Goal: Information Seeking & Learning: Find contact information

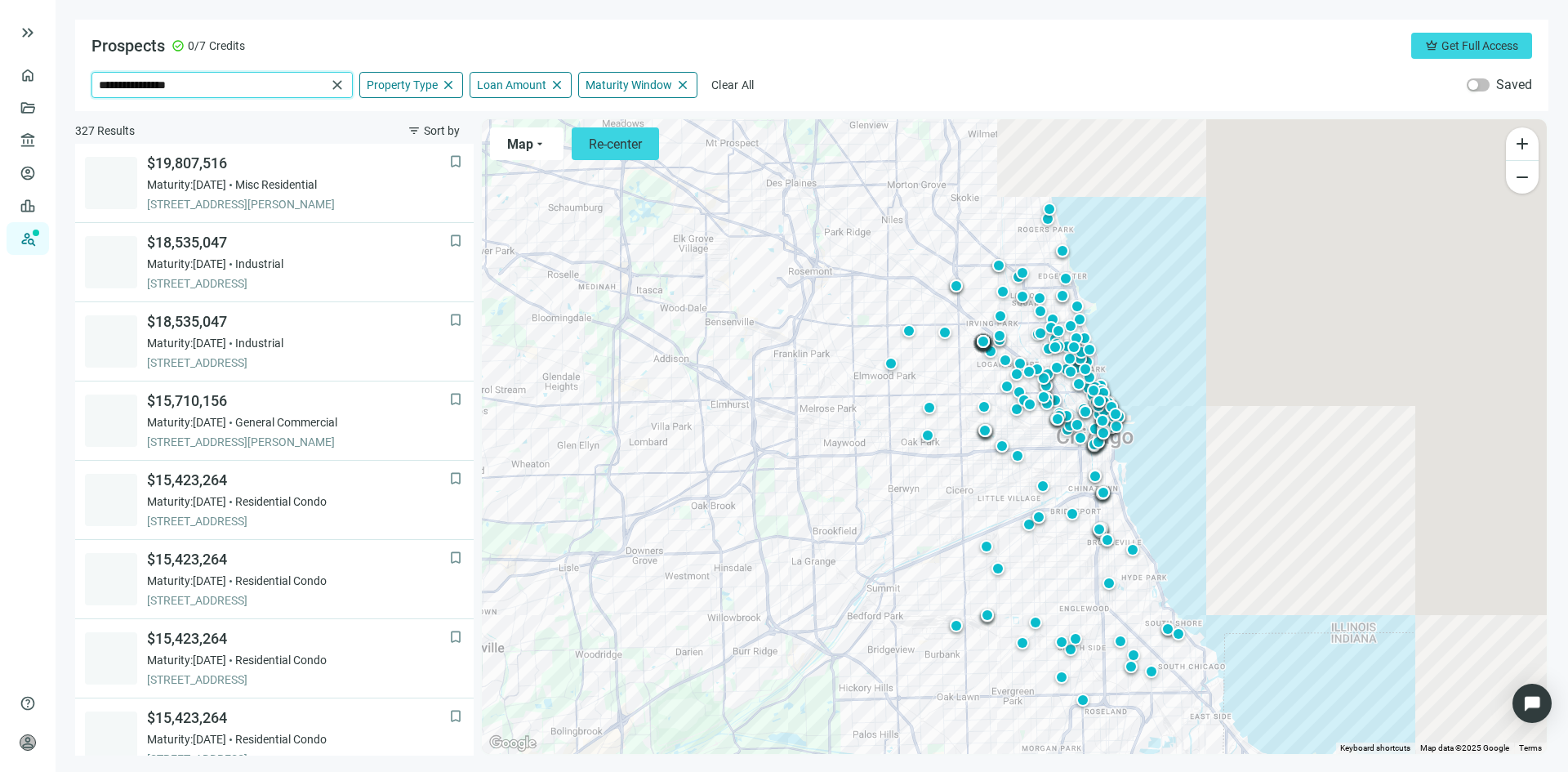
drag, startPoint x: 266, startPoint y: 82, endPoint x: 56, endPoint y: 82, distance: 210.0
click at [56, 82] on main "**********" at bounding box center [812, 386] width 1512 height 772
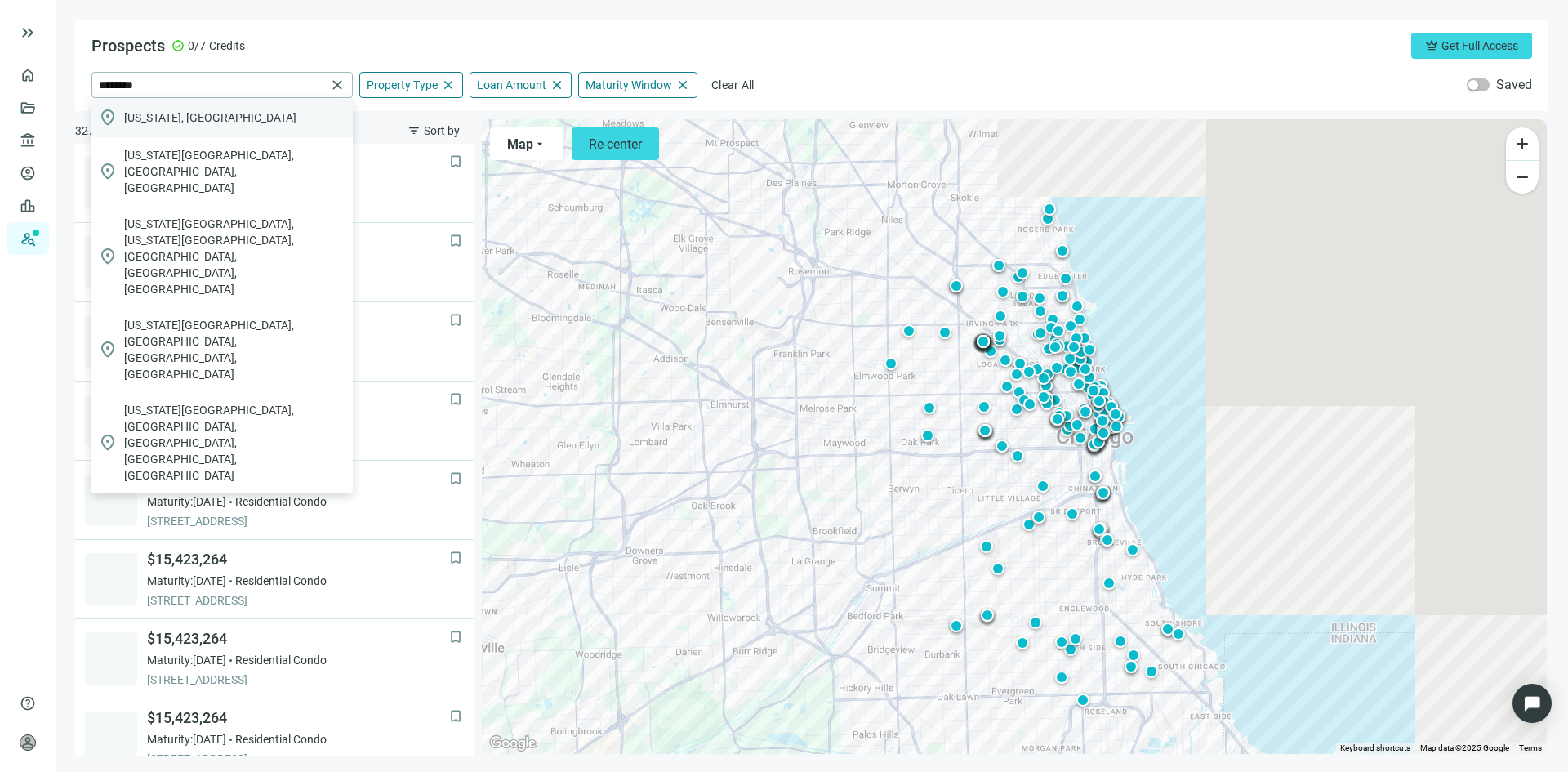
click at [147, 120] on span "[US_STATE], [GEOGRAPHIC_DATA]" at bounding box center [210, 117] width 173 height 16
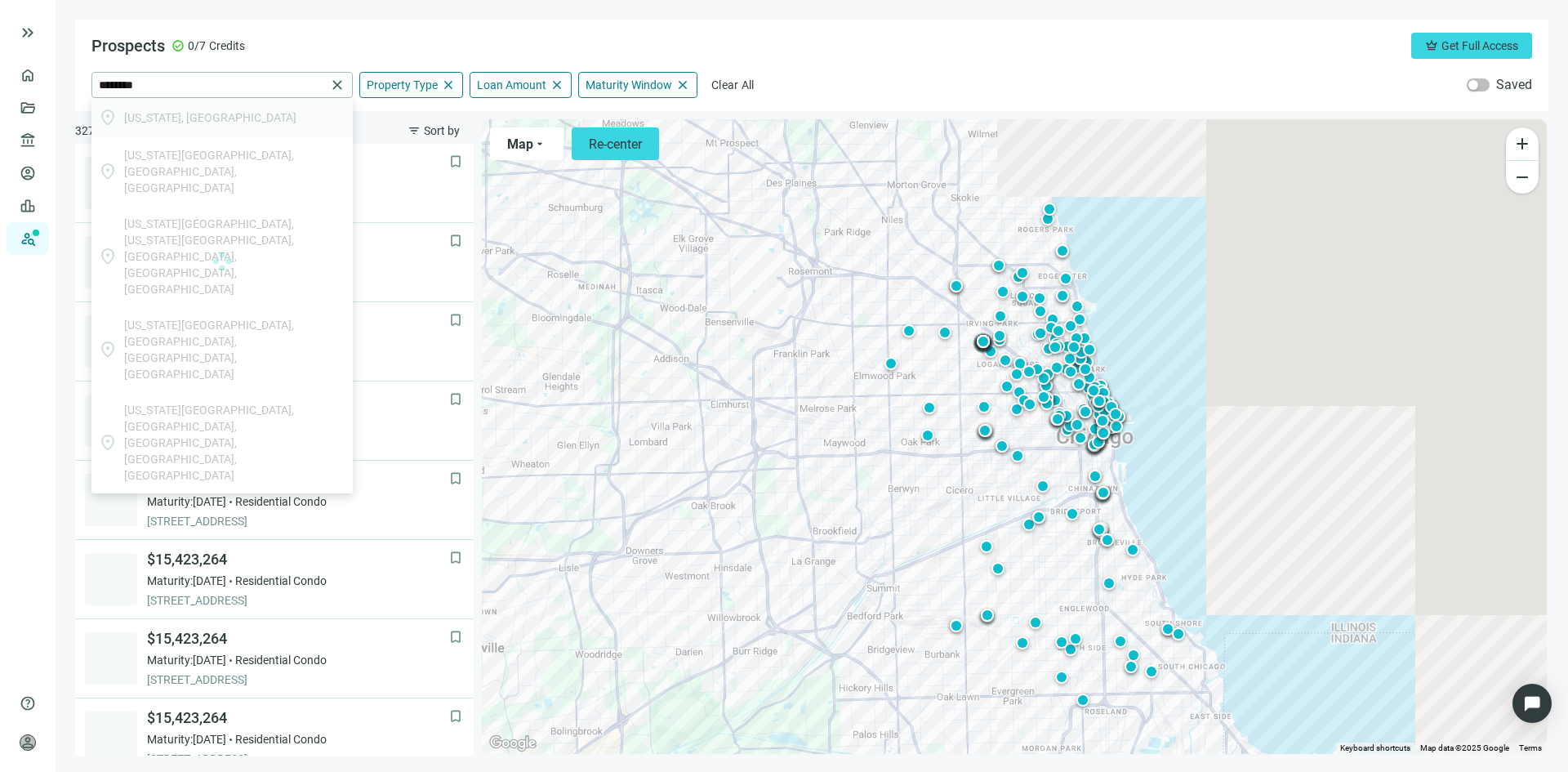
type input "**********"
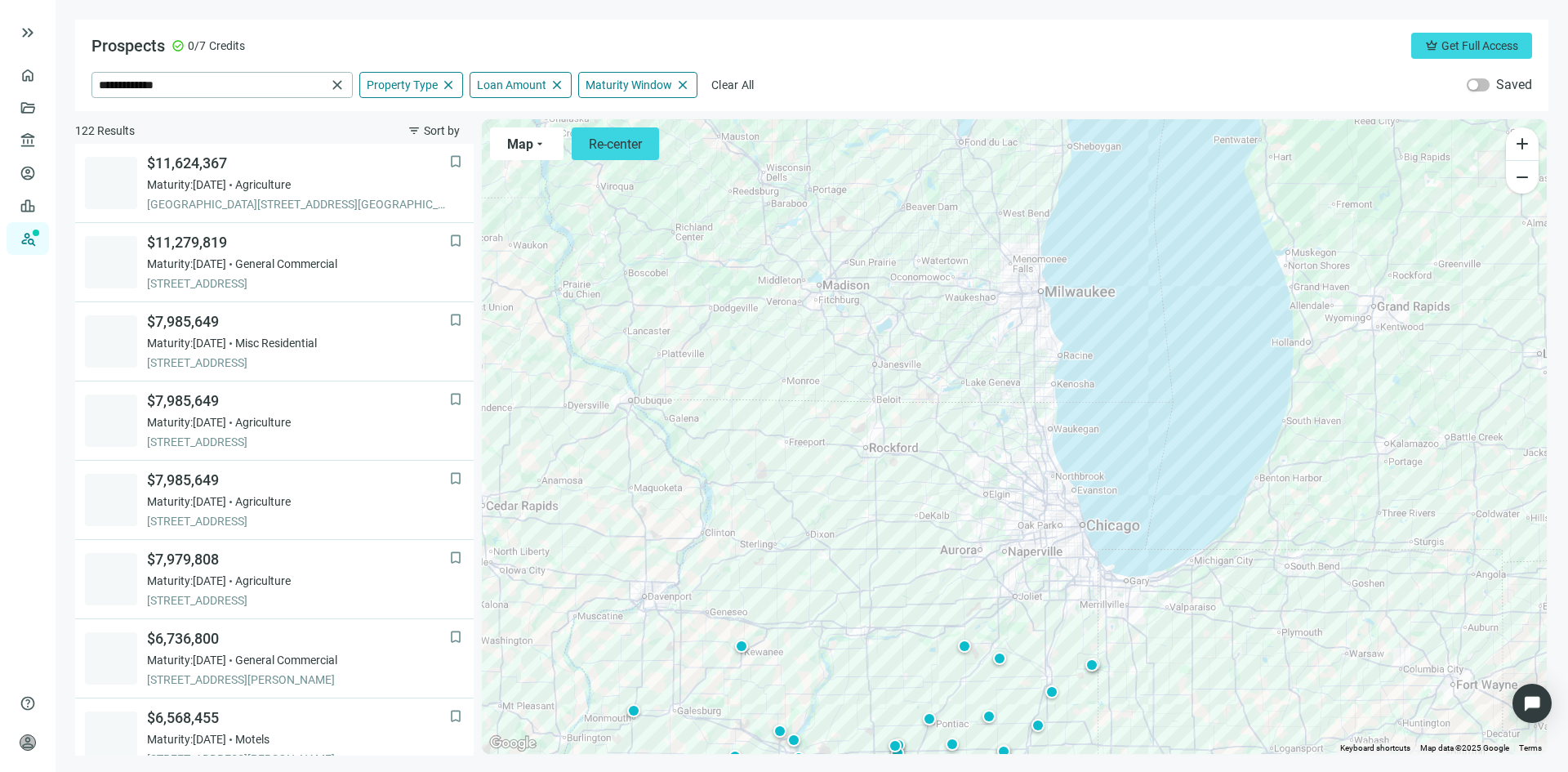
drag, startPoint x: 1141, startPoint y: 317, endPoint x: 1017, endPoint y: 687, distance: 390.2
click at [1017, 687] on div "To activate drag with keyboard, press Alt + Enter. Once in keyboard drag state,…" at bounding box center [1015, 436] width 1065 height 635
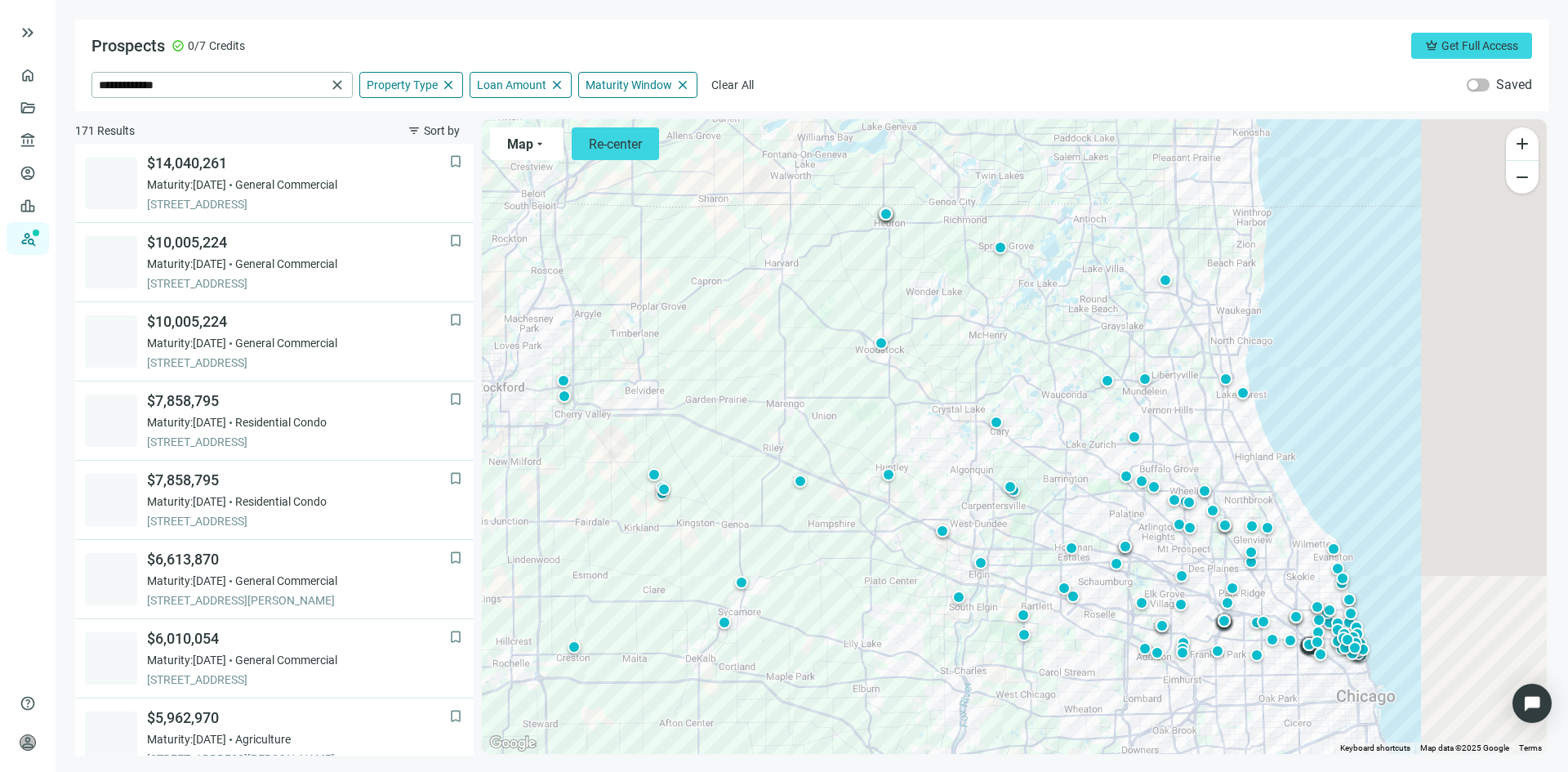
drag, startPoint x: 921, startPoint y: 497, endPoint x: 1018, endPoint y: 382, distance: 150.4
click at [1018, 382] on div "To activate drag with keyboard, press Alt + Enter. Once in keyboard drag state,…" at bounding box center [1015, 436] width 1065 height 635
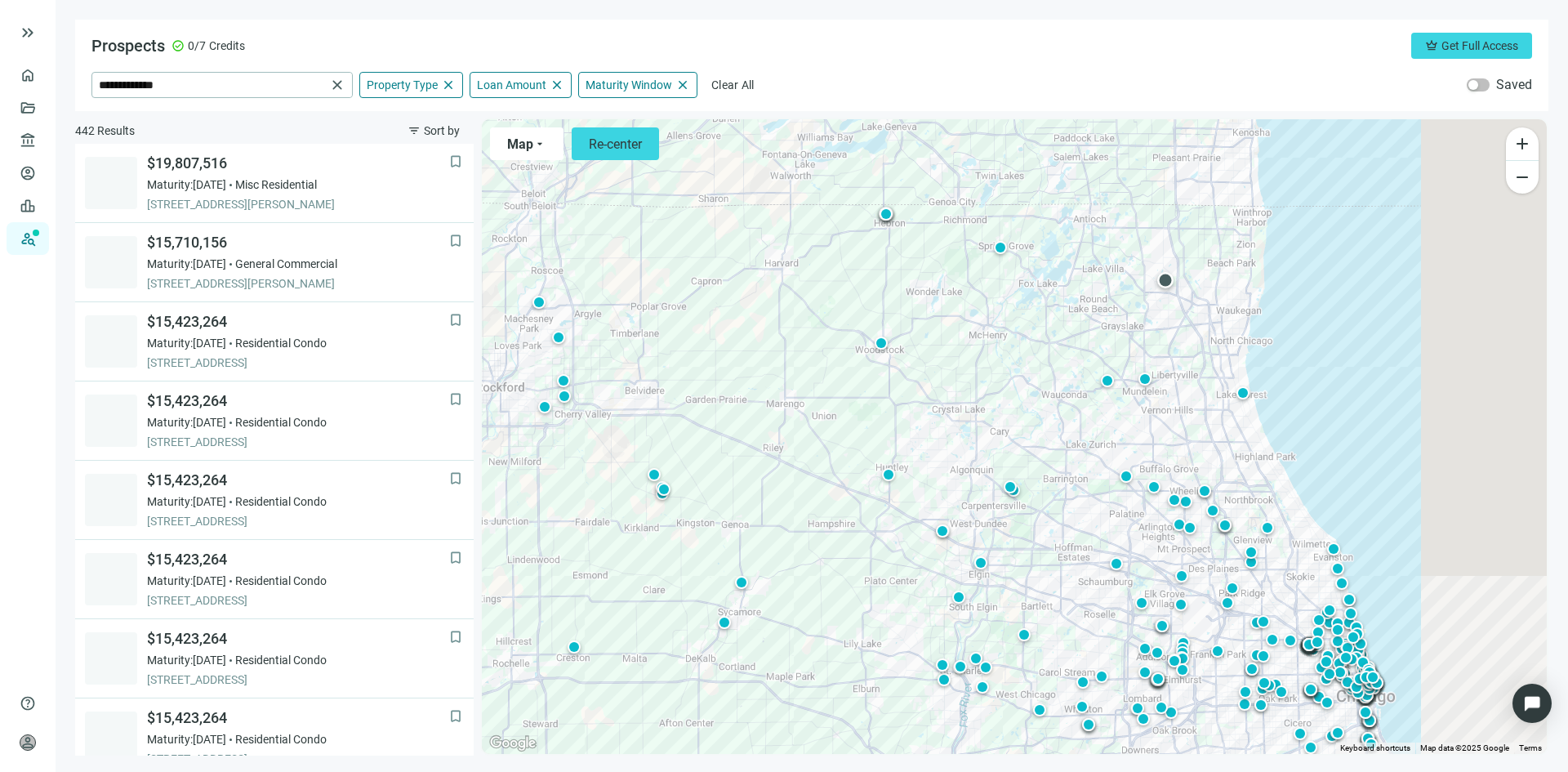
click at [1164, 280] on div at bounding box center [1165, 280] width 16 height 16
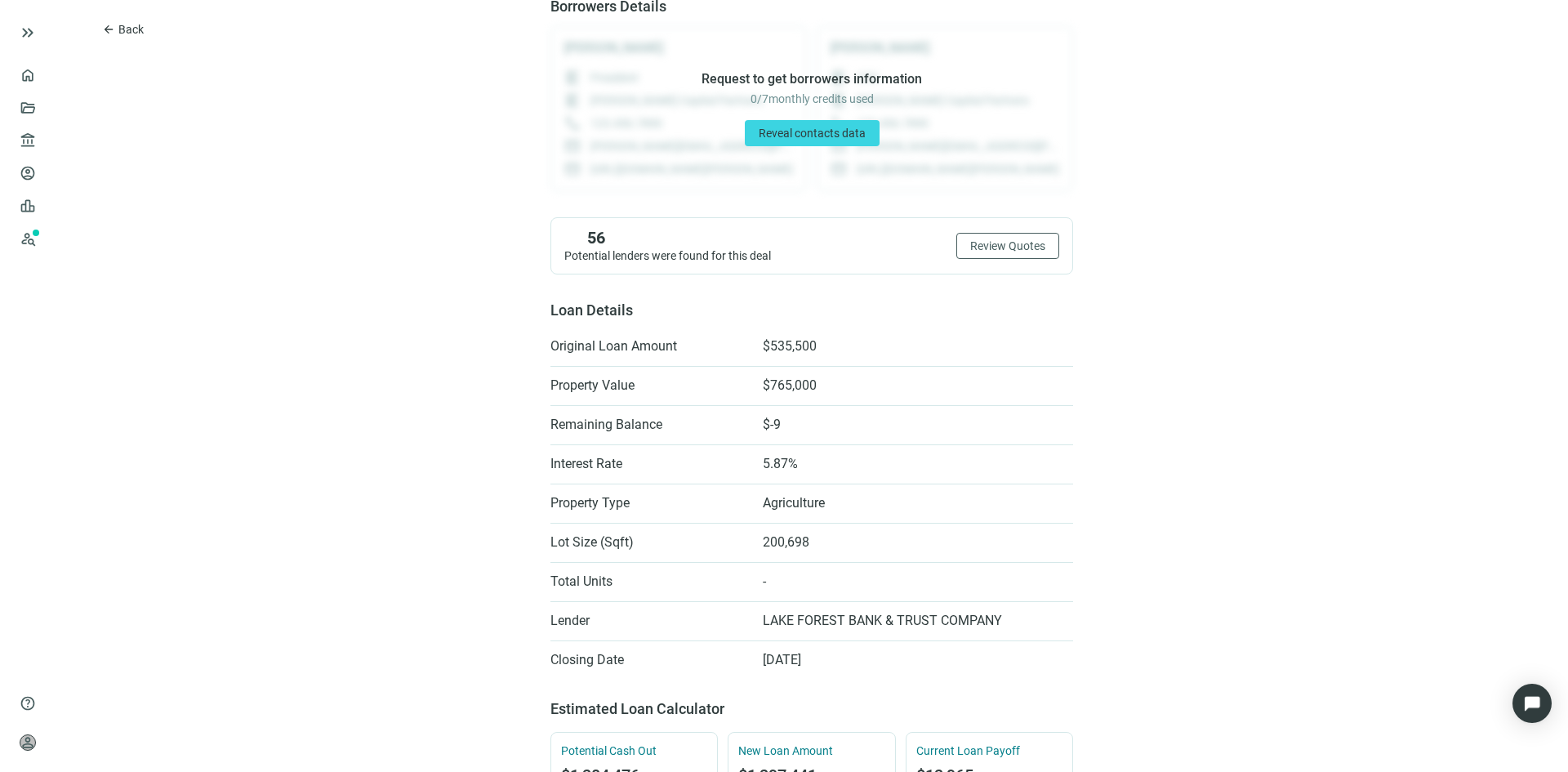
scroll to position [245, 0]
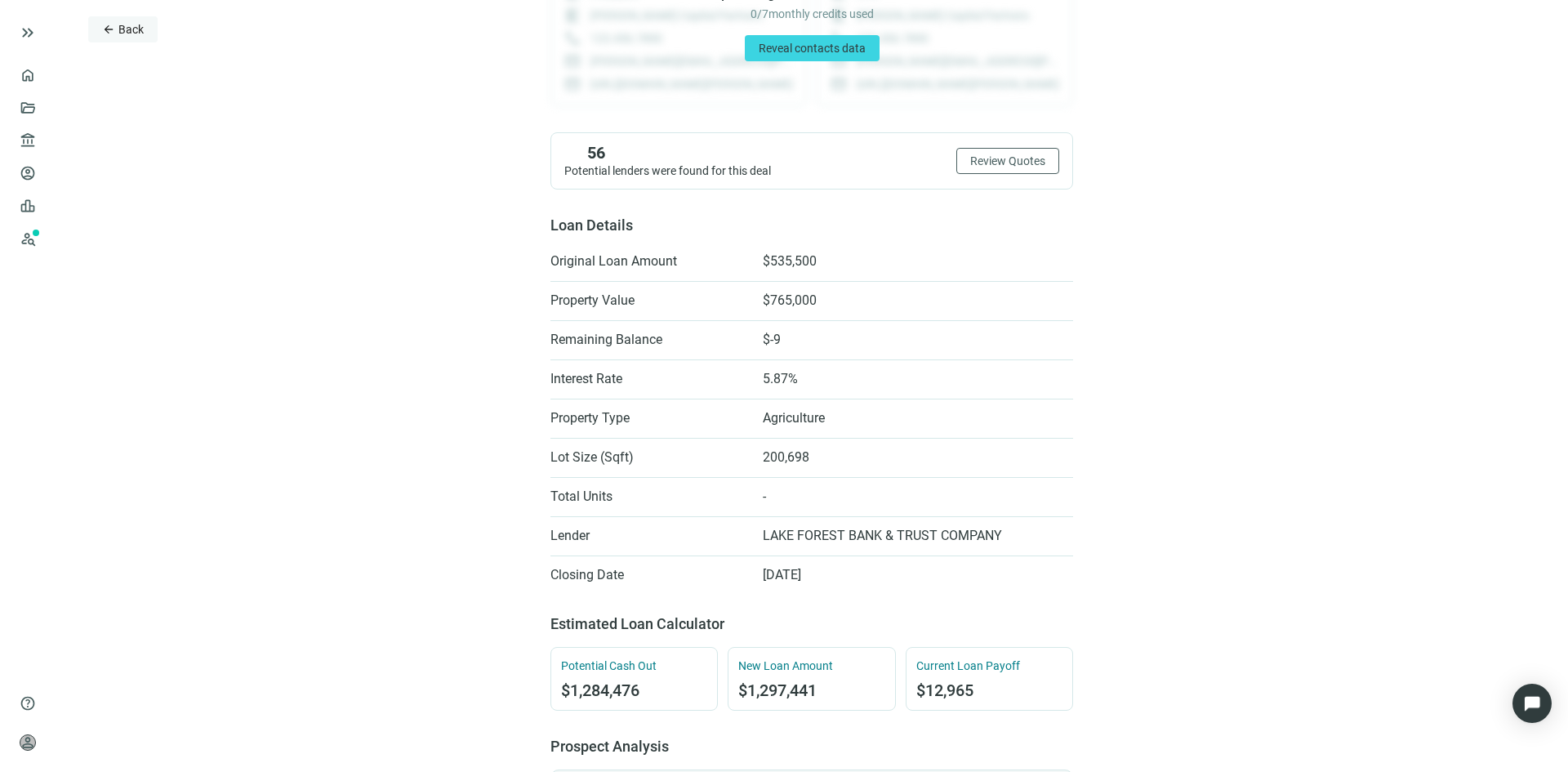
click at [123, 35] on span "Back" at bounding box center [131, 29] width 25 height 13
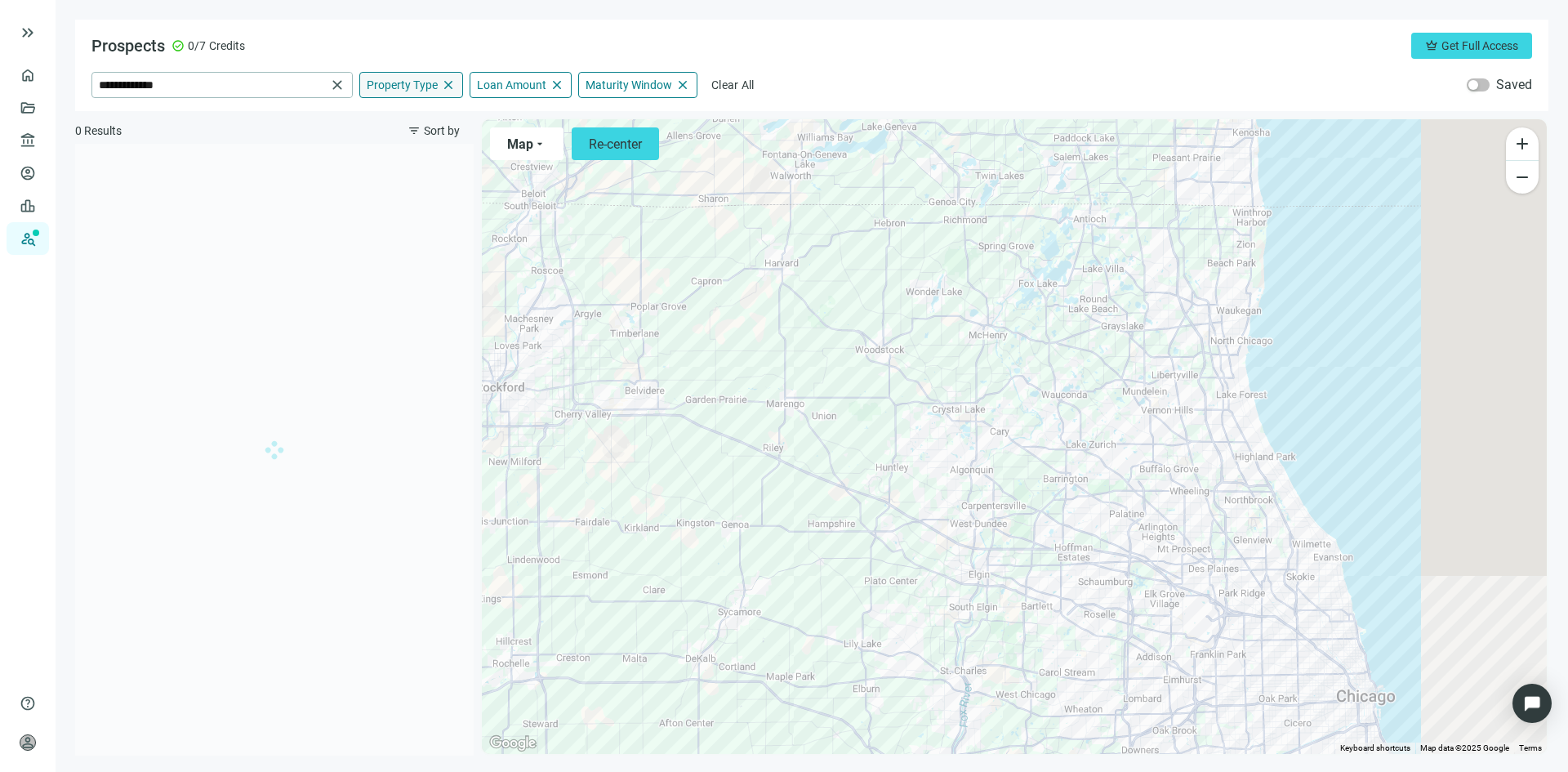
click at [415, 90] on span "Property Type" at bounding box center [402, 84] width 71 height 15
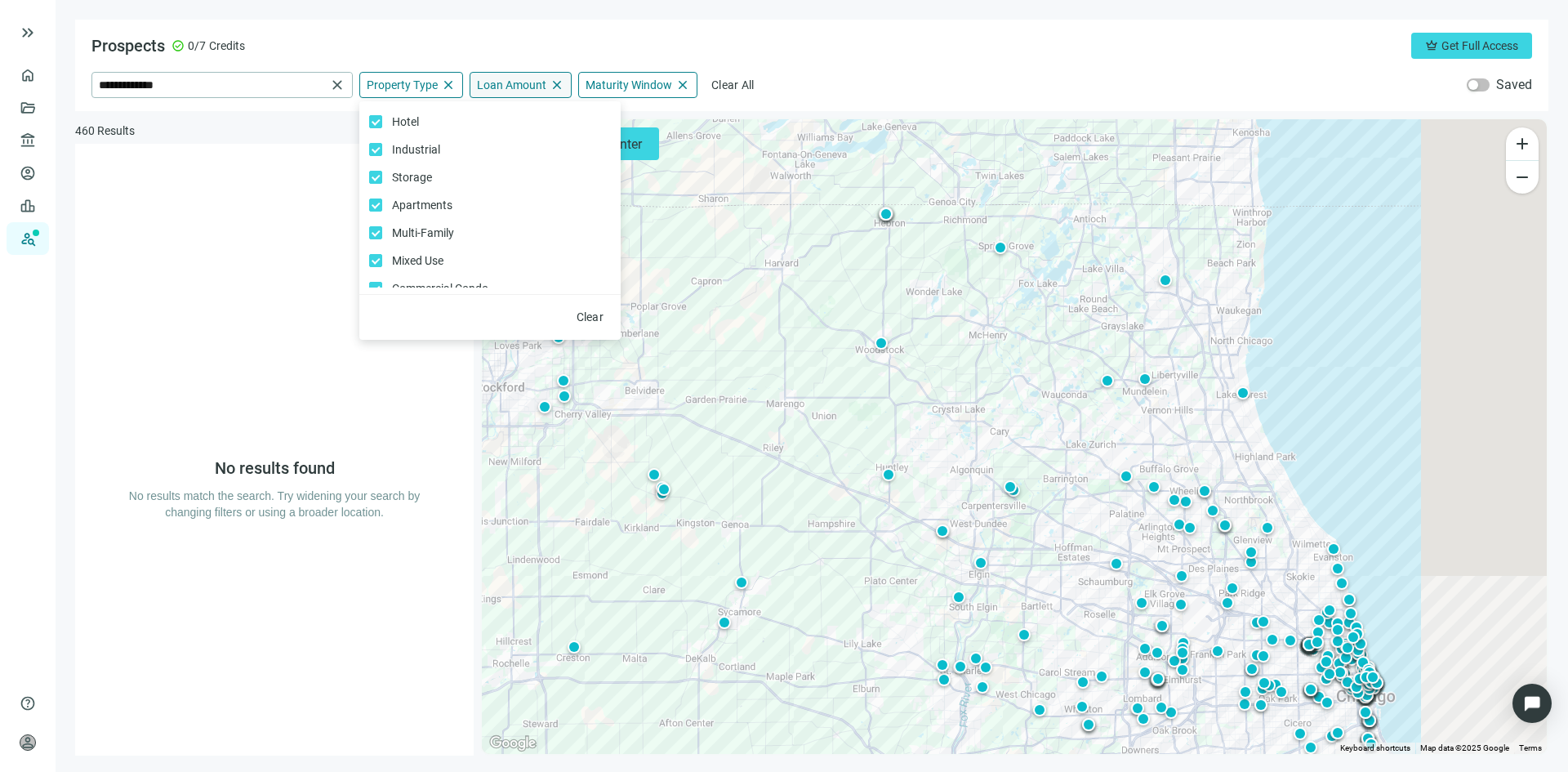
click at [517, 79] on span "Loan Amount" at bounding box center [512, 84] width 69 height 15
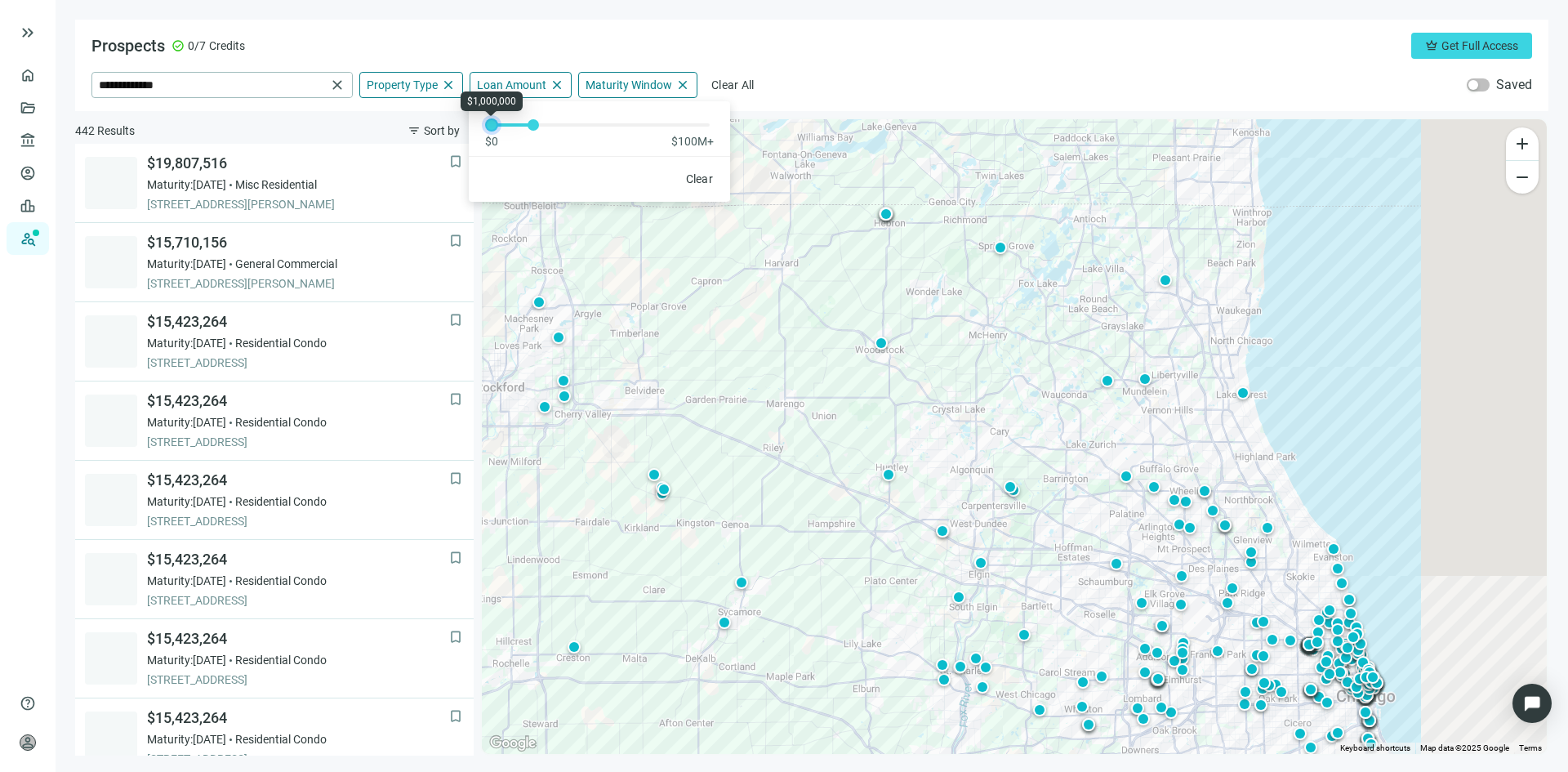
click at [493, 121] on div at bounding box center [491, 124] width 8 height 8
drag, startPoint x: 532, startPoint y: 120, endPoint x: 553, endPoint y: 122, distance: 21.1
click at [553, 122] on div at bounding box center [555, 124] width 8 height 8
click at [532, 33] on div "Prospects check_circle 0/7 Credits crown Get Full Access" at bounding box center [811, 46] width 1441 height 26
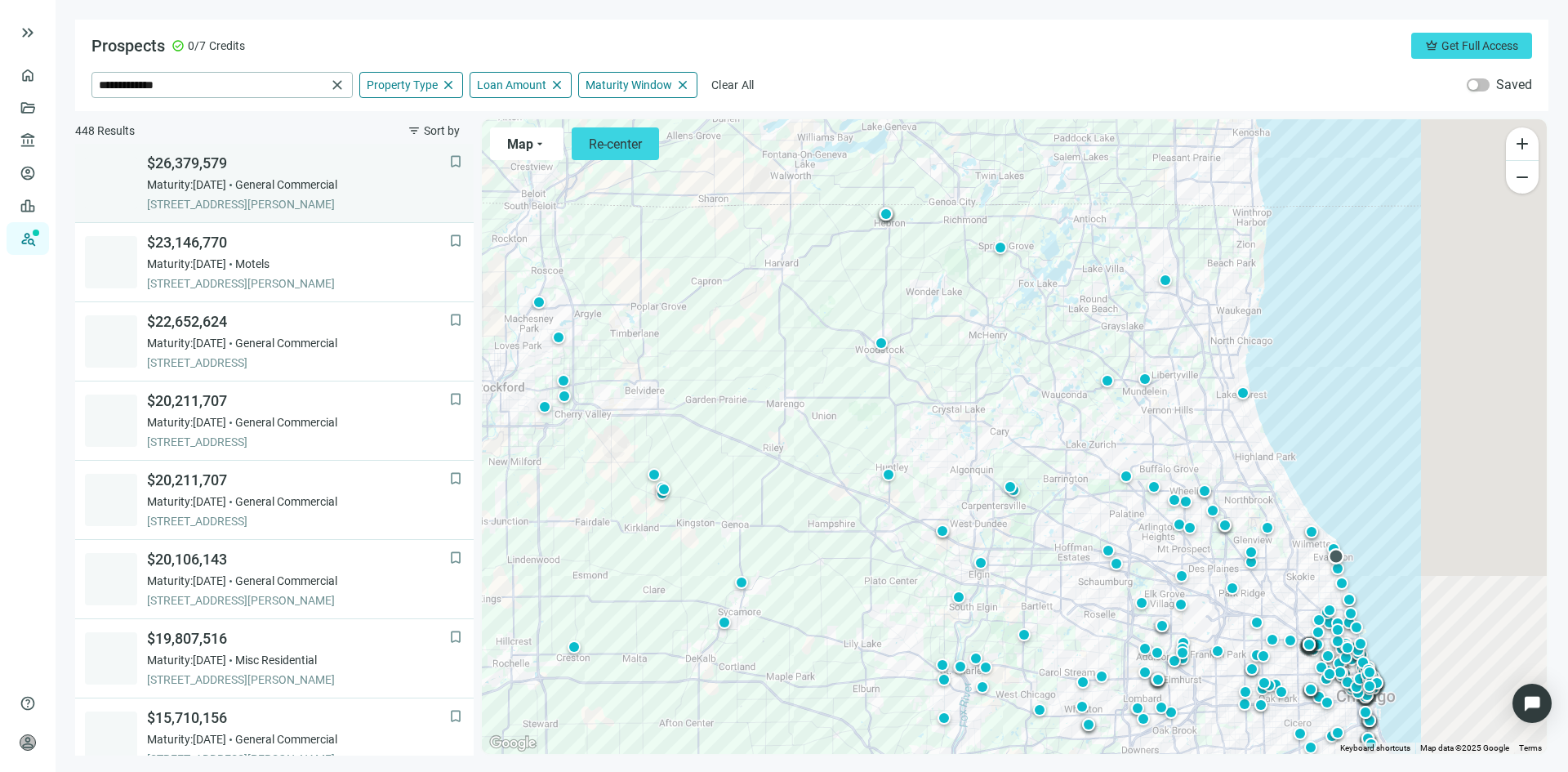
click at [219, 160] on span "$26,379,579" at bounding box center [297, 163] width 302 height 20
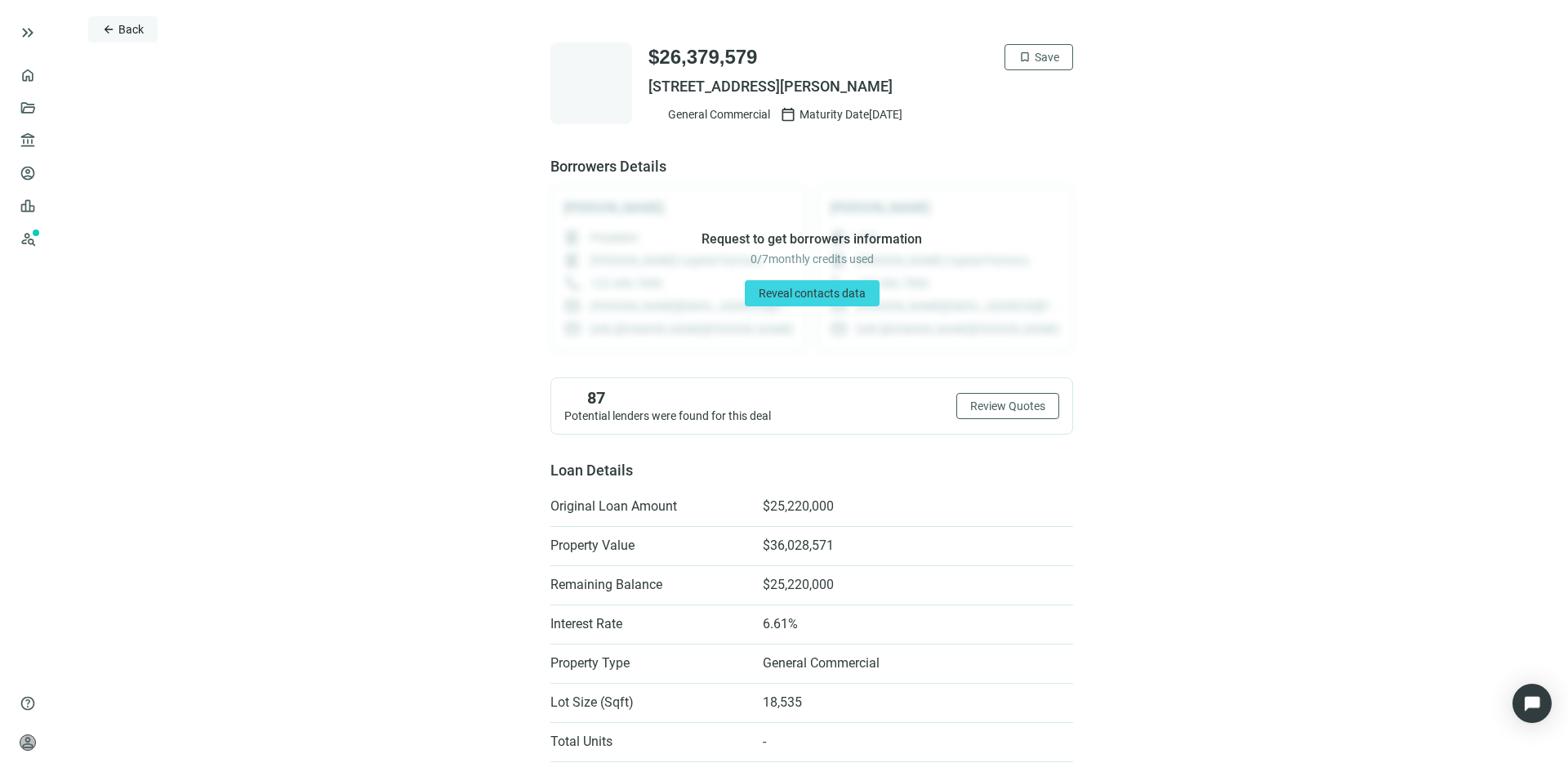
click at [117, 34] on button "arrow_back Back" at bounding box center [123, 29] width 69 height 26
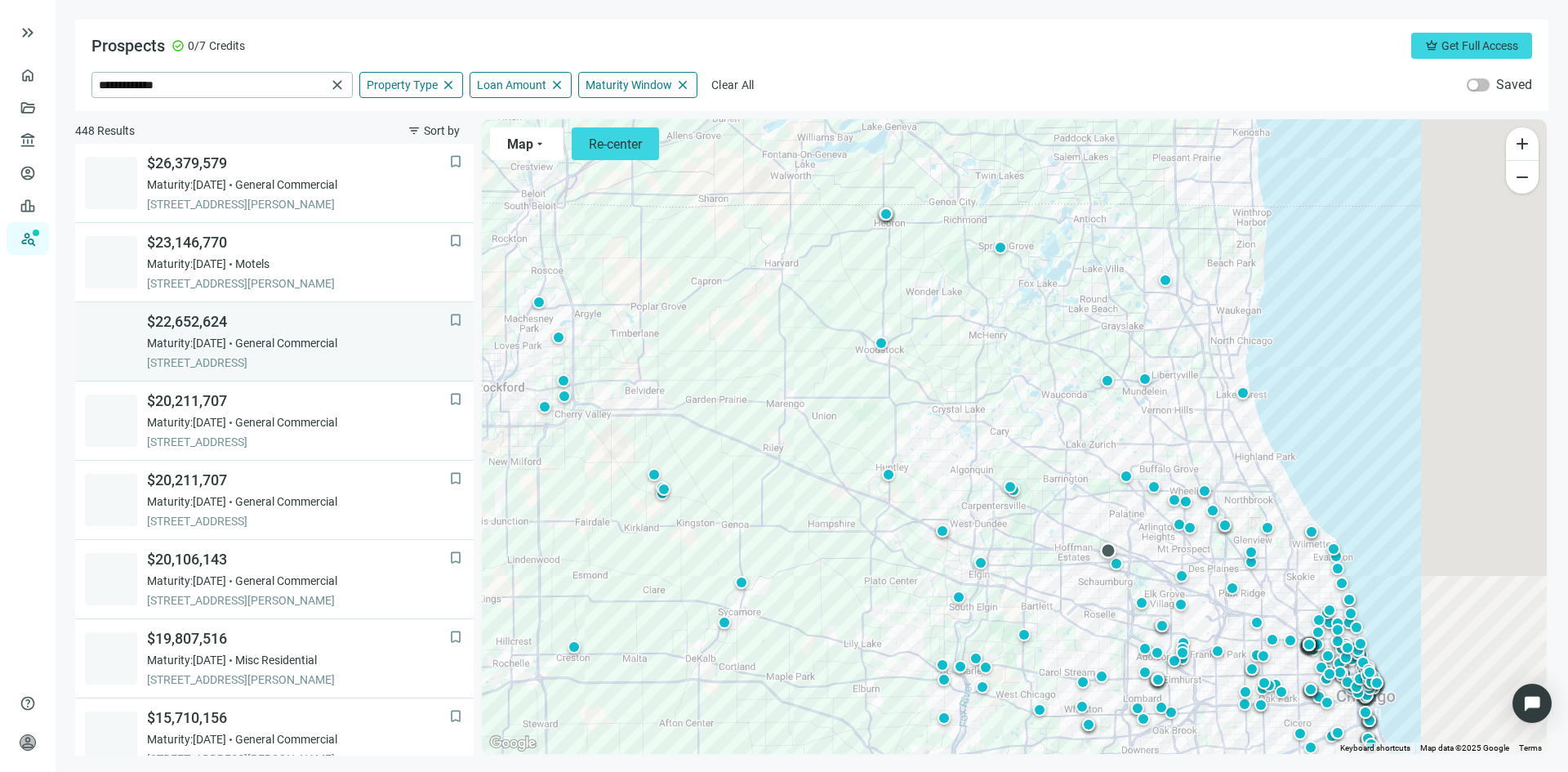
click at [217, 331] on div "$22,652,624 Maturity: [DATE] General Commercial [STREET_ADDRESS]" at bounding box center [297, 342] width 302 height 59
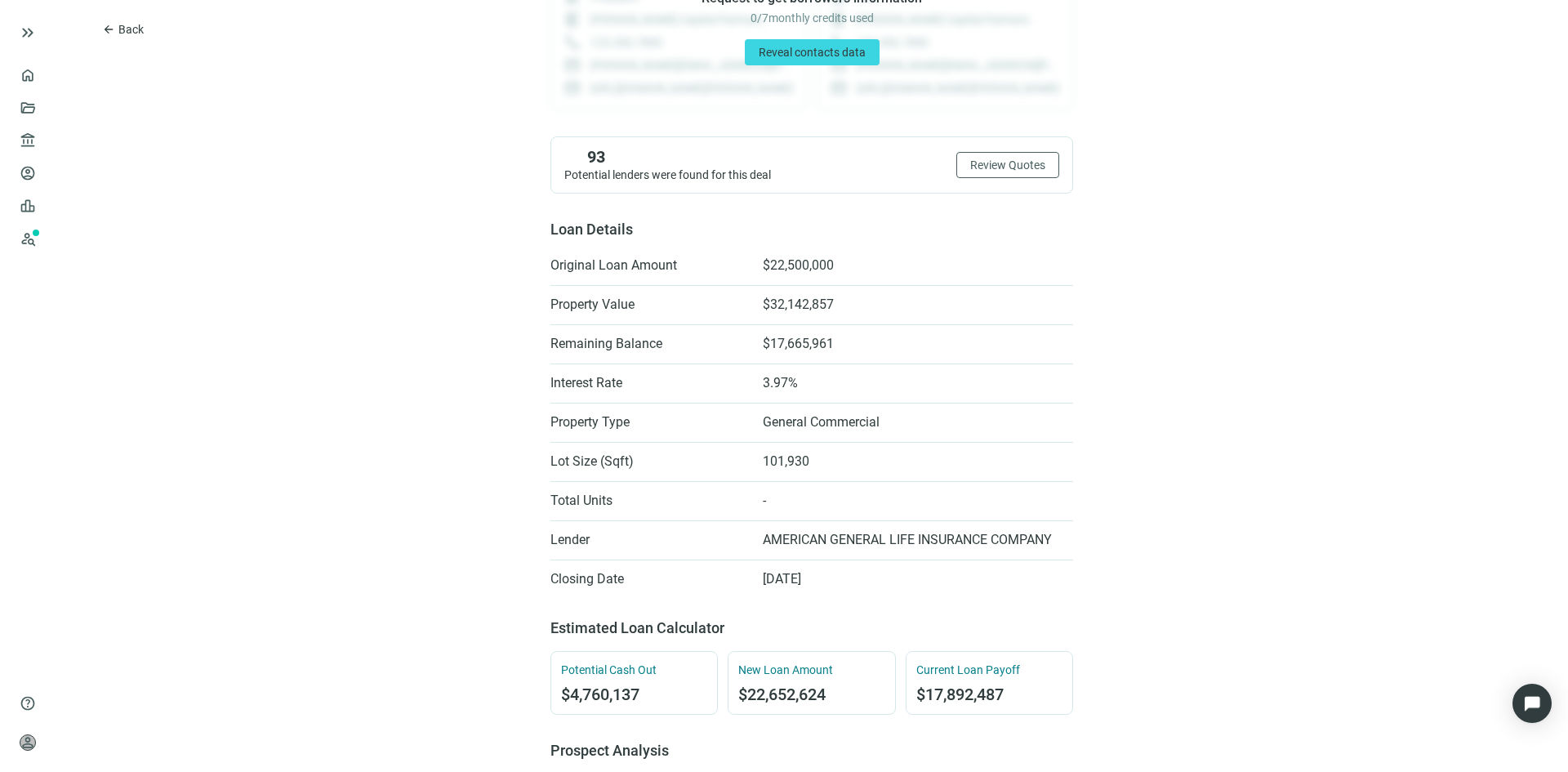
scroll to position [245, 0]
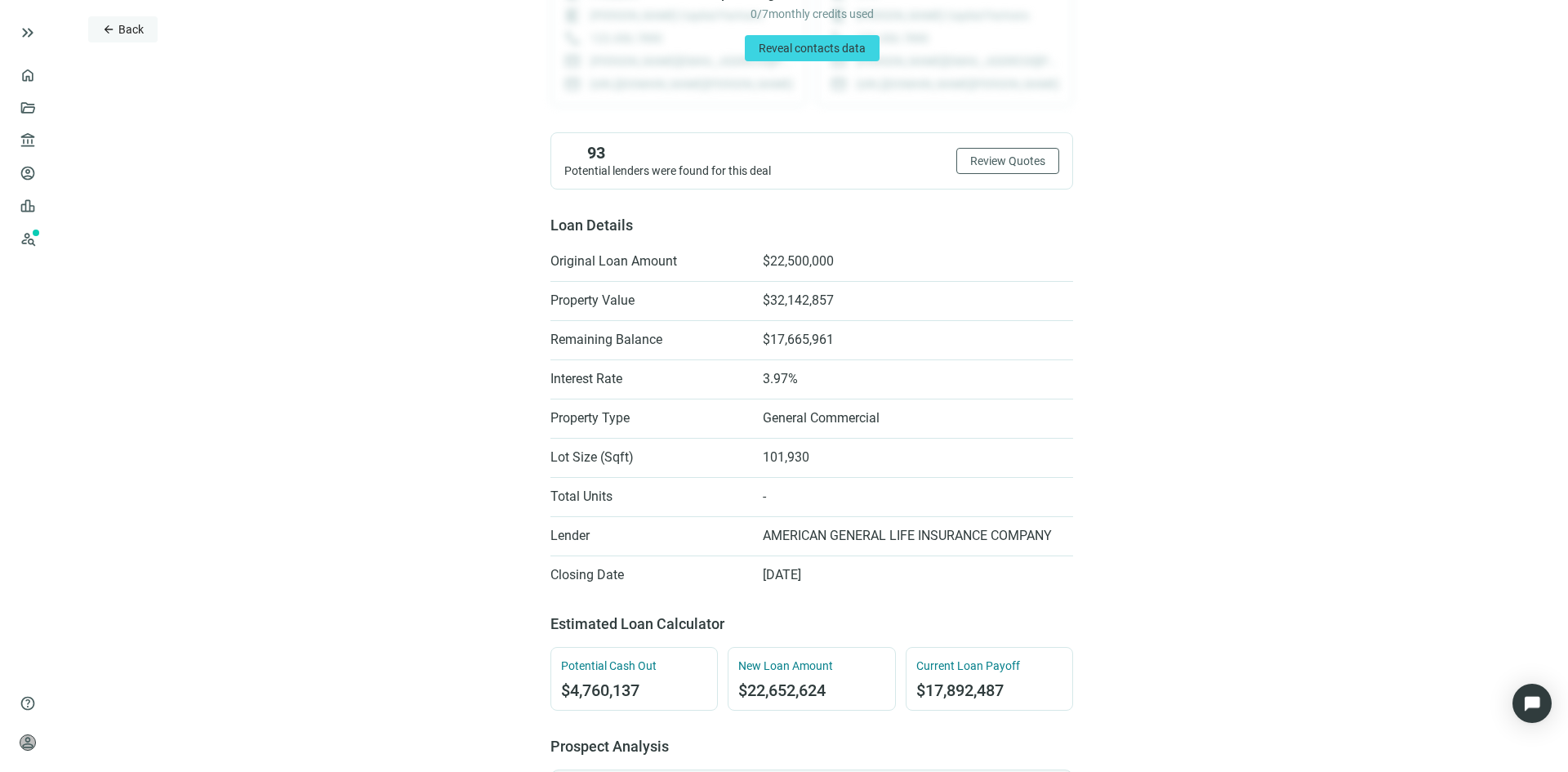
click at [117, 29] on button "arrow_back Back" at bounding box center [123, 29] width 69 height 26
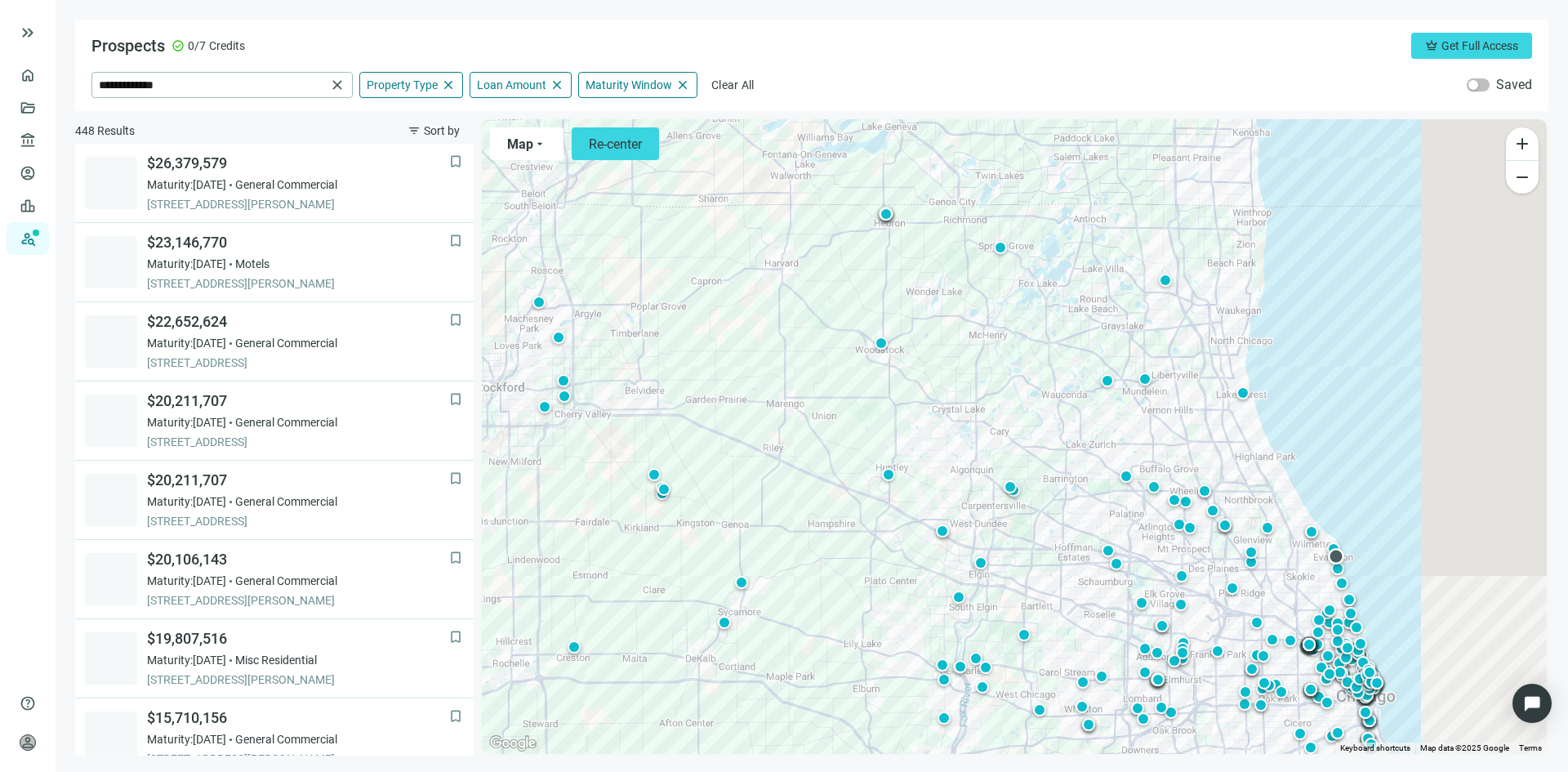
scroll to position [159, 0]
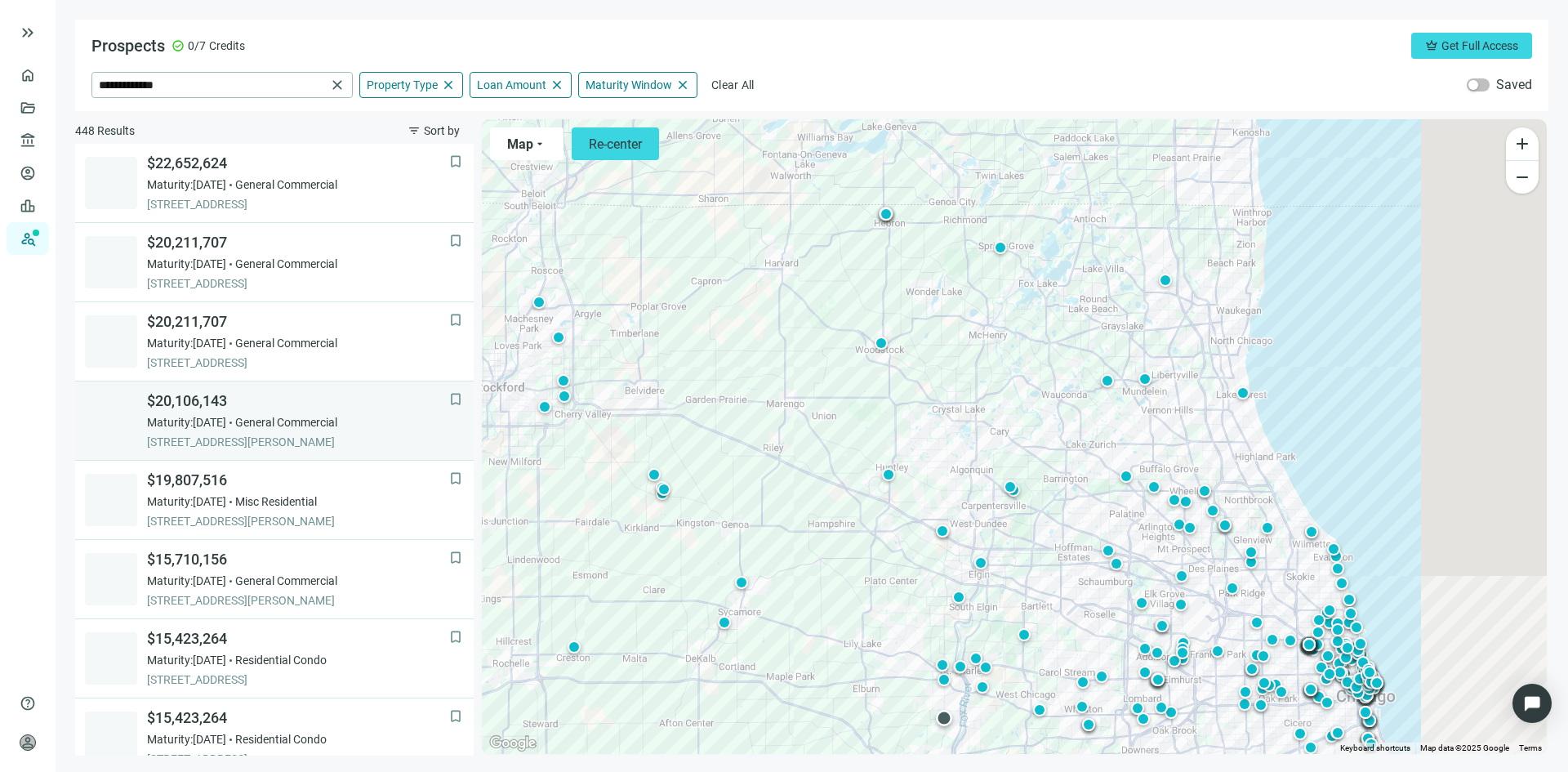
click at [226, 414] on span "Maturity: [DATE]" at bounding box center [186, 422] width 79 height 16
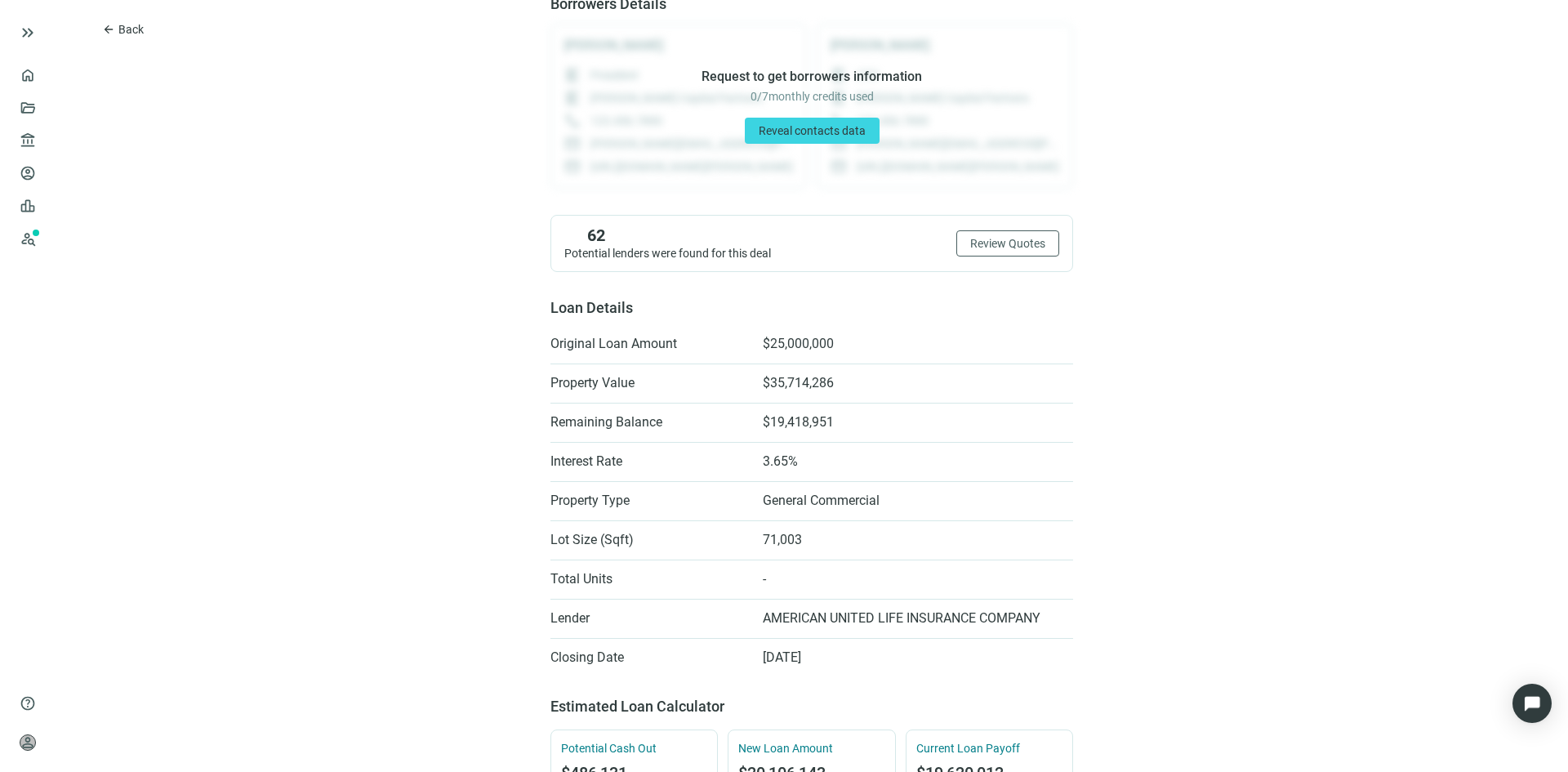
scroll to position [163, 0]
click at [134, 31] on span "Back" at bounding box center [131, 29] width 25 height 13
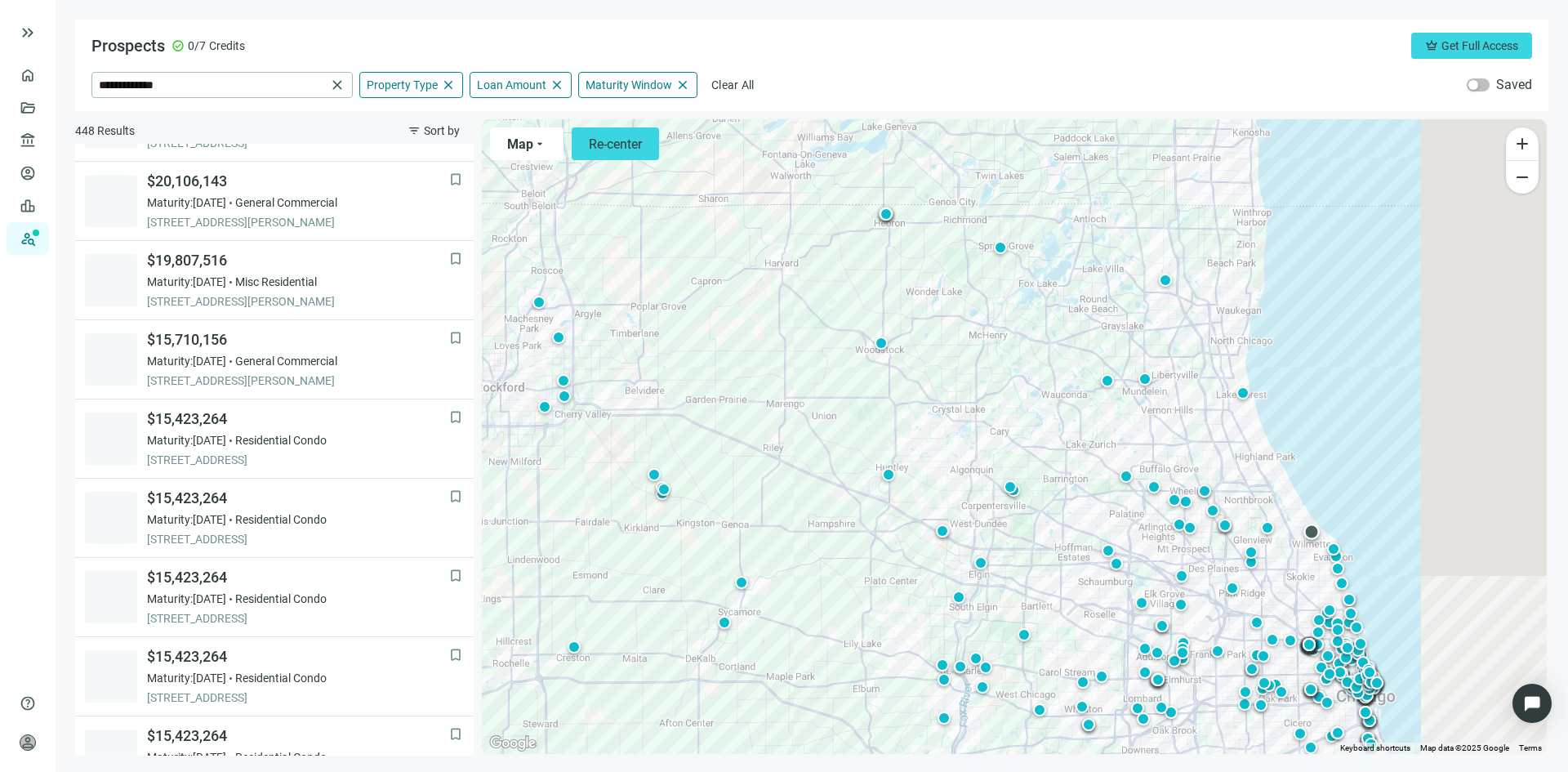
scroll to position [396, 0]
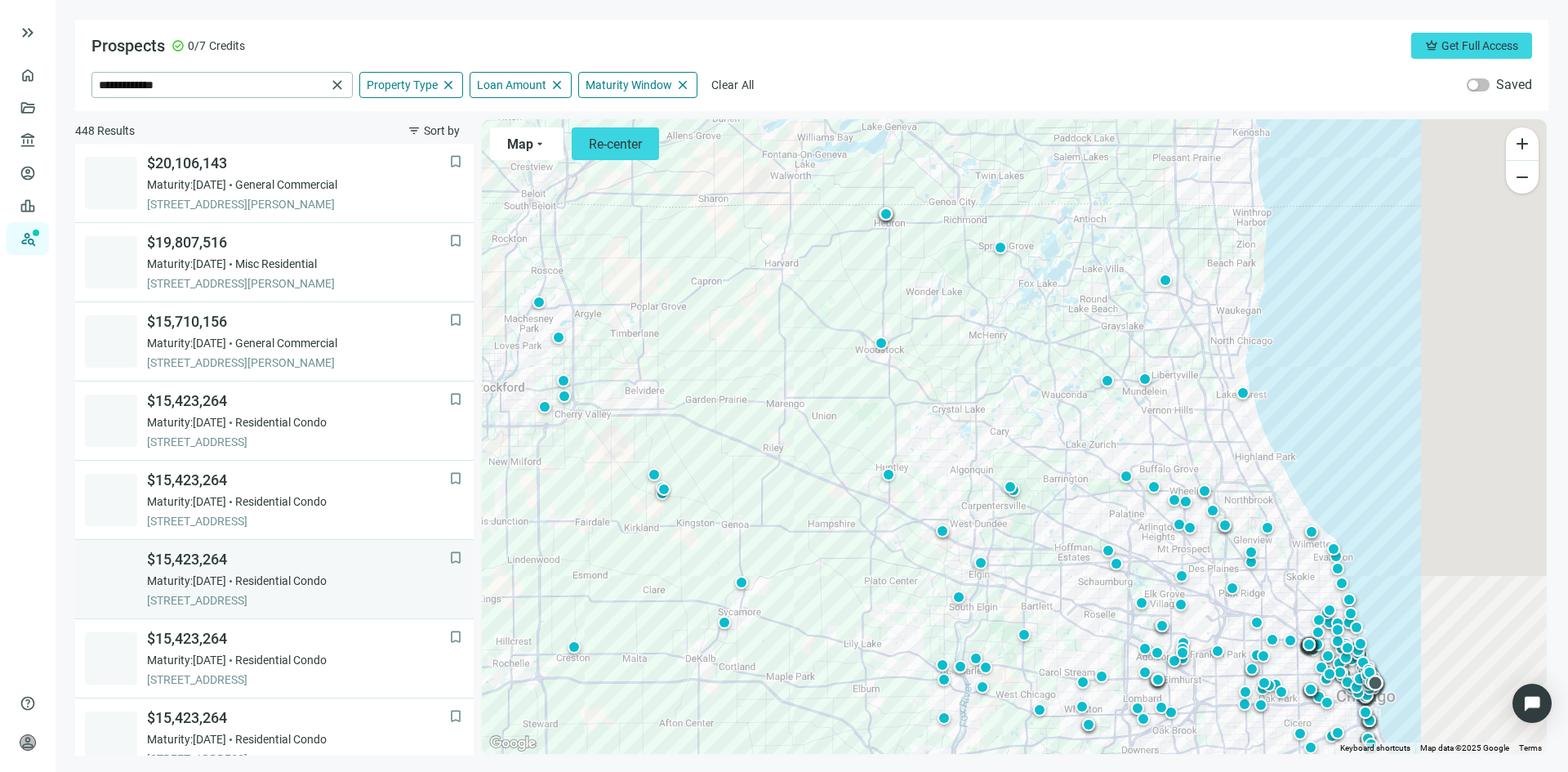
click at [235, 556] on span "$15,423,264" at bounding box center [297, 559] width 302 height 20
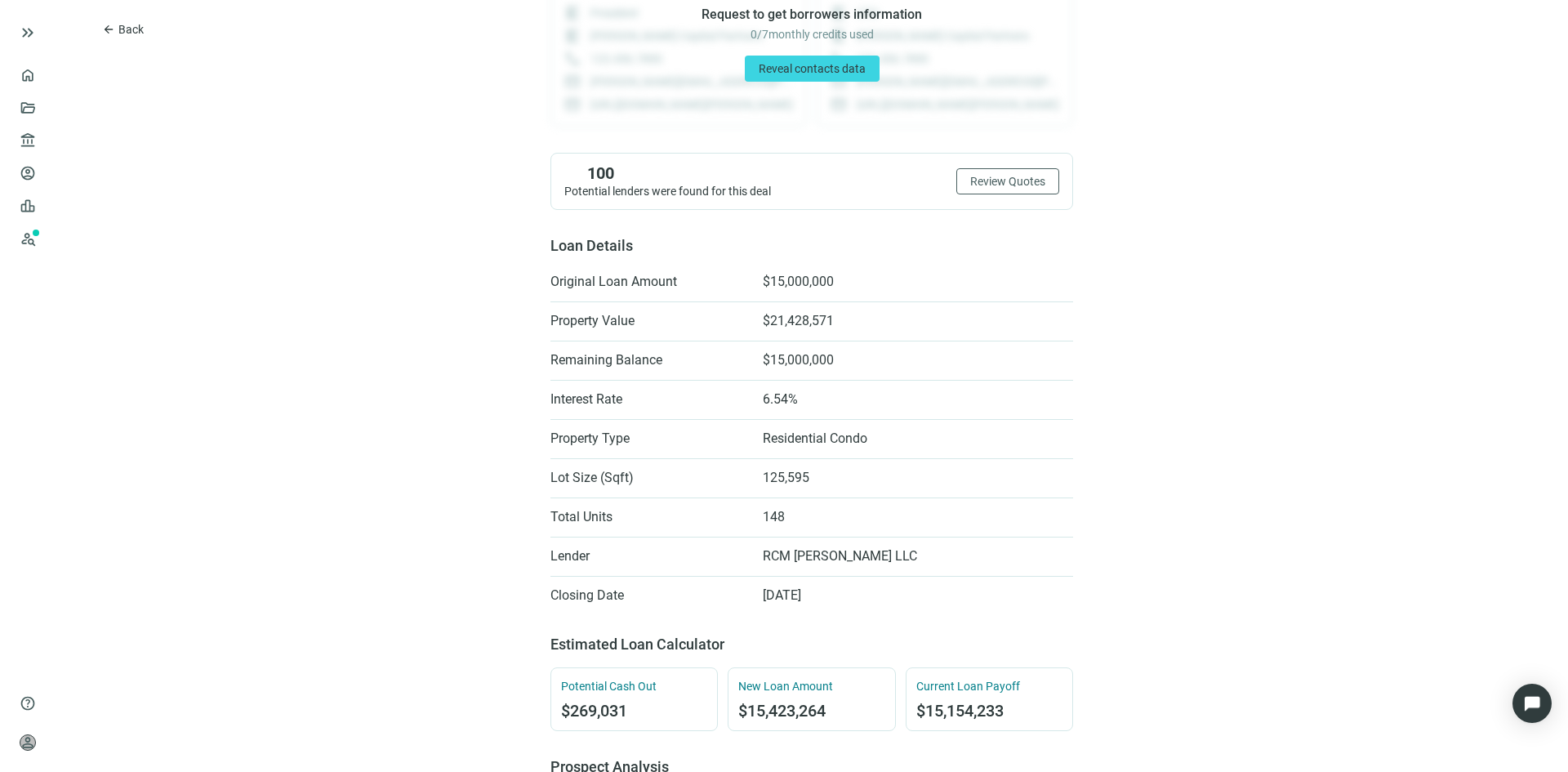
scroll to position [245, 0]
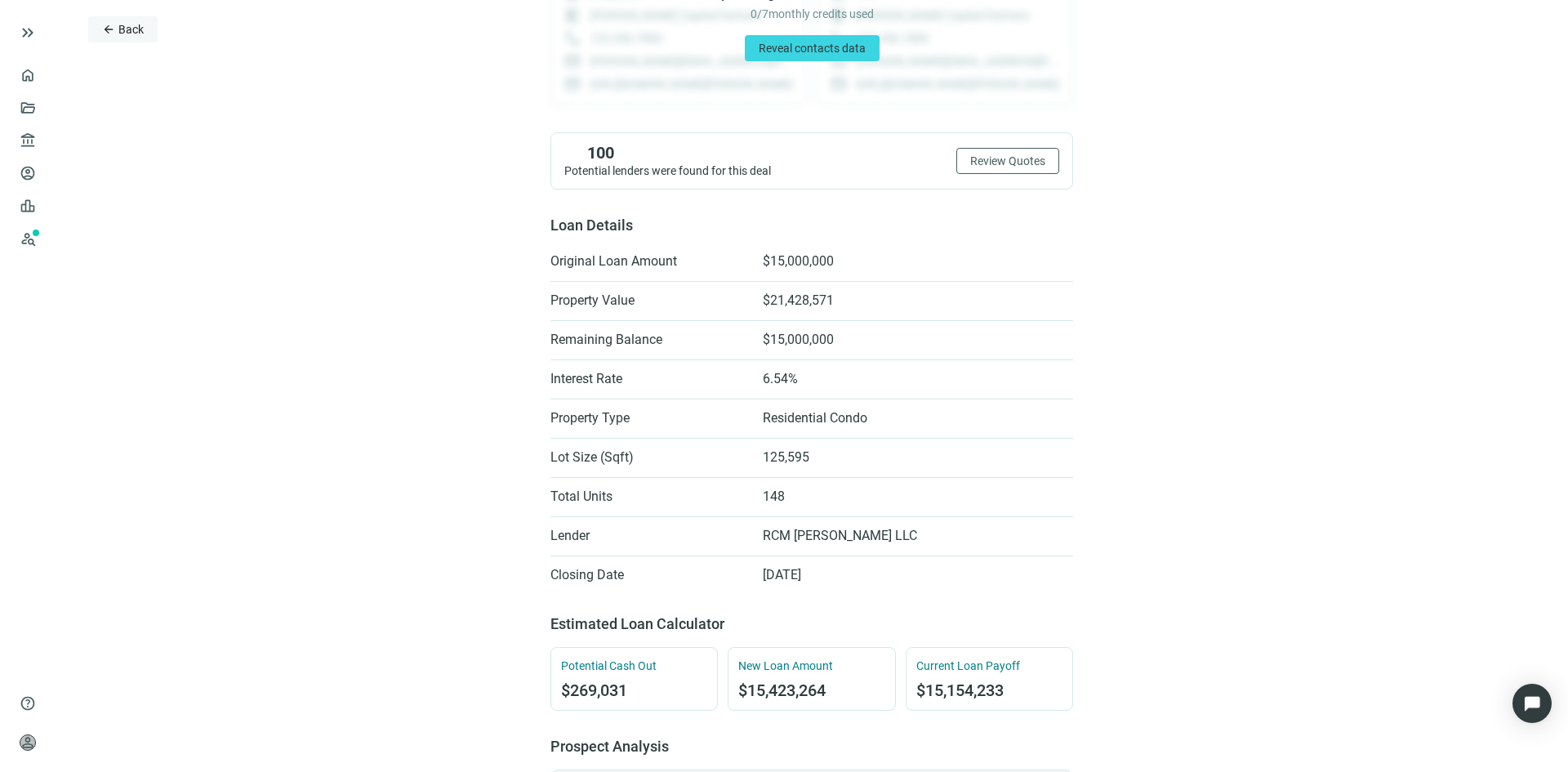
click at [120, 31] on span "Back" at bounding box center [131, 29] width 25 height 13
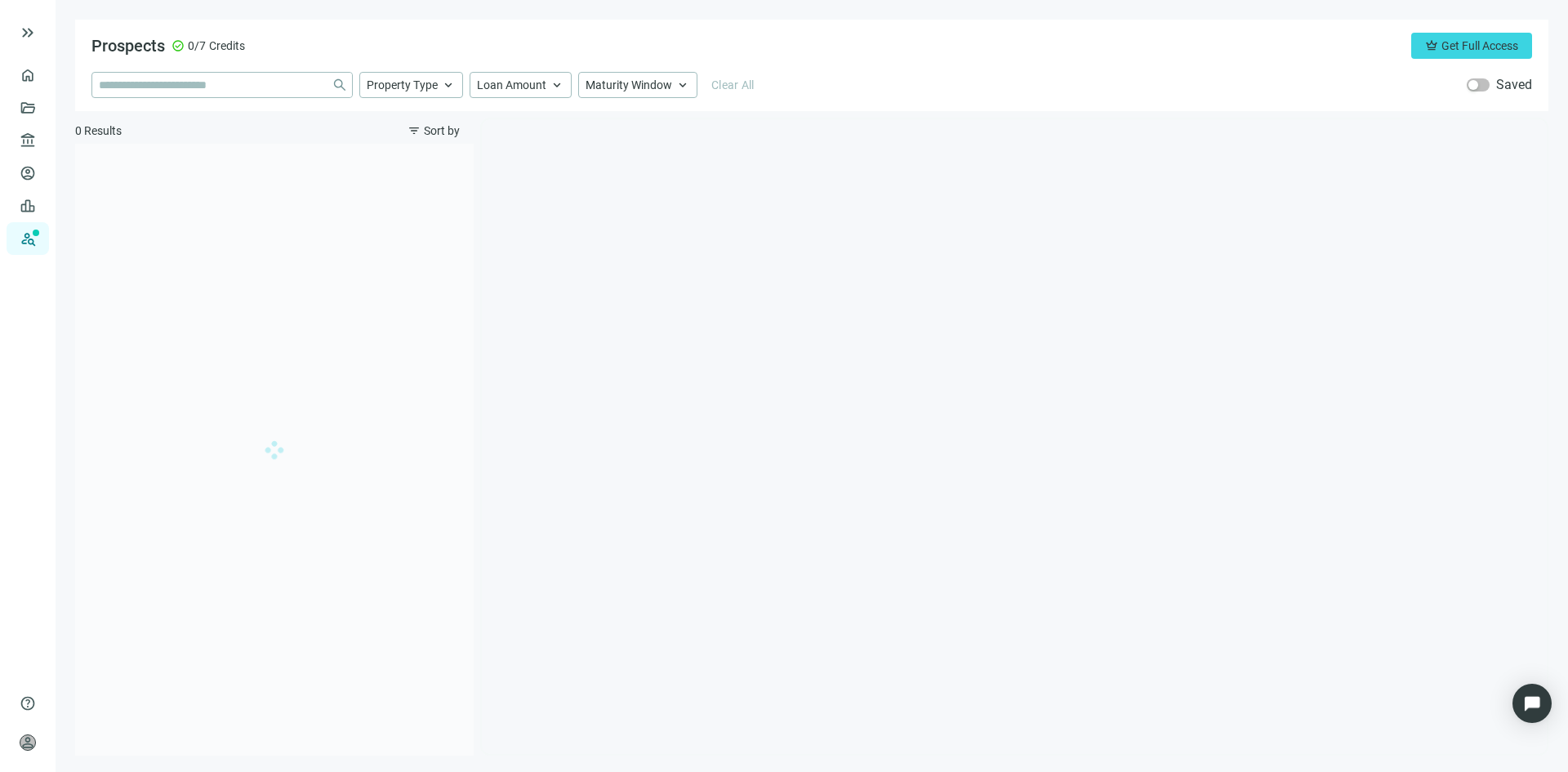
type input "**********"
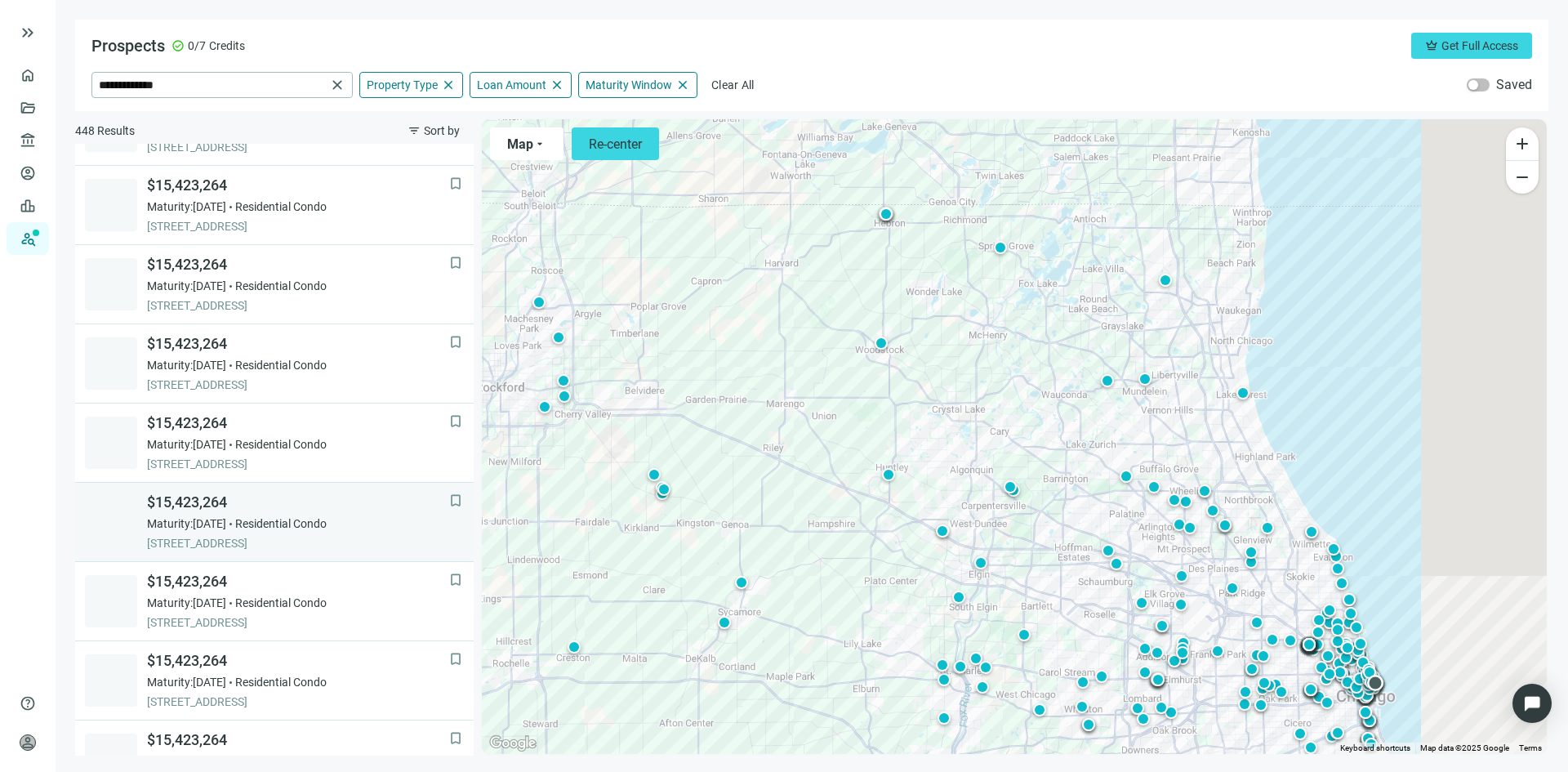
scroll to position [792, 0]
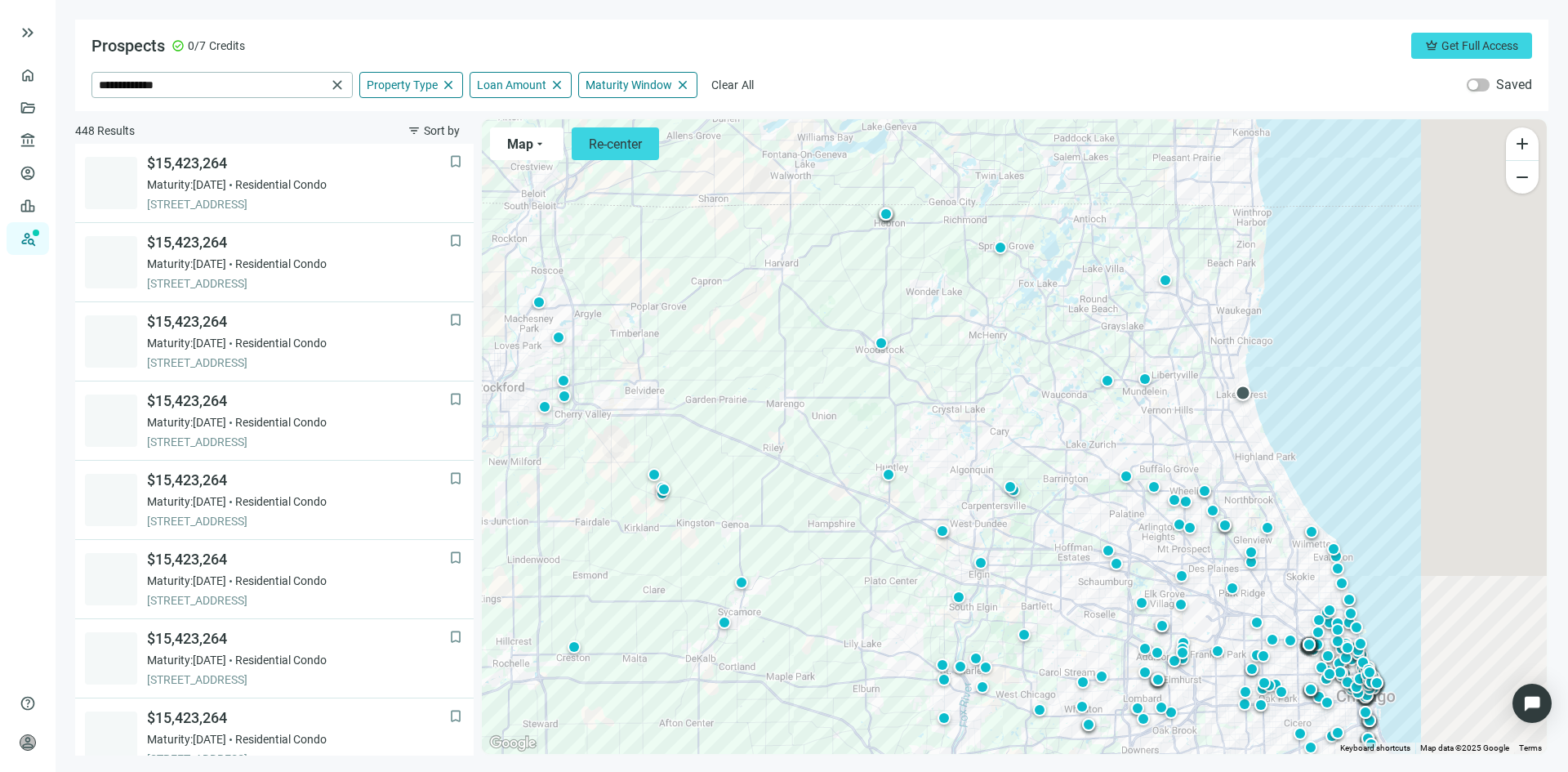
click at [1238, 392] on div at bounding box center [1243, 393] width 16 height 16
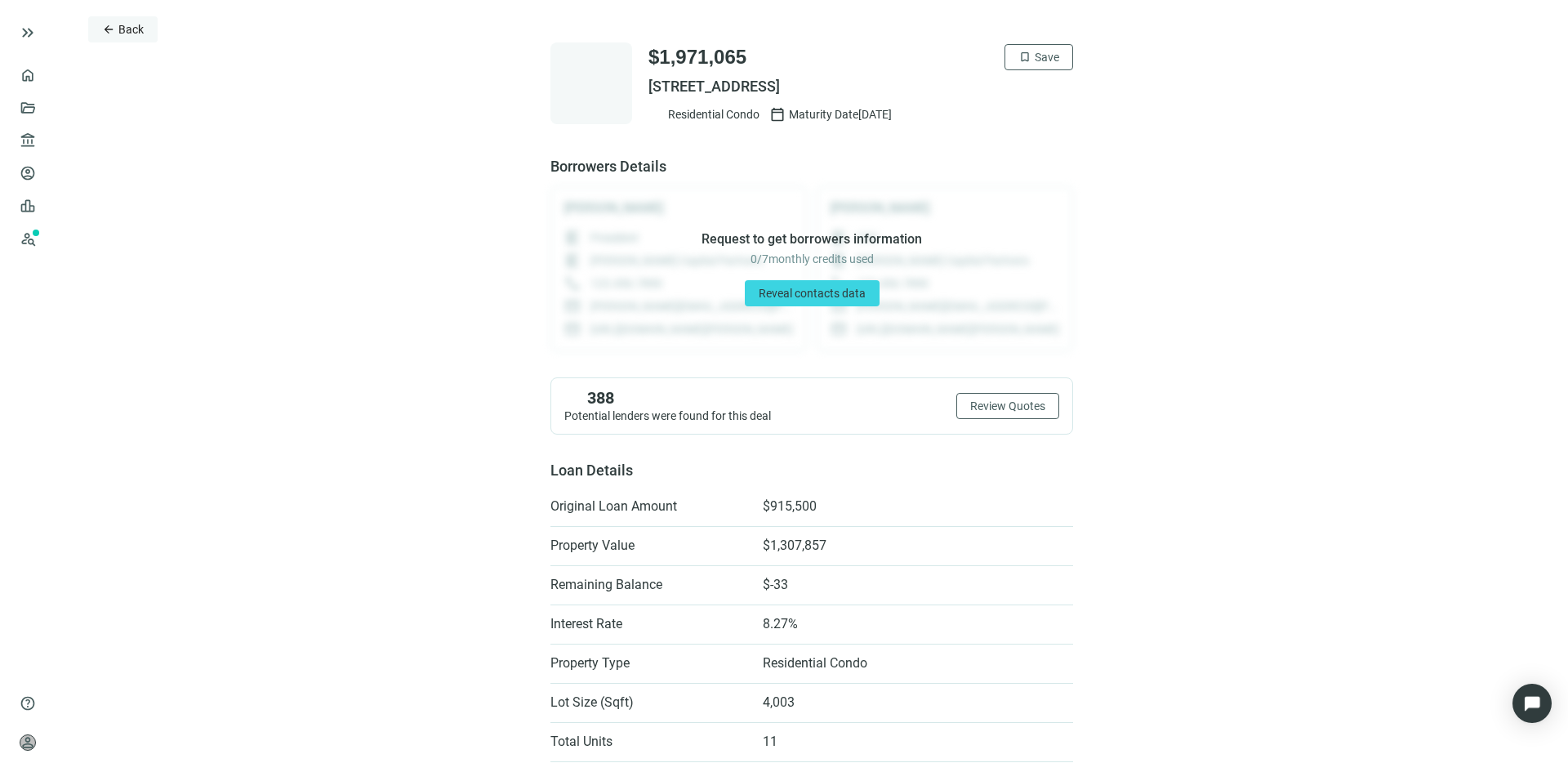
click at [121, 23] on span "Back" at bounding box center [131, 29] width 25 height 13
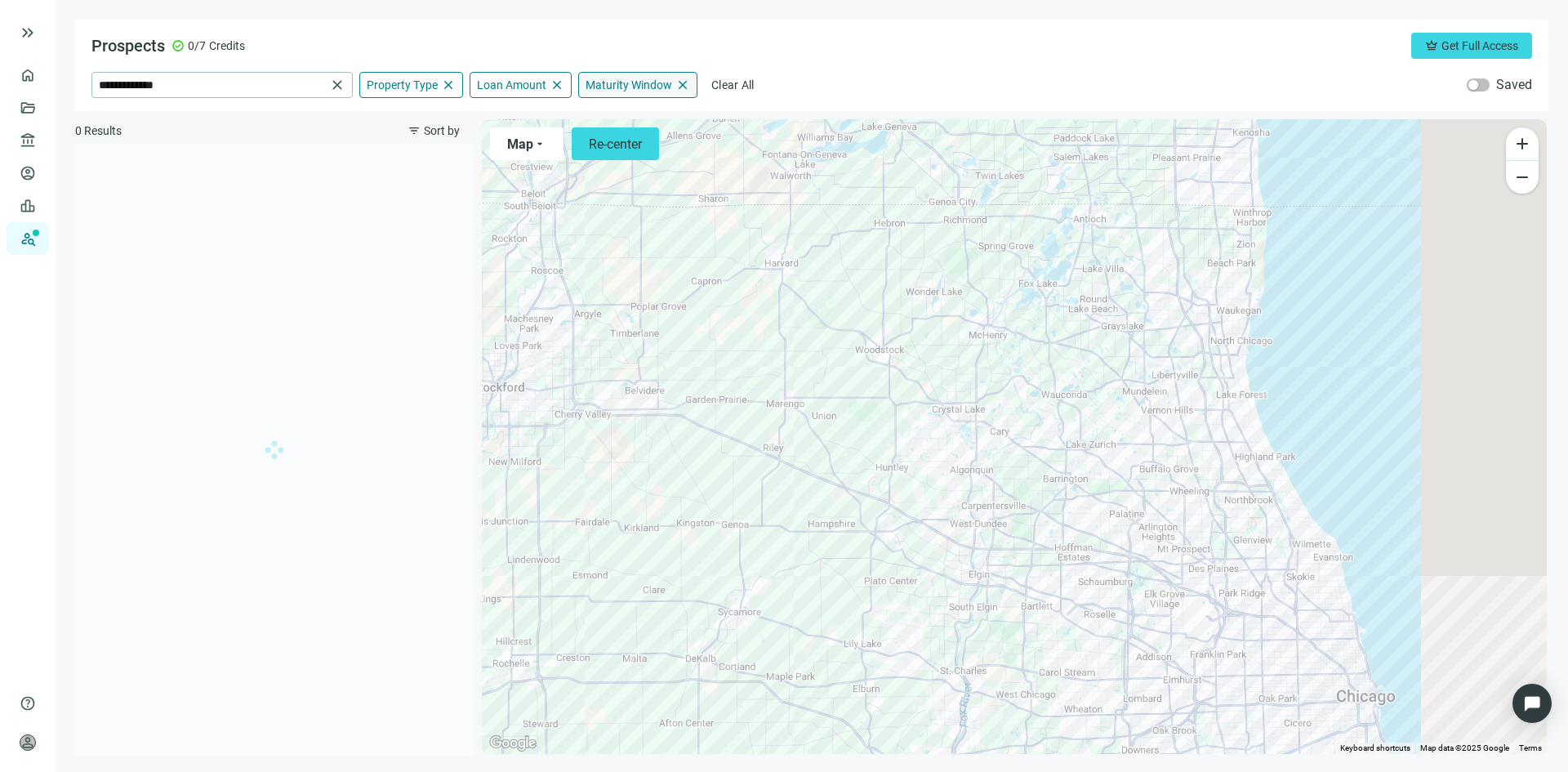
click at [610, 79] on span "Maturity Window" at bounding box center [629, 84] width 87 height 15
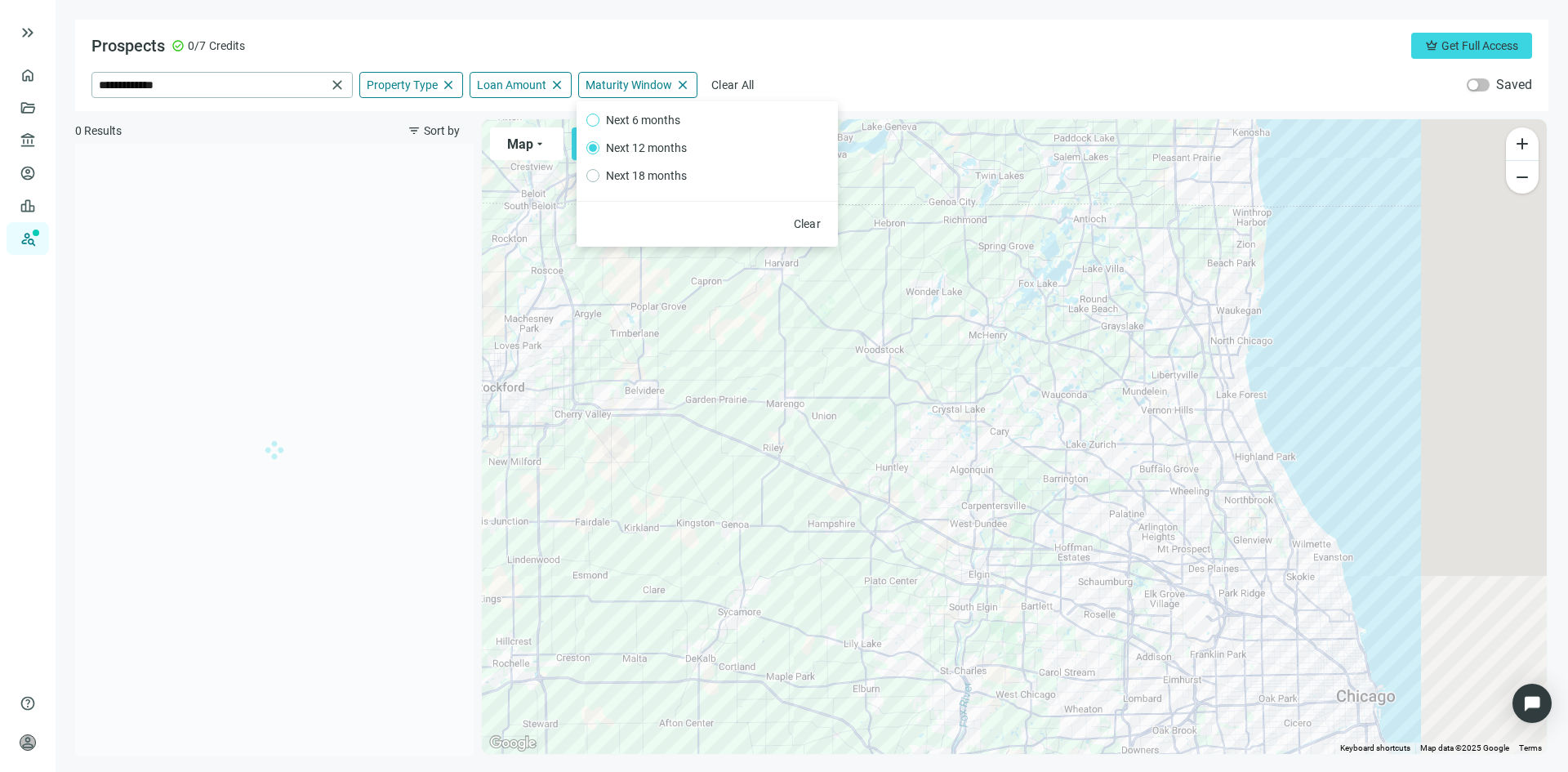
click at [625, 121] on span "Next 6 months" at bounding box center [643, 120] width 88 height 18
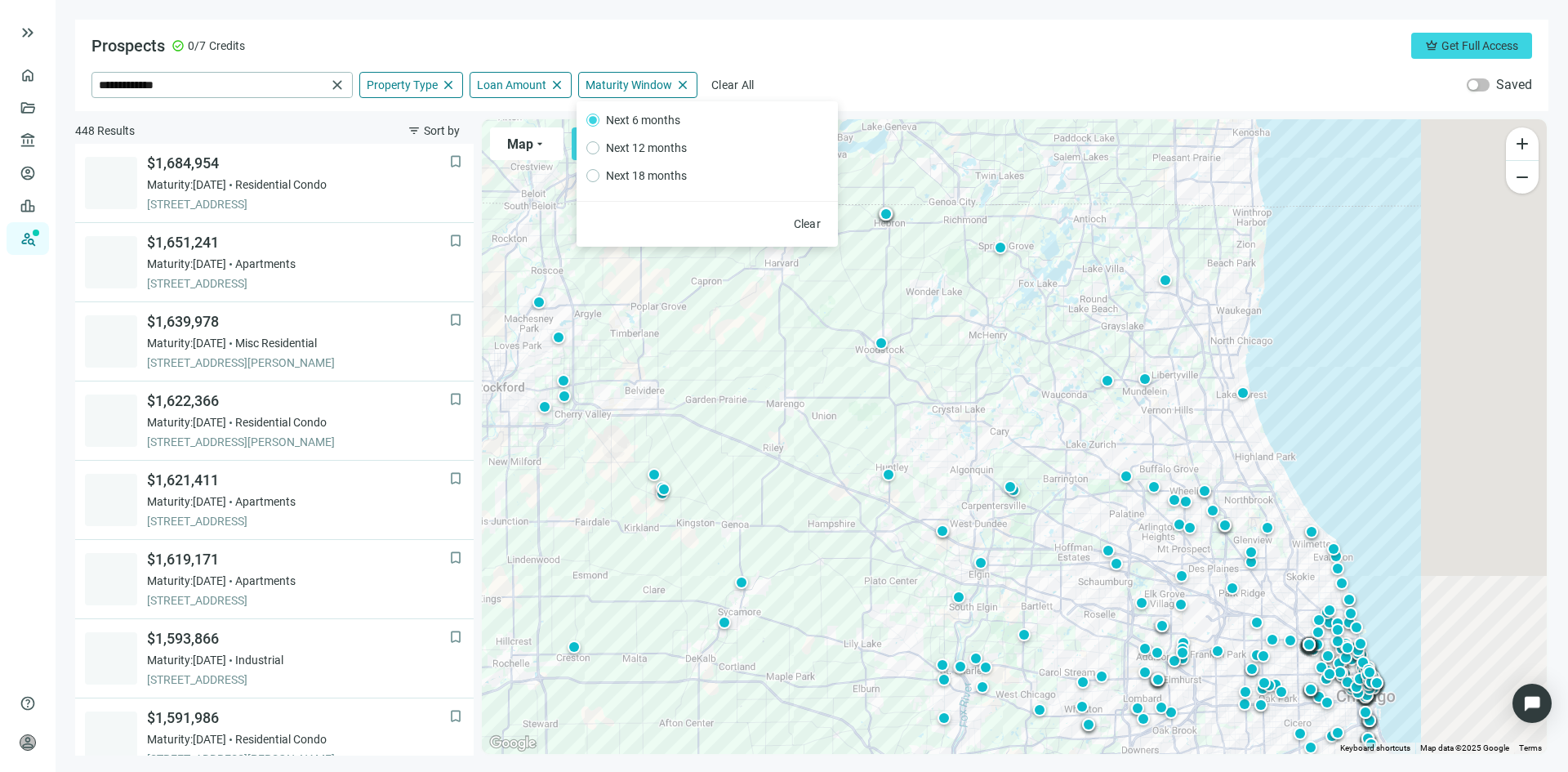
click at [841, 63] on div "**********" at bounding box center [812, 65] width 1473 height 91
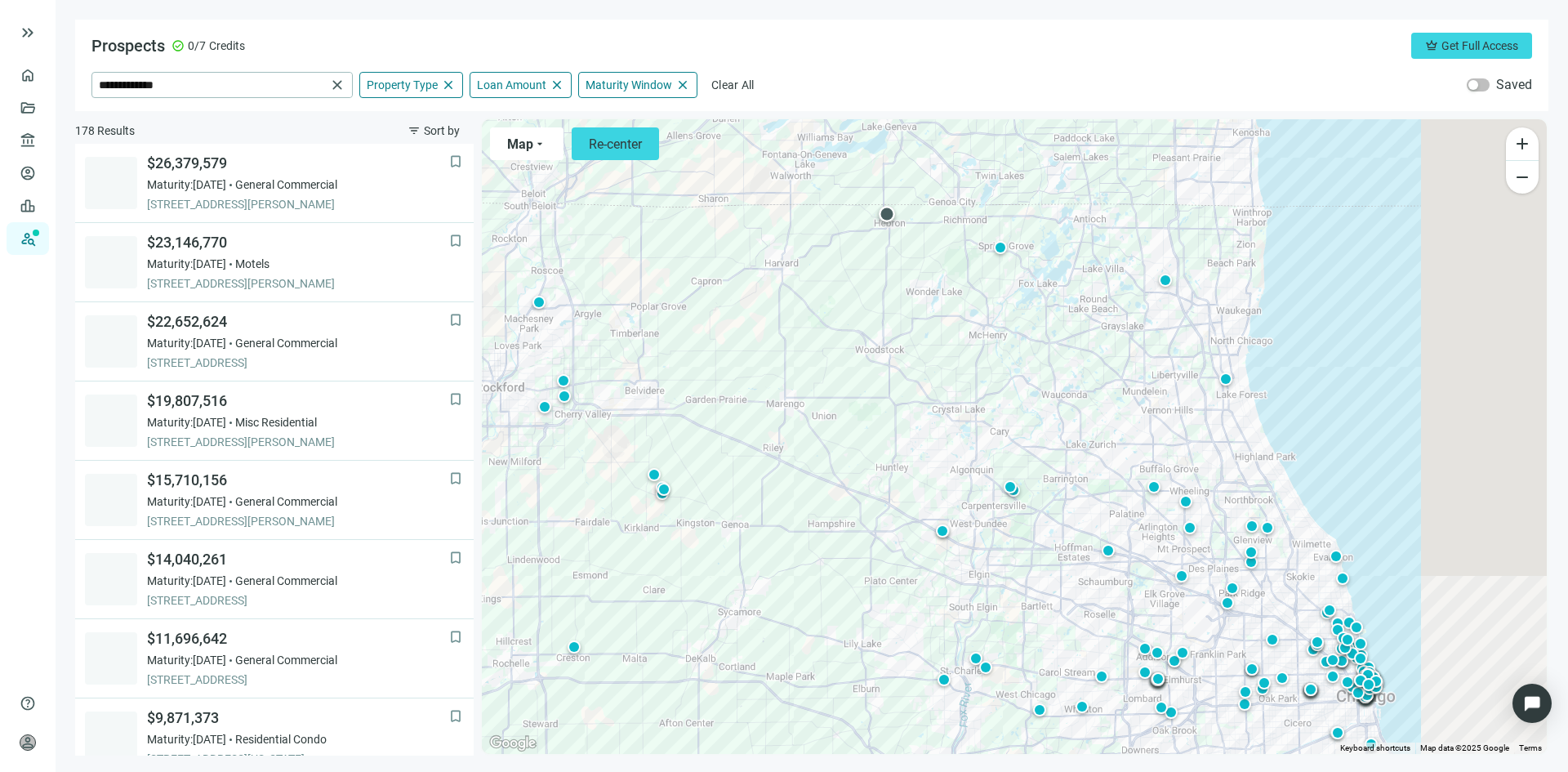
click at [887, 210] on div at bounding box center [886, 213] width 16 height 16
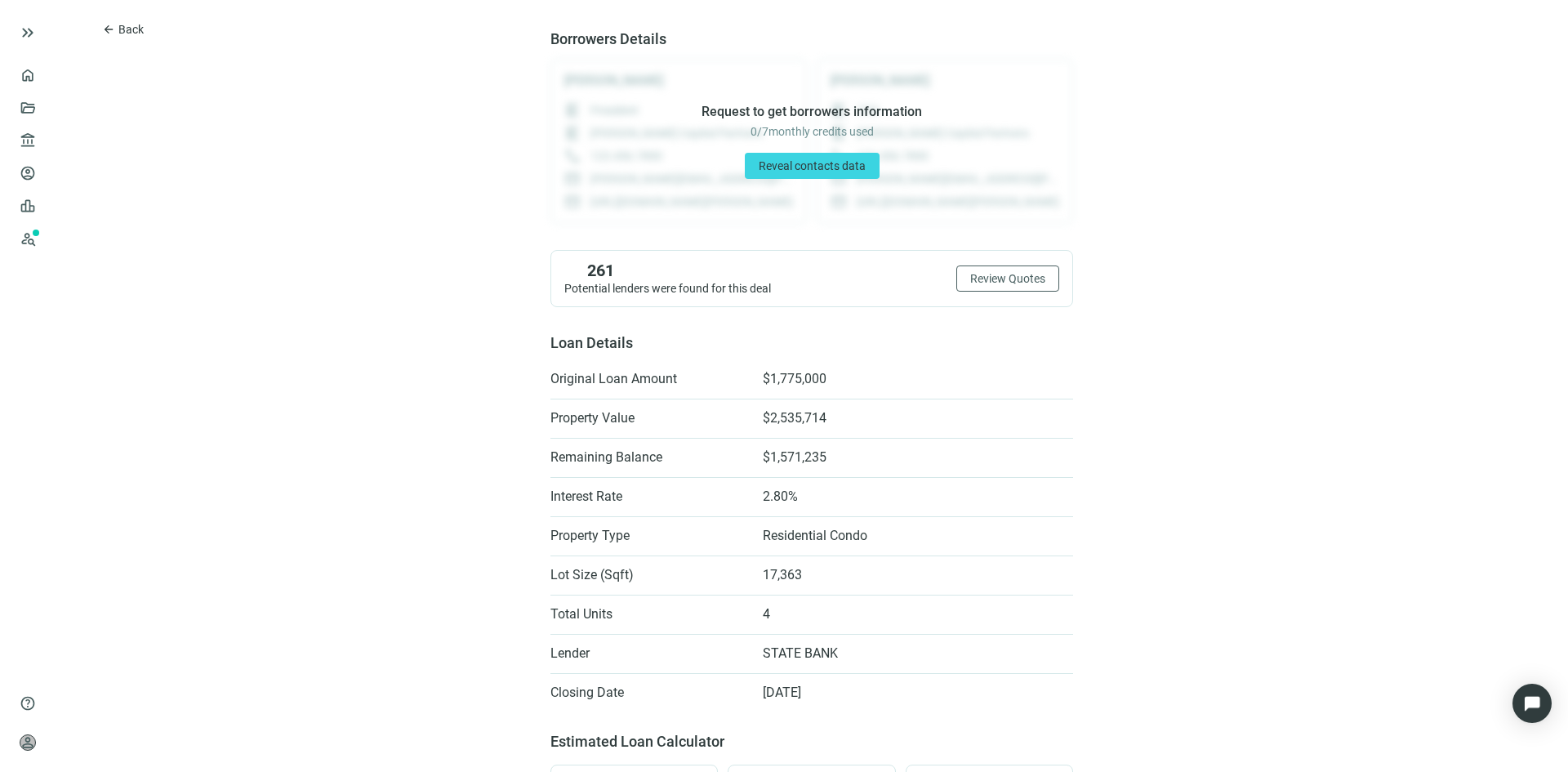
scroll to position [163, 0]
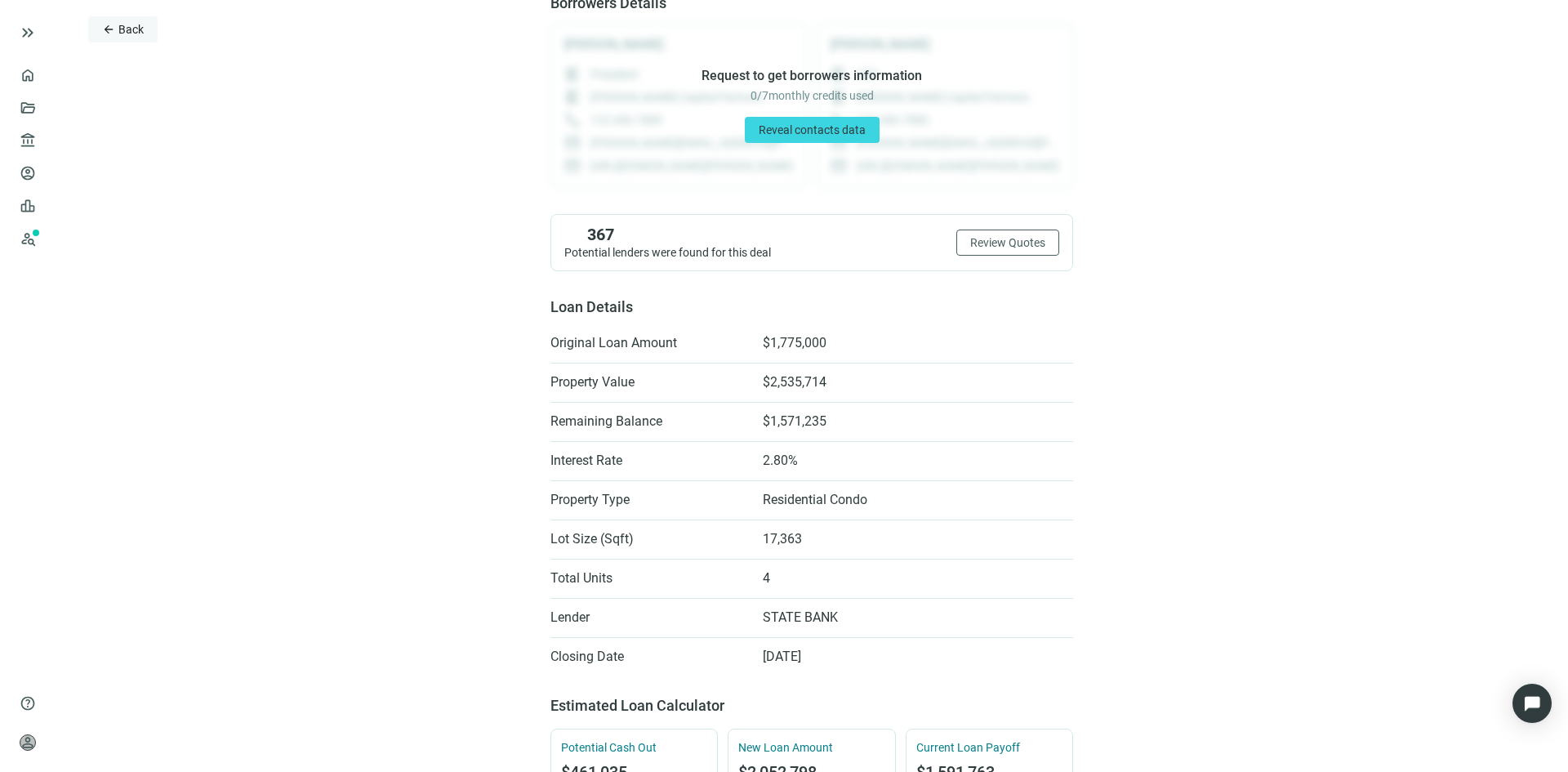
click at [128, 25] on span "Back" at bounding box center [131, 29] width 25 height 13
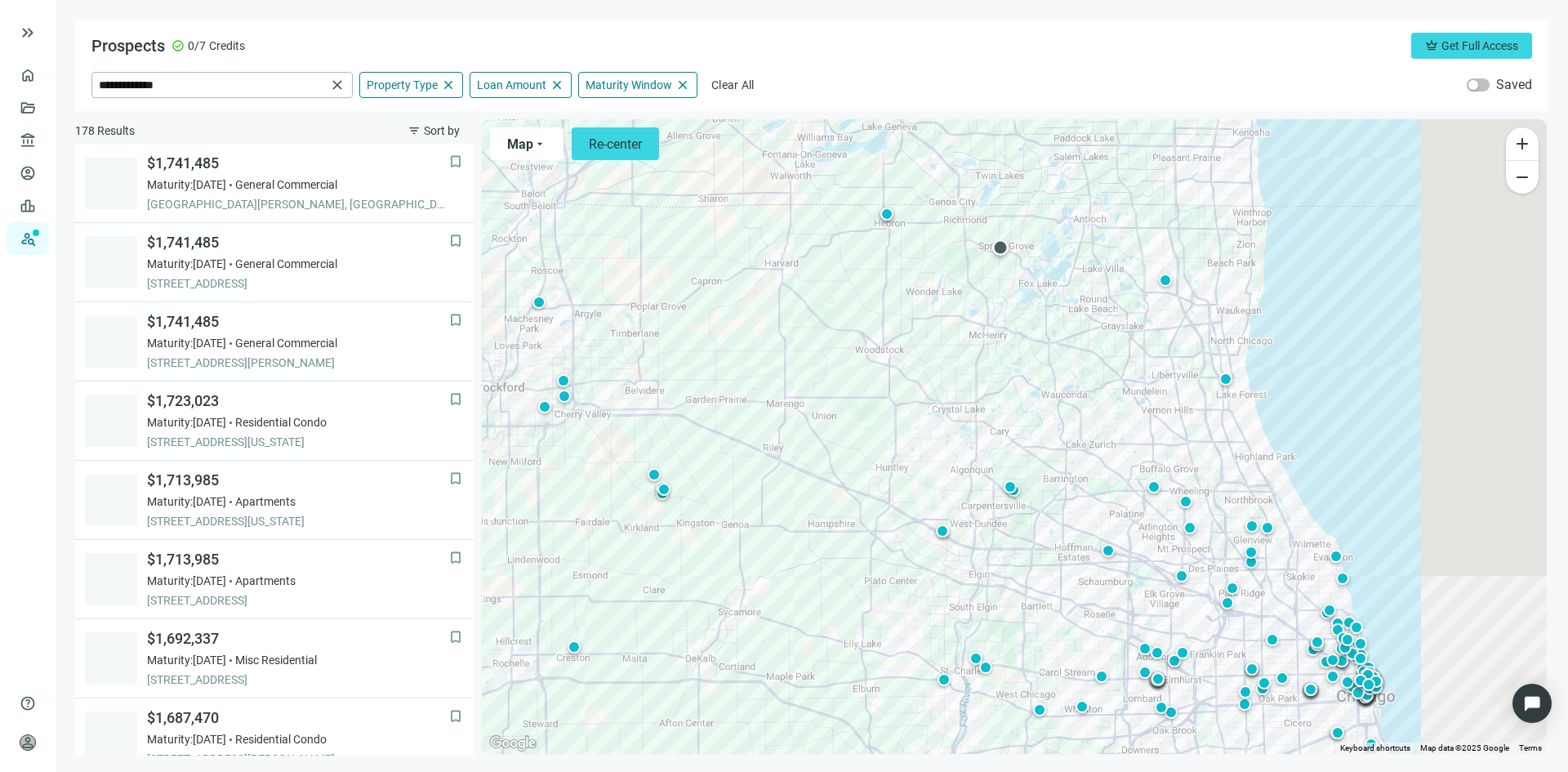
click at [1001, 250] on div at bounding box center [1000, 247] width 16 height 16
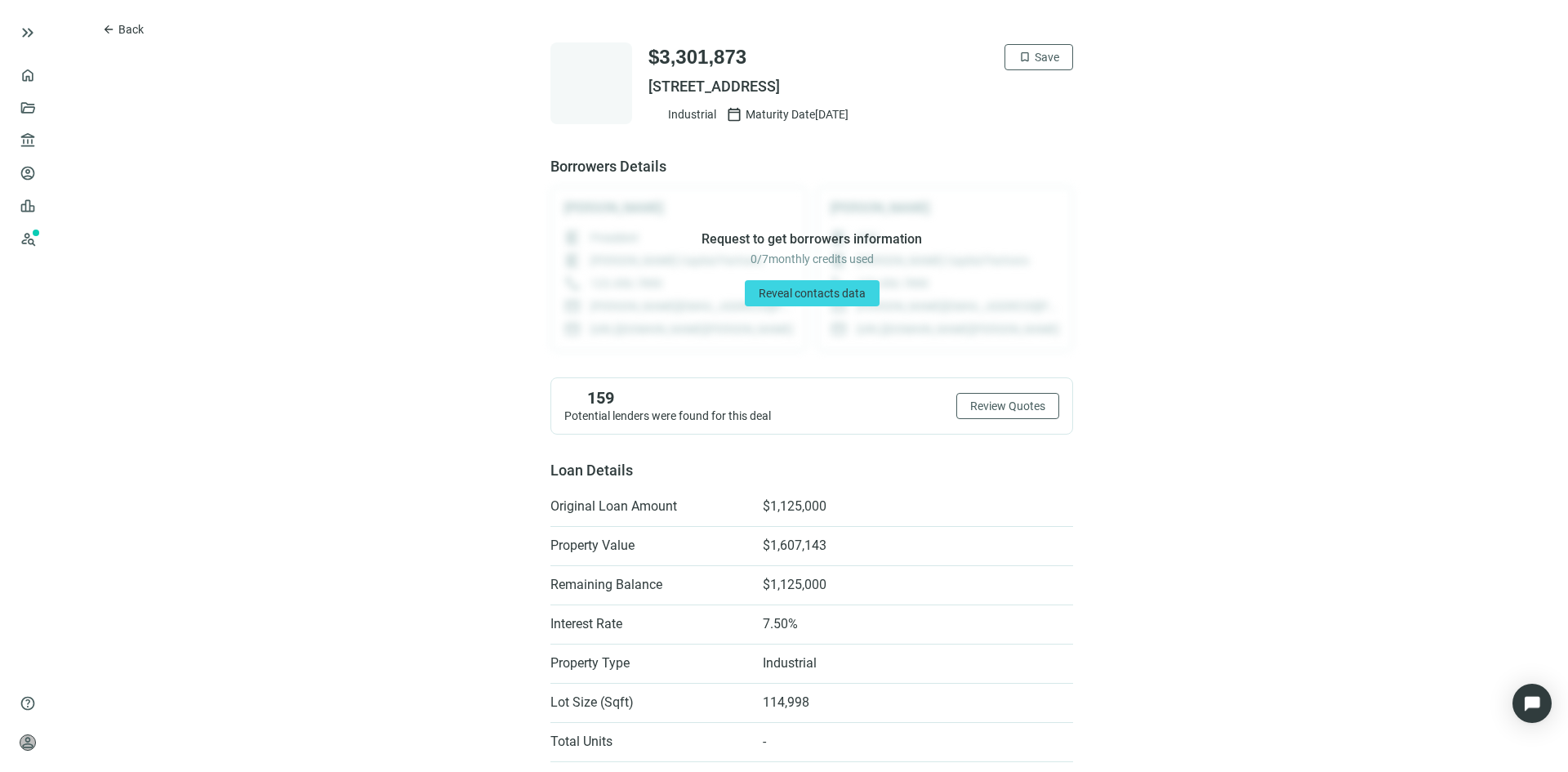
drag, startPoint x: 974, startPoint y: 88, endPoint x: 641, endPoint y: 93, distance: 333.0
click at [649, 93] on span "[STREET_ADDRESS]" at bounding box center [861, 87] width 425 height 20
copy span "[STREET_ADDRESS]"
click at [806, 288] on span "Reveal contacts data" at bounding box center [812, 293] width 107 height 13
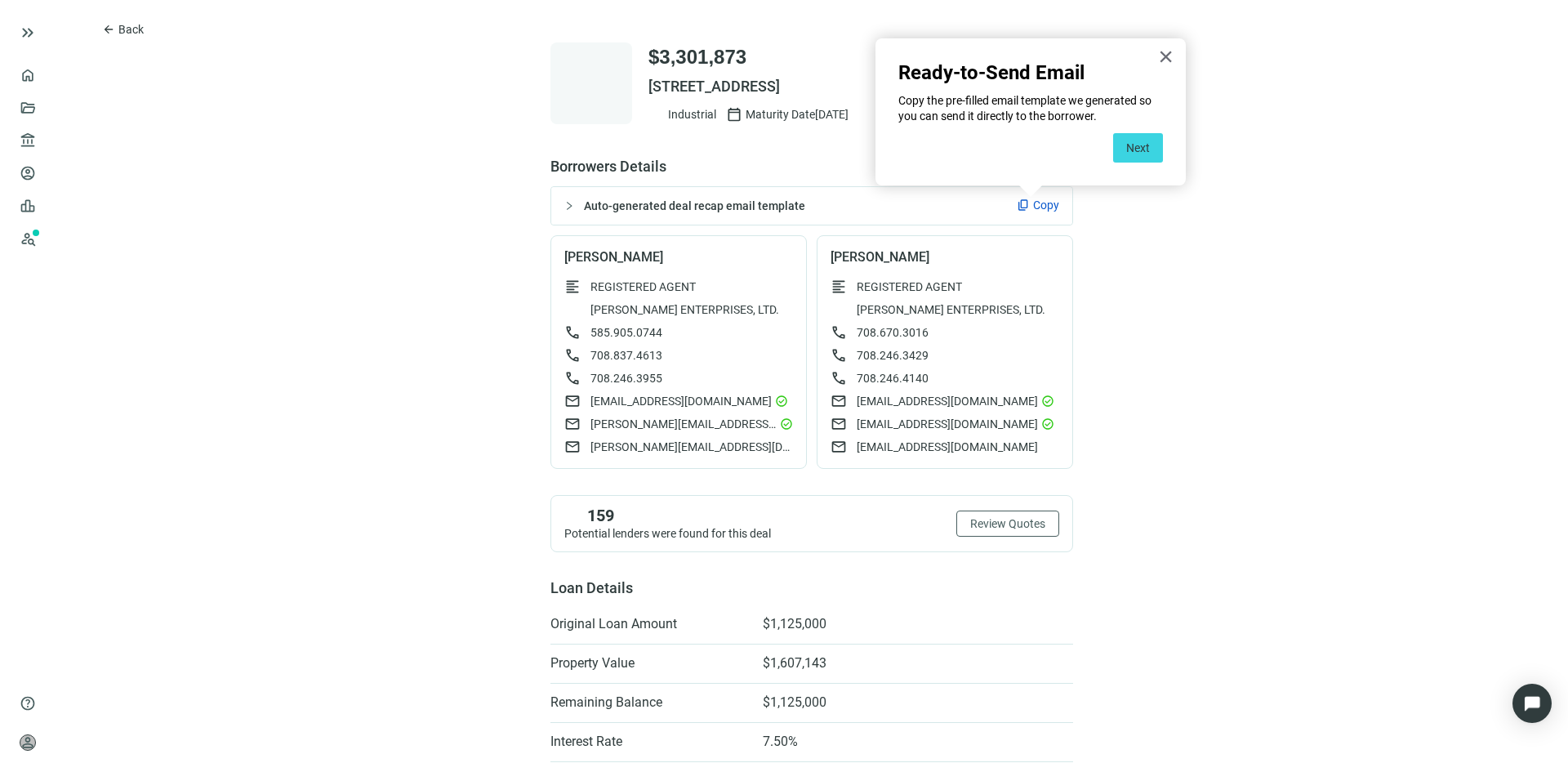
click at [1035, 202] on span "Copy" at bounding box center [1046, 205] width 26 height 16
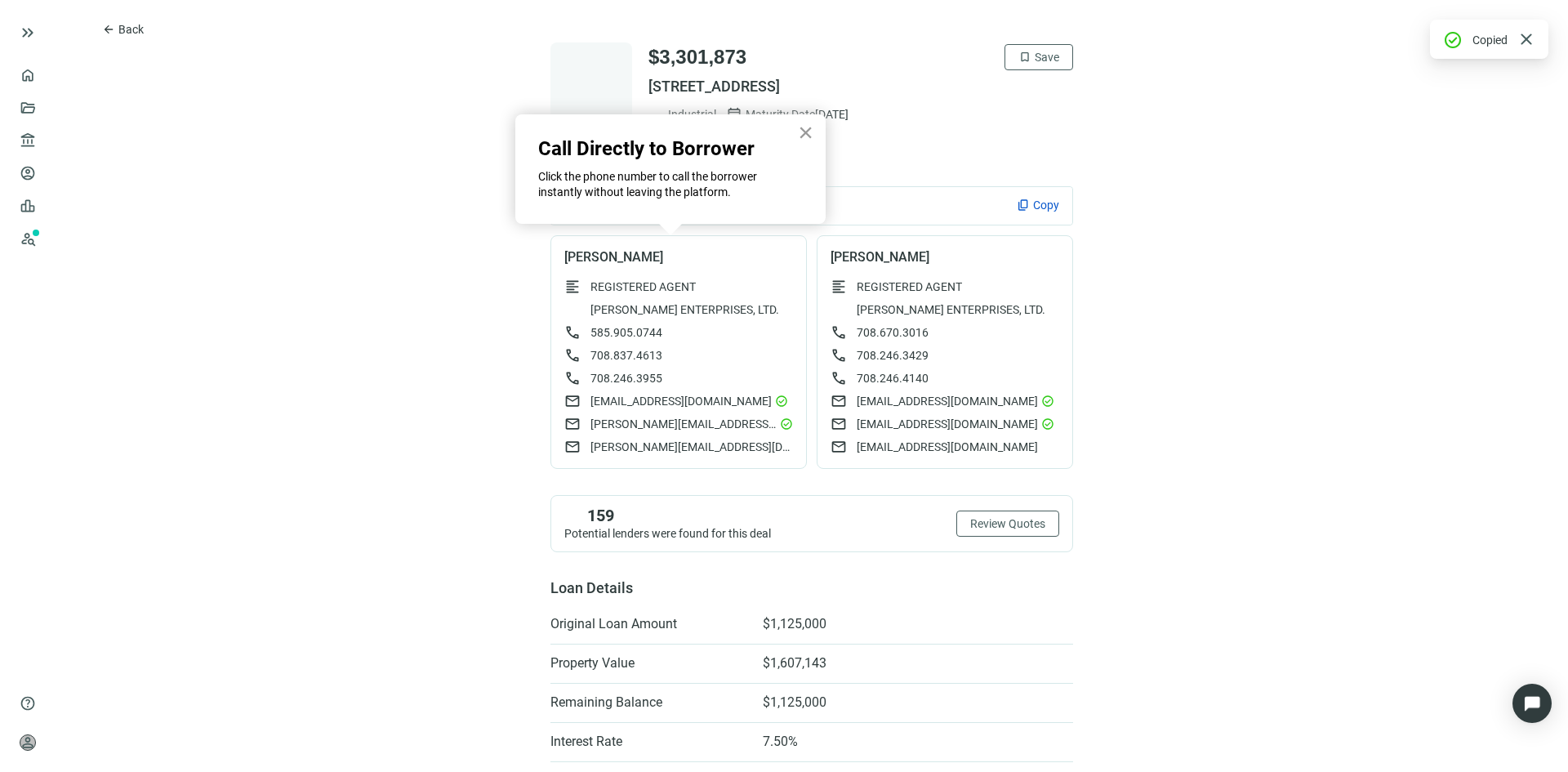
click at [804, 128] on button "×" at bounding box center [806, 132] width 16 height 26
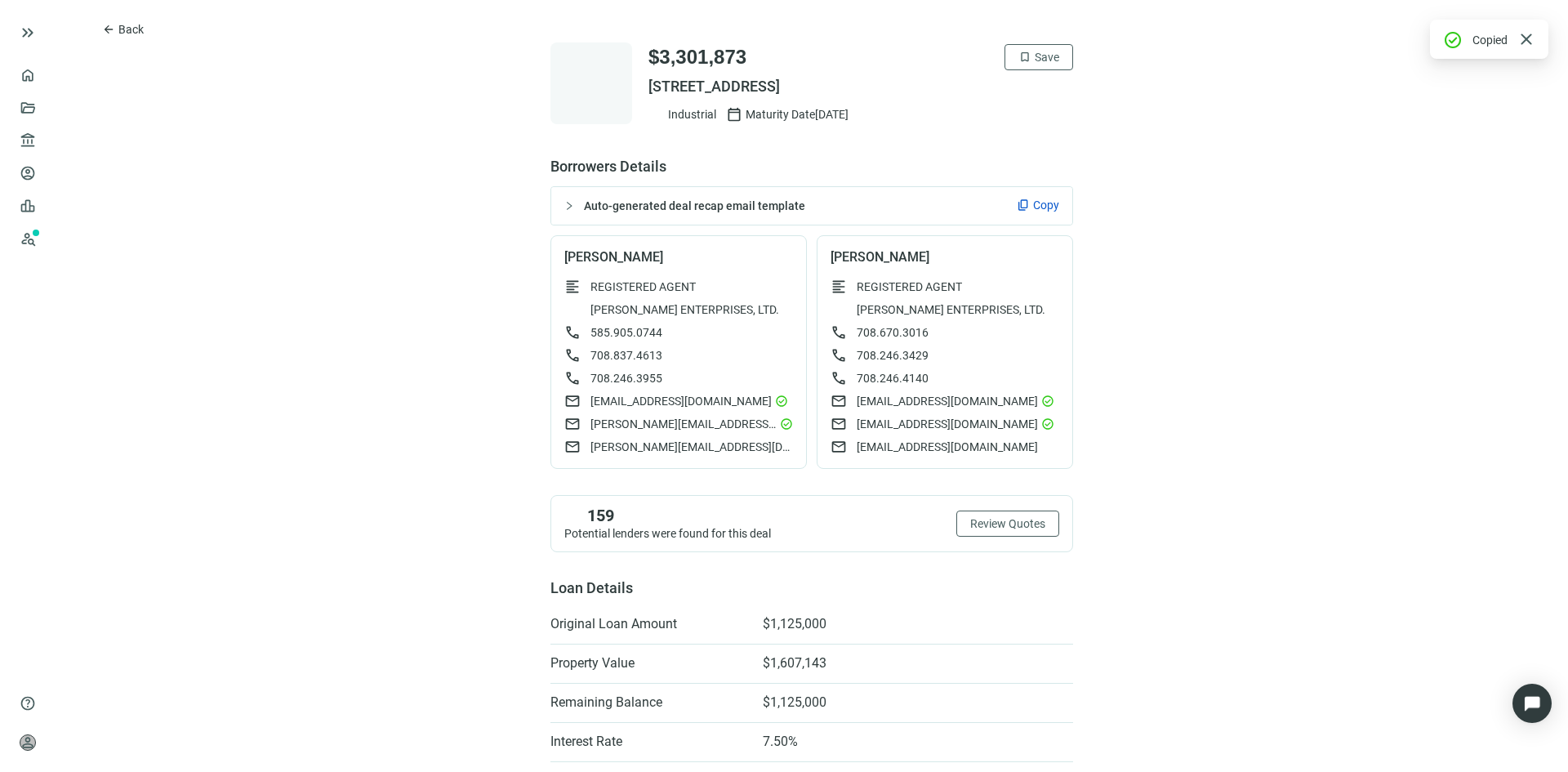
click at [655, 207] on span "Auto-generated deal recap email template" at bounding box center [694, 206] width 221 height 13
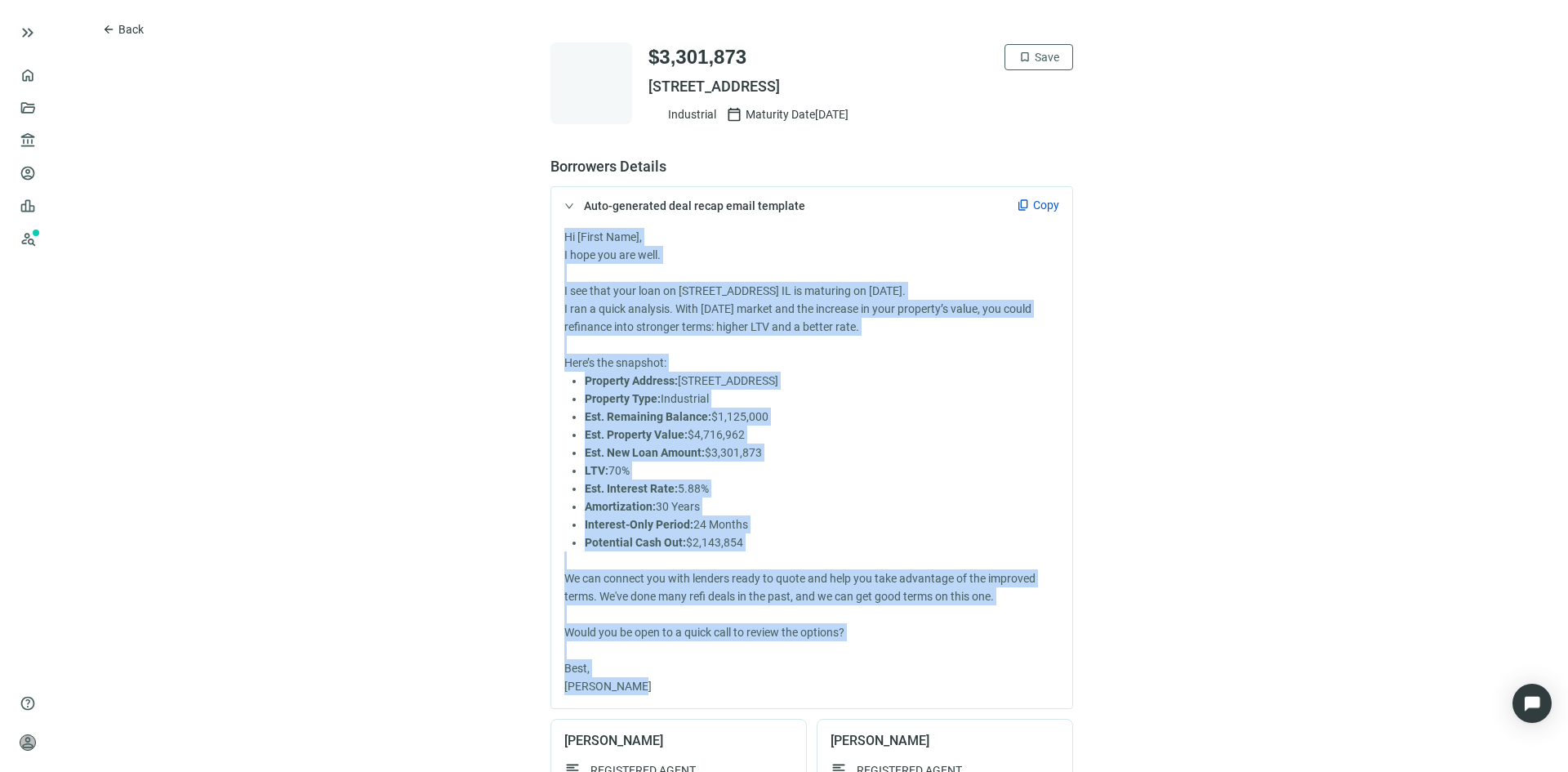
drag, startPoint x: 558, startPoint y: 235, endPoint x: 687, endPoint y: 697, distance: 479.7
click at [687, 697] on div "Hi [First Name], I hope you are well. I see that your loan on [STREET_ADDRESS] …" at bounding box center [812, 466] width 521 height 483
copy div "Hi [First Name], I hope you are well. I see that your loan on [STREET_ADDRESS] …"
click at [990, 497] on li "Est. Interest Rate: 5.88%" at bounding box center [821, 488] width 474 height 18
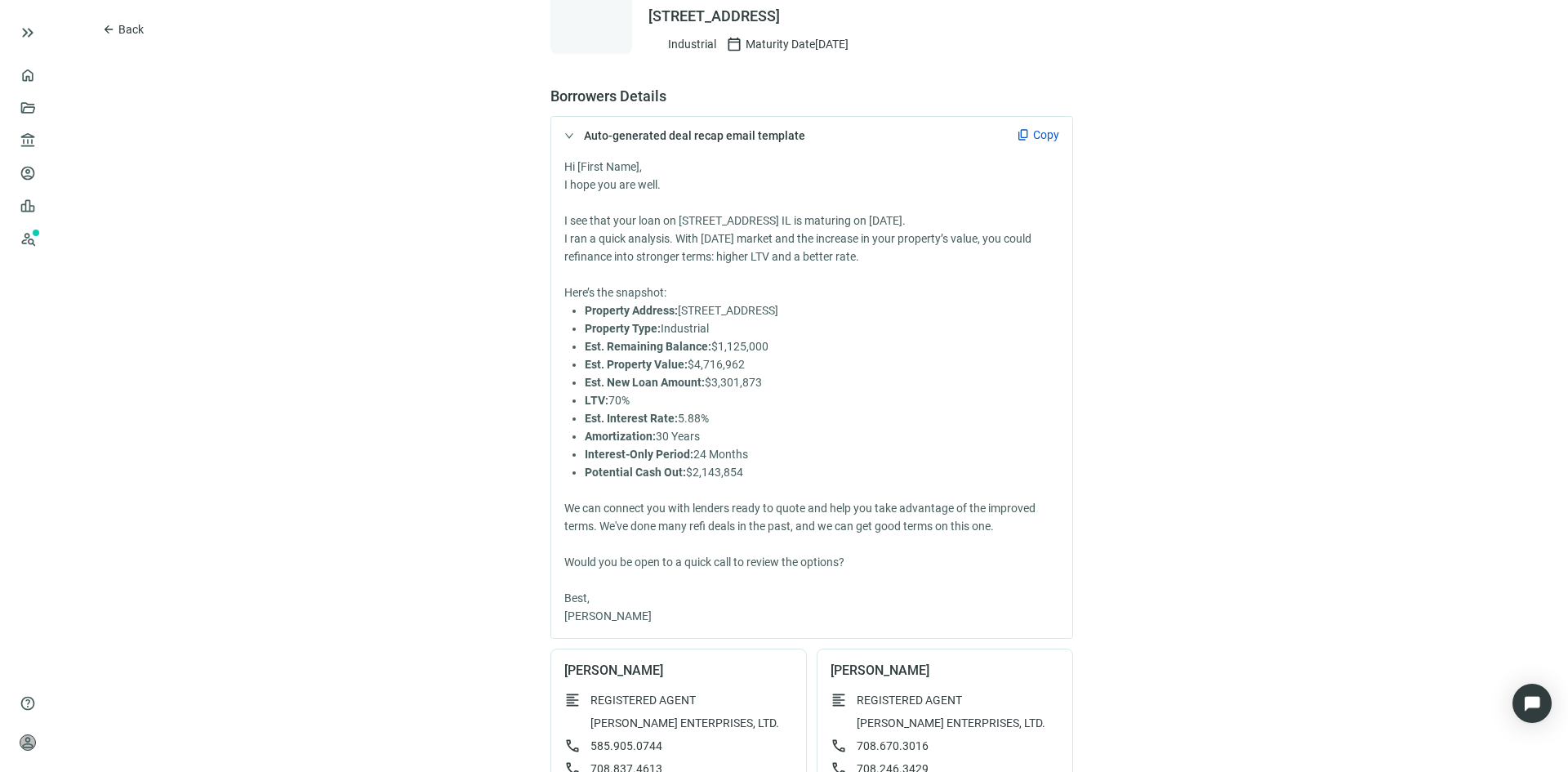
scroll to position [245, 0]
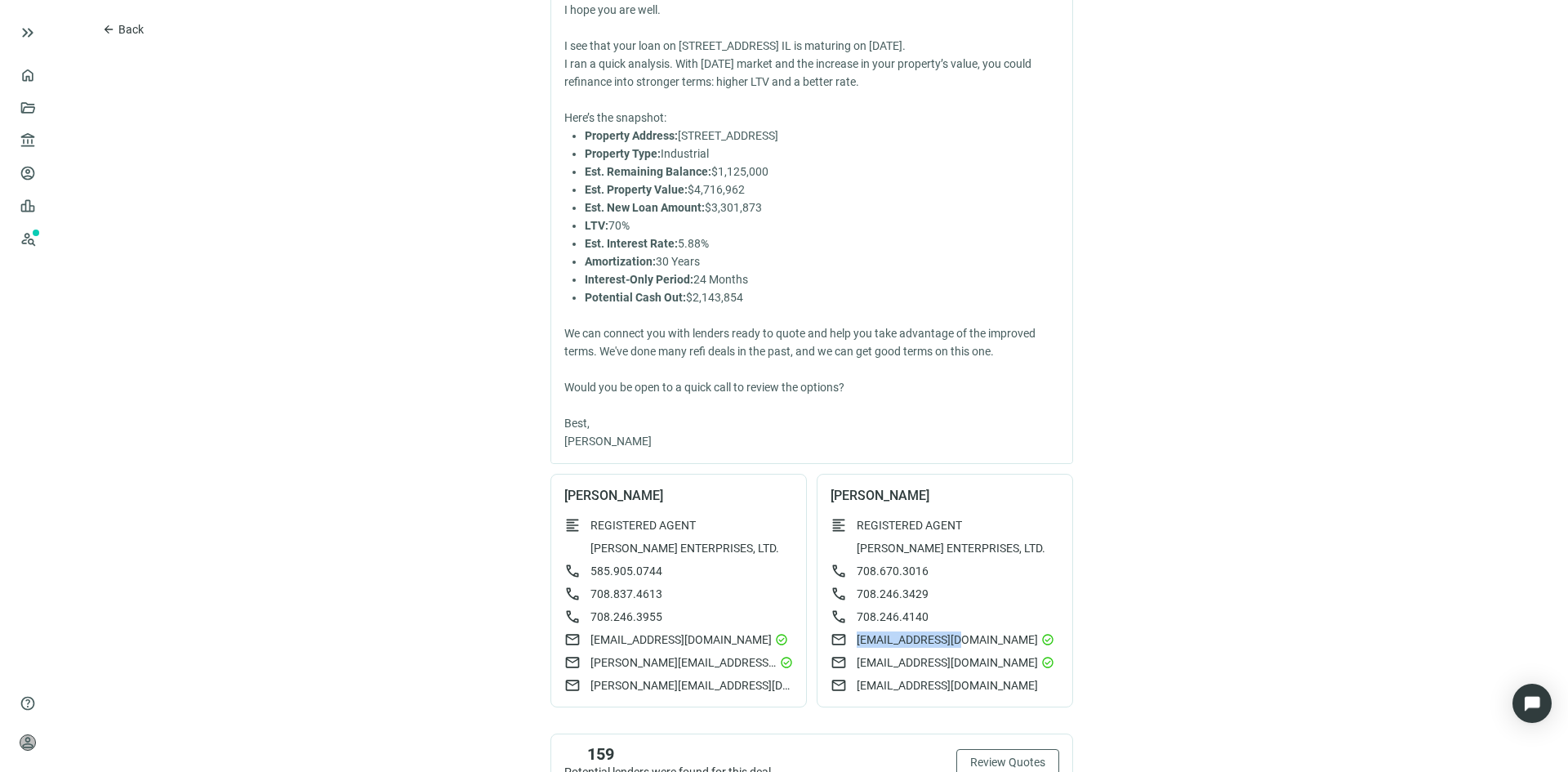
drag, startPoint x: 947, startPoint y: 658, endPoint x: 846, endPoint y: 656, distance: 101.0
click at [846, 648] on div "mail [EMAIL_ADDRESS][DOMAIN_NAME] check_circle" at bounding box center [945, 639] width 229 height 16
copy span "[EMAIL_ADDRESS][DOMAIN_NAME]"
drag, startPoint x: 665, startPoint y: 656, endPoint x: 583, endPoint y: 652, distance: 82.1
click at [583, 648] on div "mail [EMAIL_ADDRESS][DOMAIN_NAME] check_circle" at bounding box center [679, 639] width 229 height 16
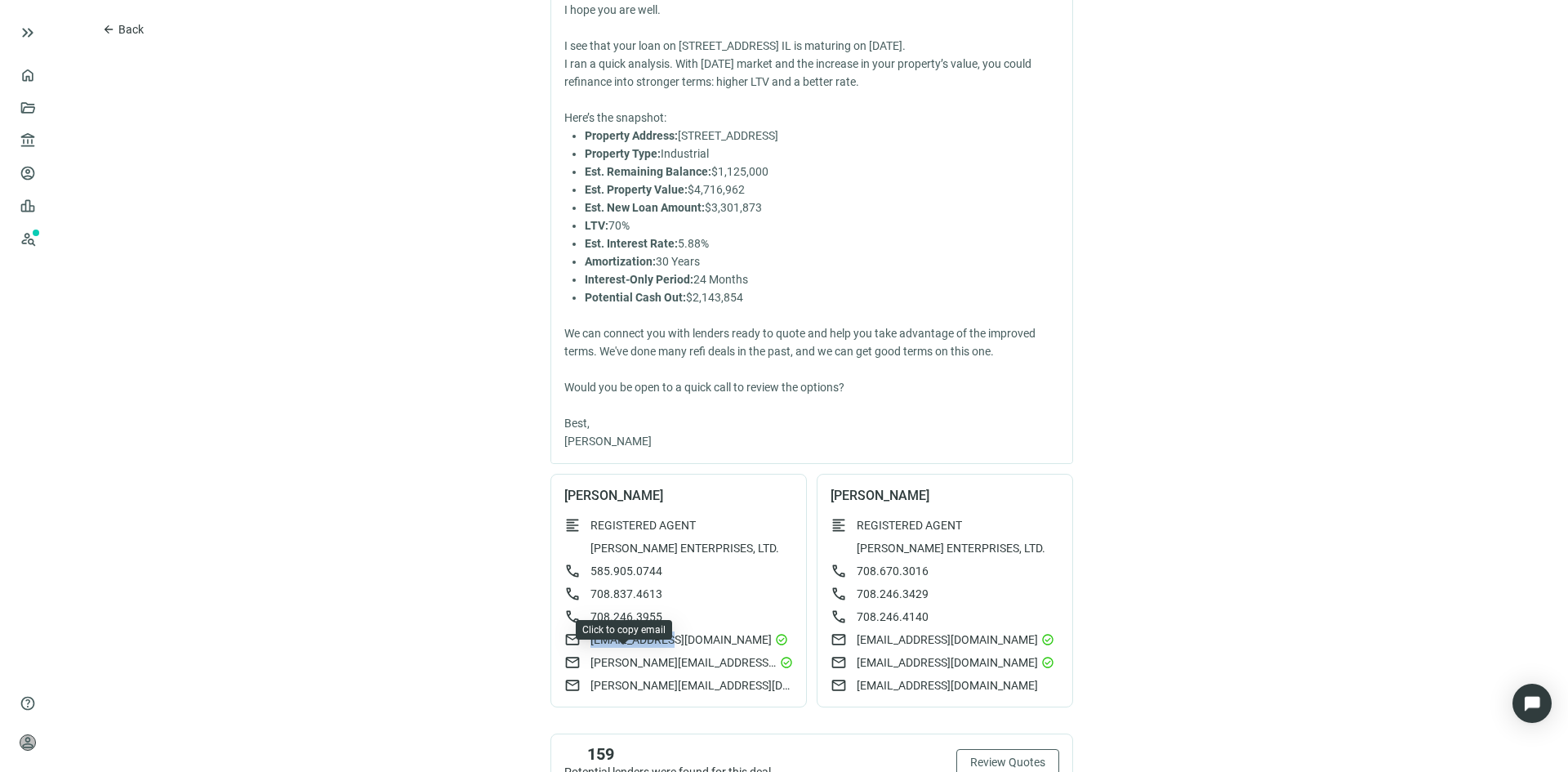
copy span "[EMAIL_ADDRESS][DOMAIN_NAME]"
drag, startPoint x: 946, startPoint y: 657, endPoint x: 846, endPoint y: 654, distance: 100.0
click at [846, 648] on div "mail [EMAIL_ADDRESS][DOMAIN_NAME] check_circle" at bounding box center [945, 639] width 229 height 16
copy span "[EMAIL_ADDRESS][DOMAIN_NAME]"
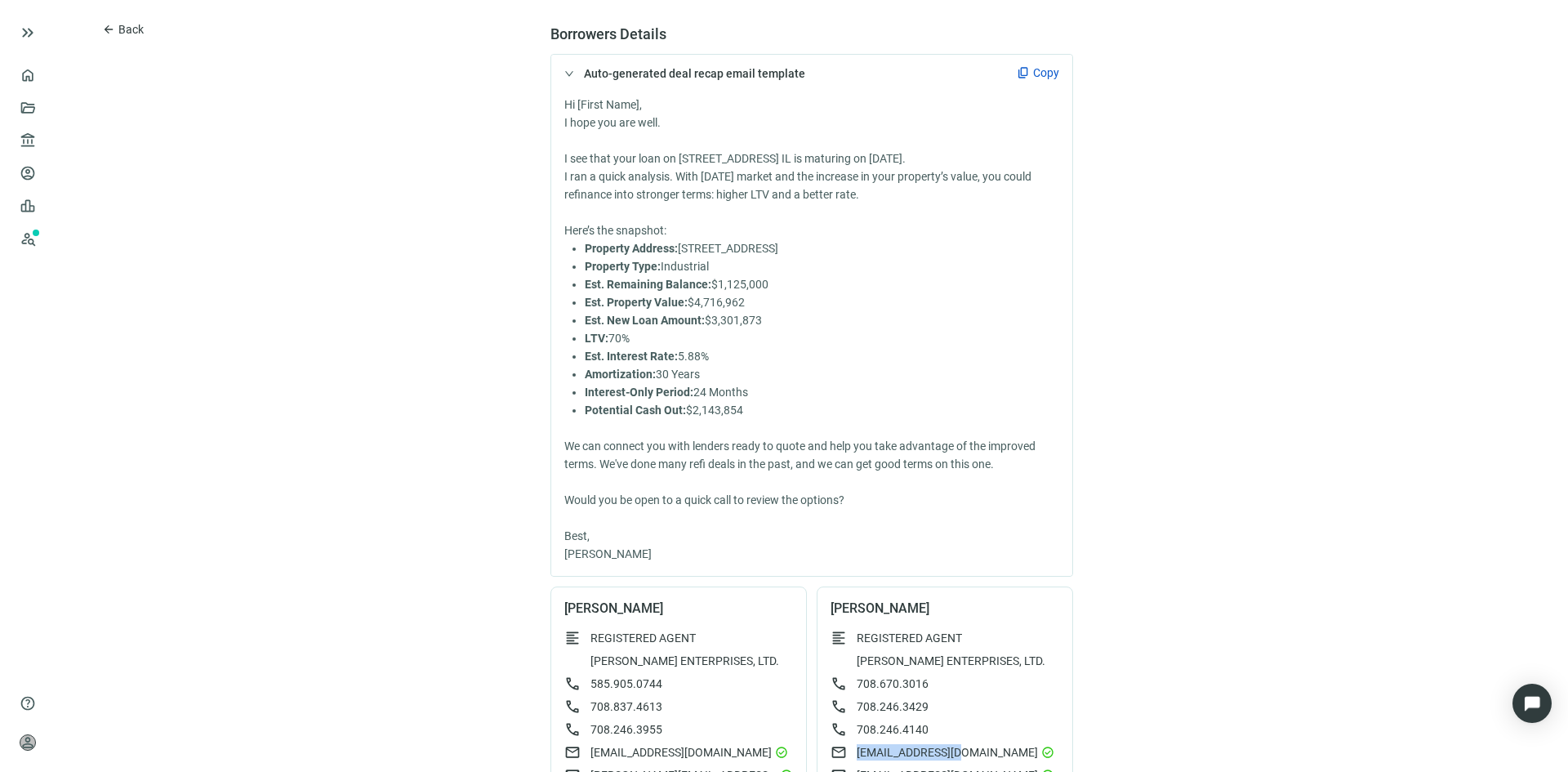
scroll to position [0, 0]
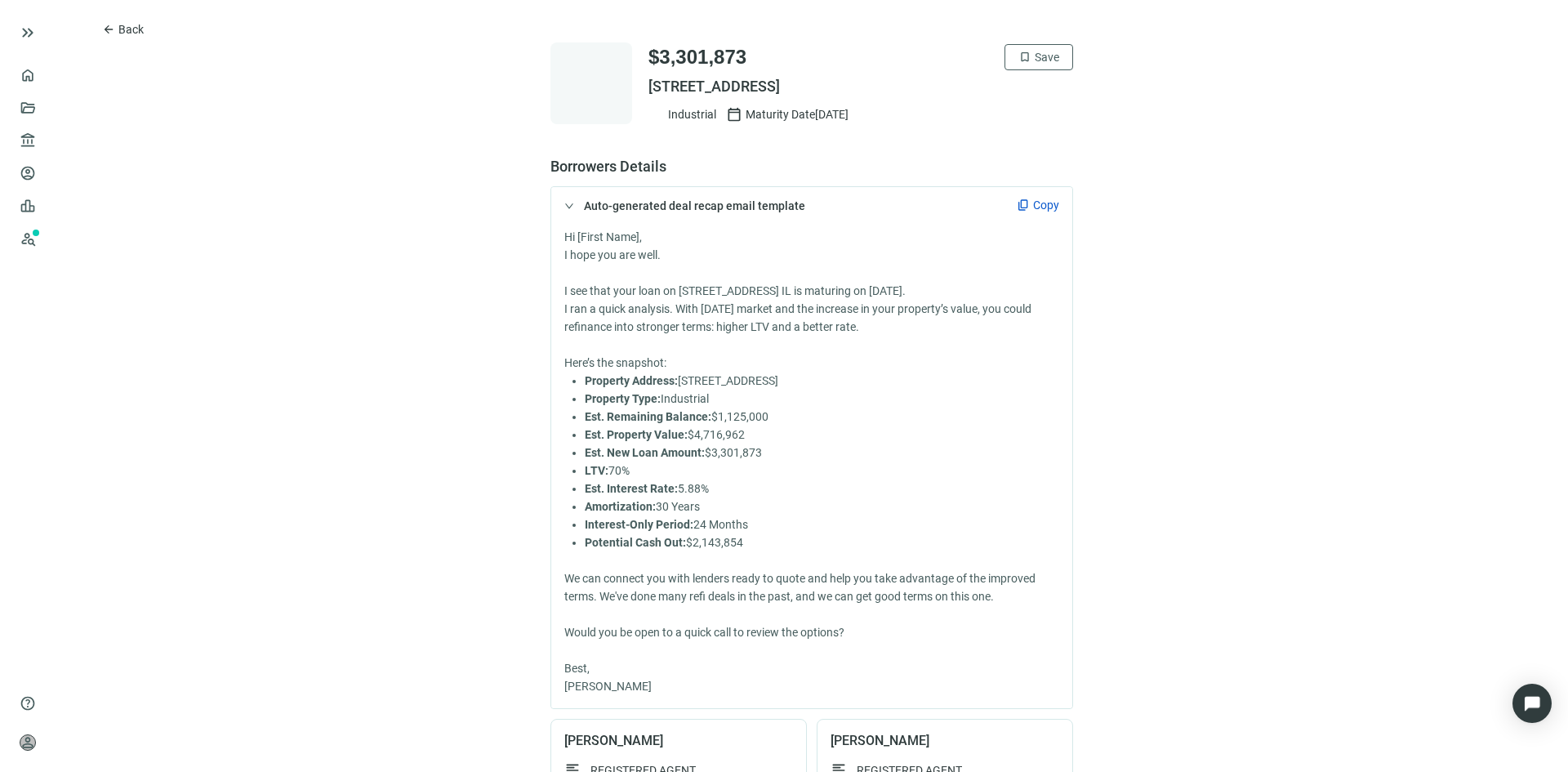
drag, startPoint x: 970, startPoint y: 87, endPoint x: 643, endPoint y: 92, distance: 327.0
click at [649, 92] on span "[STREET_ADDRESS]" at bounding box center [861, 87] width 425 height 20
copy span "[STREET_ADDRESS]"
click at [133, 23] on span "Back" at bounding box center [131, 29] width 25 height 13
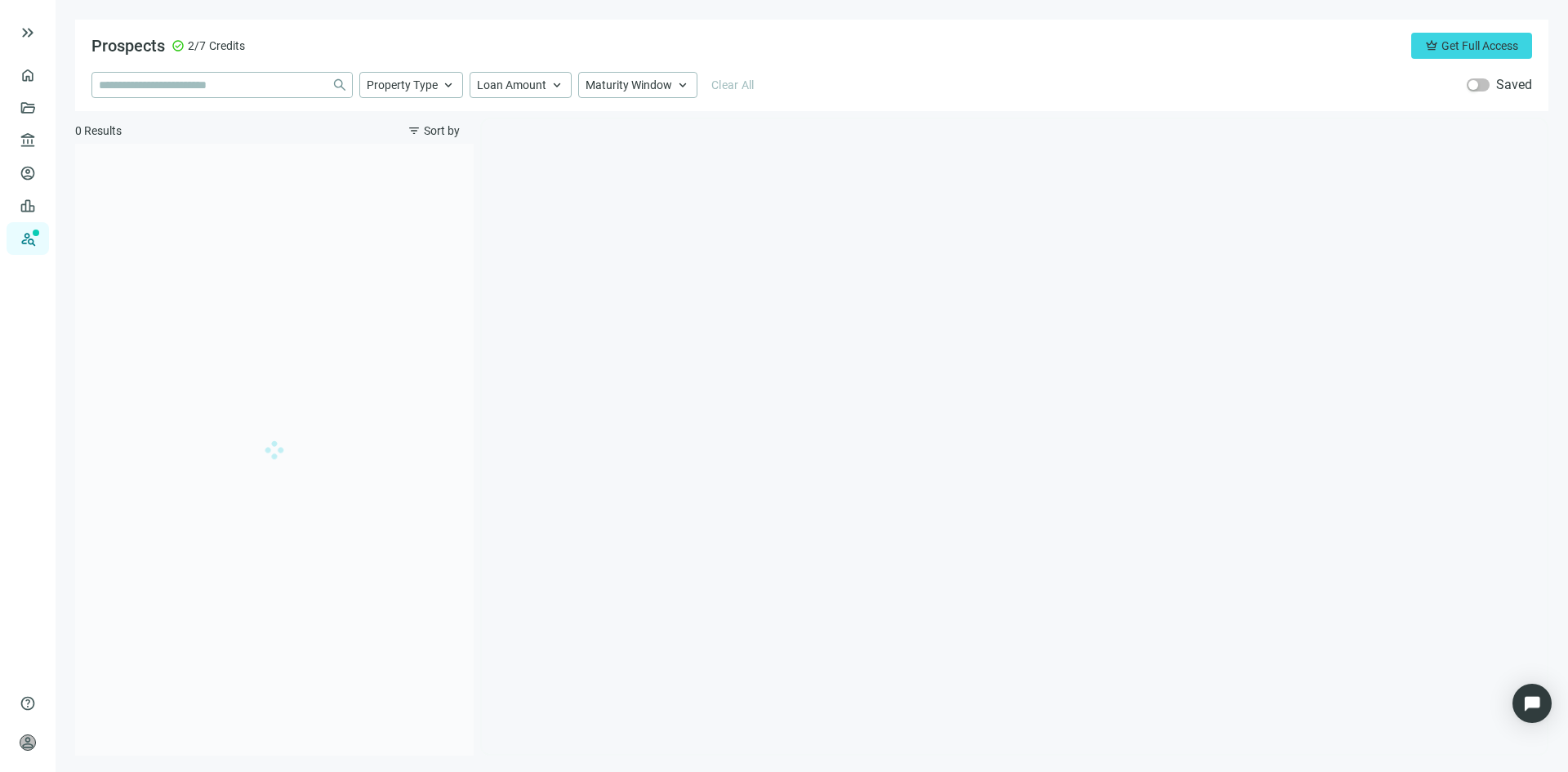
type input "**********"
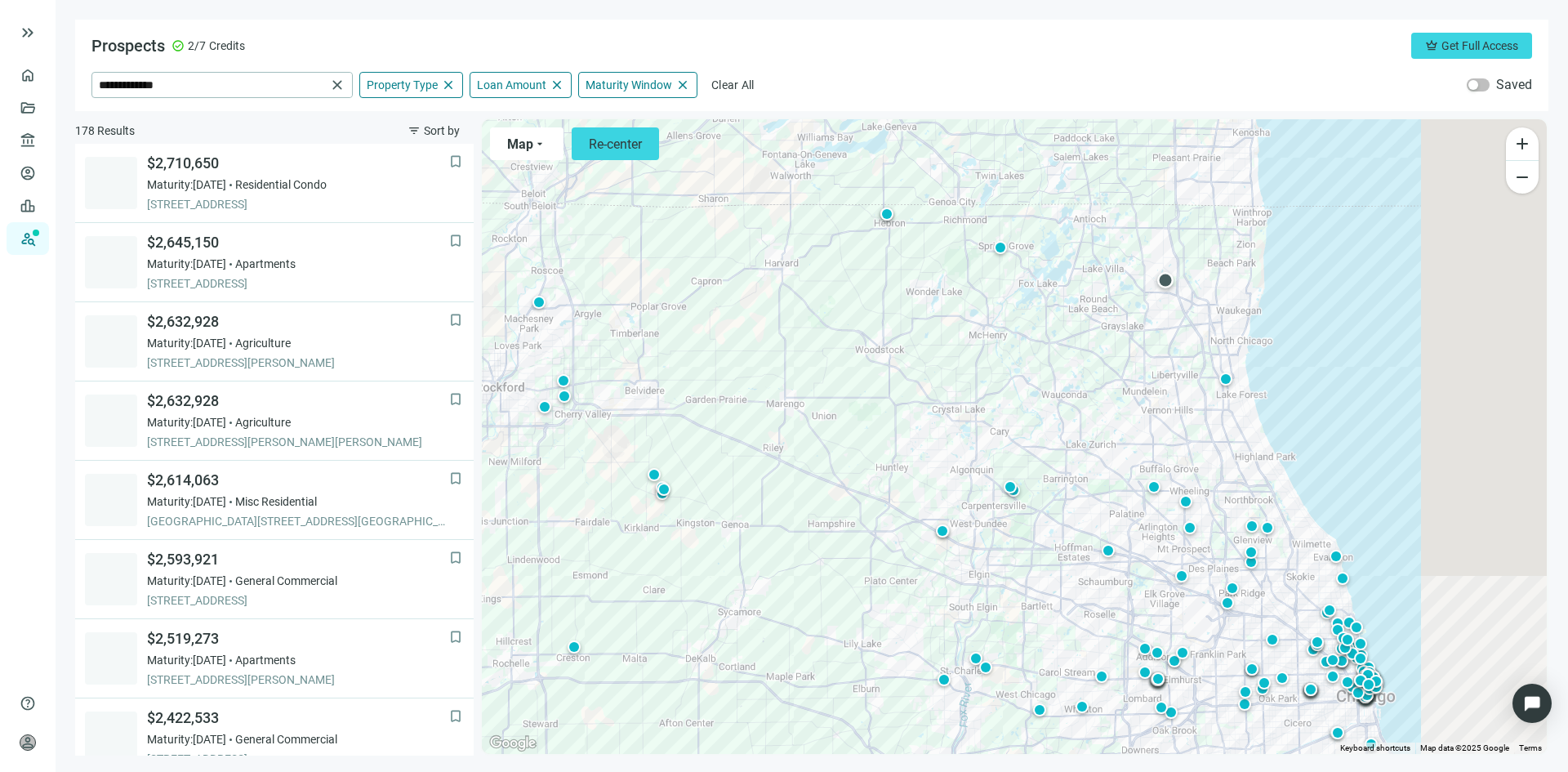
click at [1166, 274] on div at bounding box center [1165, 280] width 16 height 16
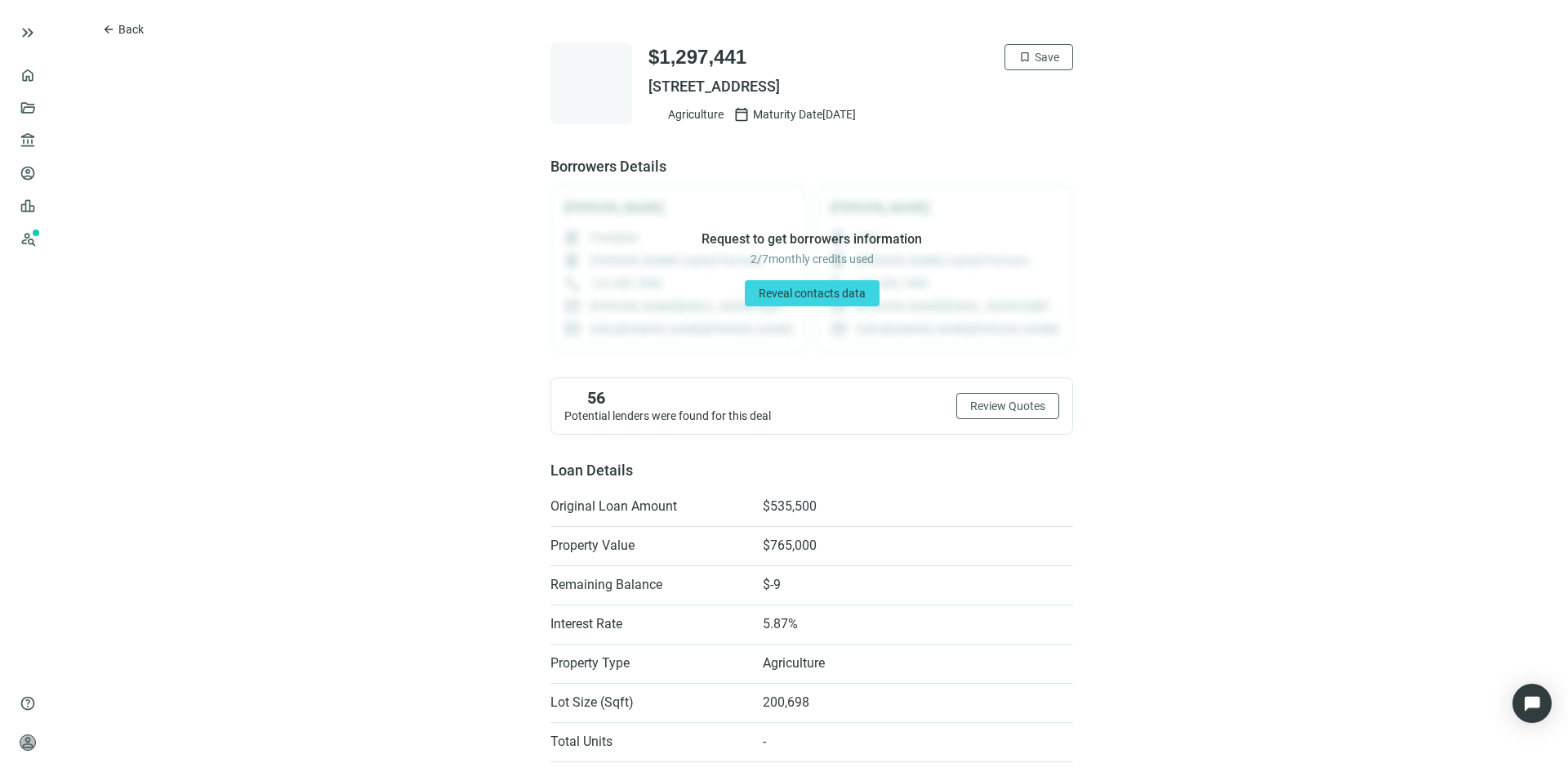
drag, startPoint x: 942, startPoint y: 83, endPoint x: 640, endPoint y: 84, distance: 302.0
click at [649, 84] on span "[STREET_ADDRESS]" at bounding box center [861, 87] width 425 height 20
copy span "[STREET_ADDRESS]"
click at [131, 23] on span "Back" at bounding box center [131, 29] width 25 height 13
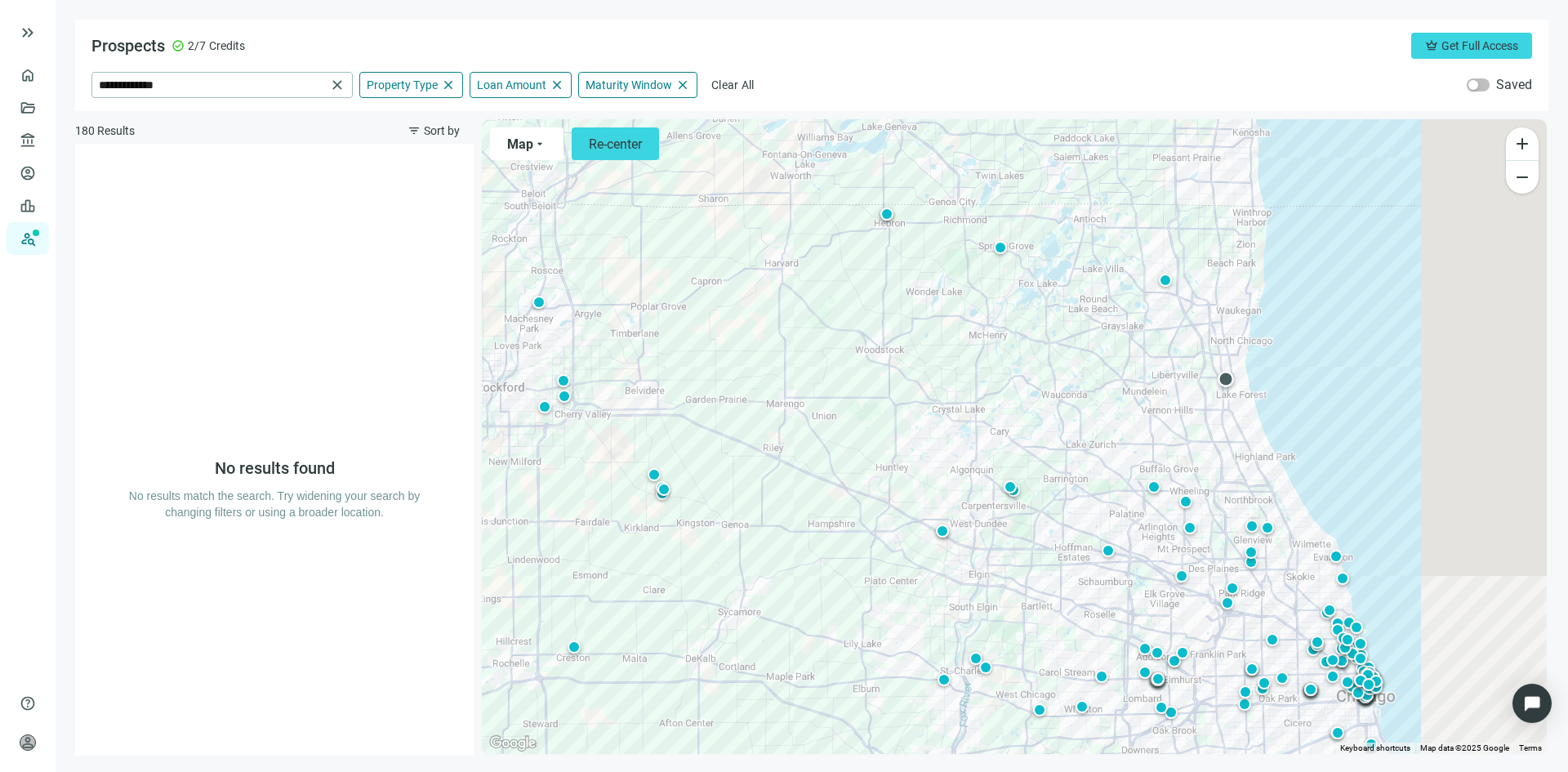
click at [1225, 379] on div at bounding box center [1225, 378] width 16 height 16
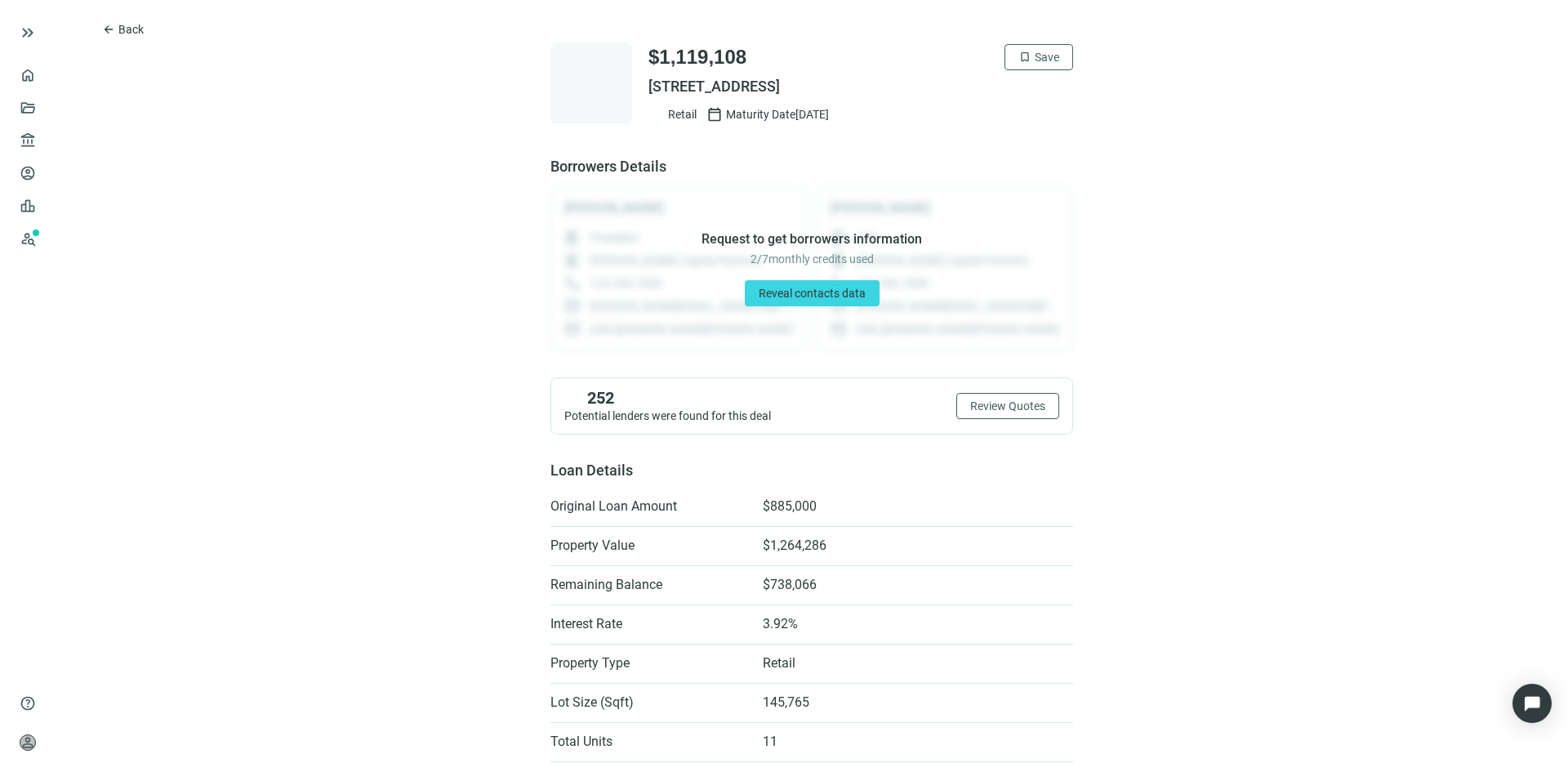
drag, startPoint x: 924, startPoint y: 86, endPoint x: 642, endPoint y: 90, distance: 282.0
click at [649, 90] on span "[STREET_ADDRESS]" at bounding box center [861, 87] width 425 height 20
copy span "[STREET_ADDRESS]"
click at [820, 297] on span "Reveal contacts data" at bounding box center [812, 293] width 107 height 13
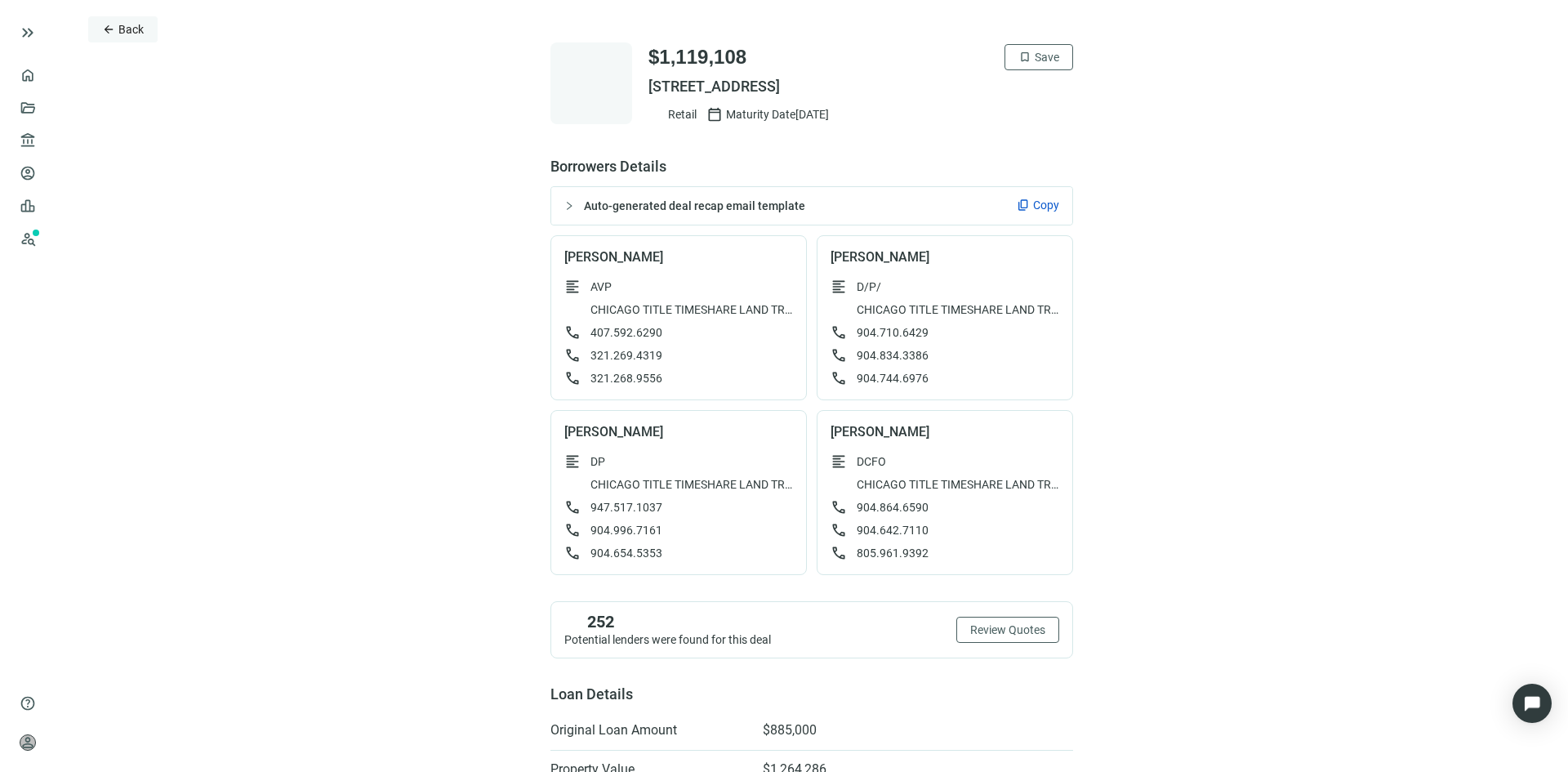
click at [106, 32] on span "arrow_back" at bounding box center [108, 29] width 13 height 13
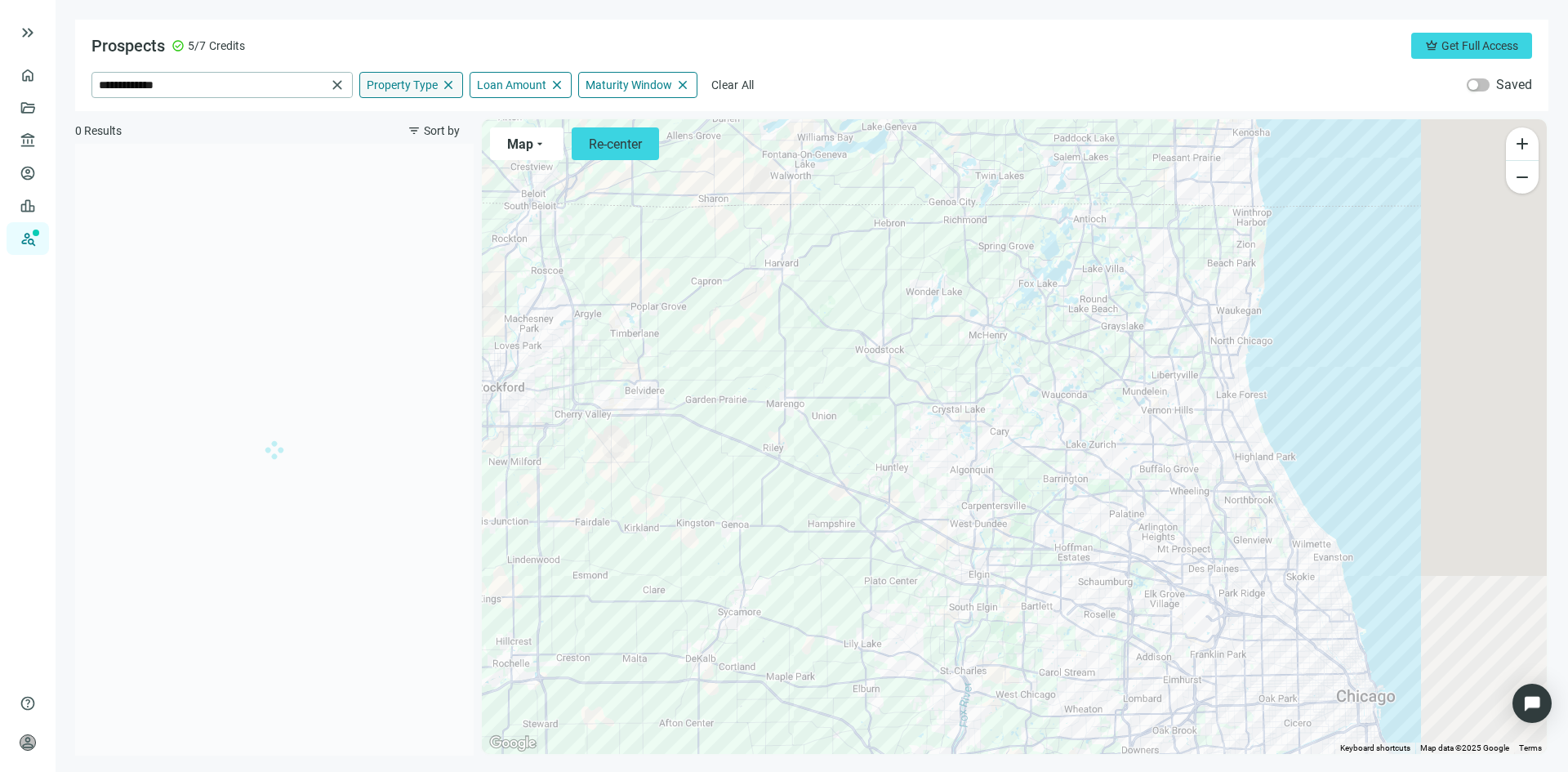
click at [416, 85] on span "Property Type" at bounding box center [402, 84] width 71 height 15
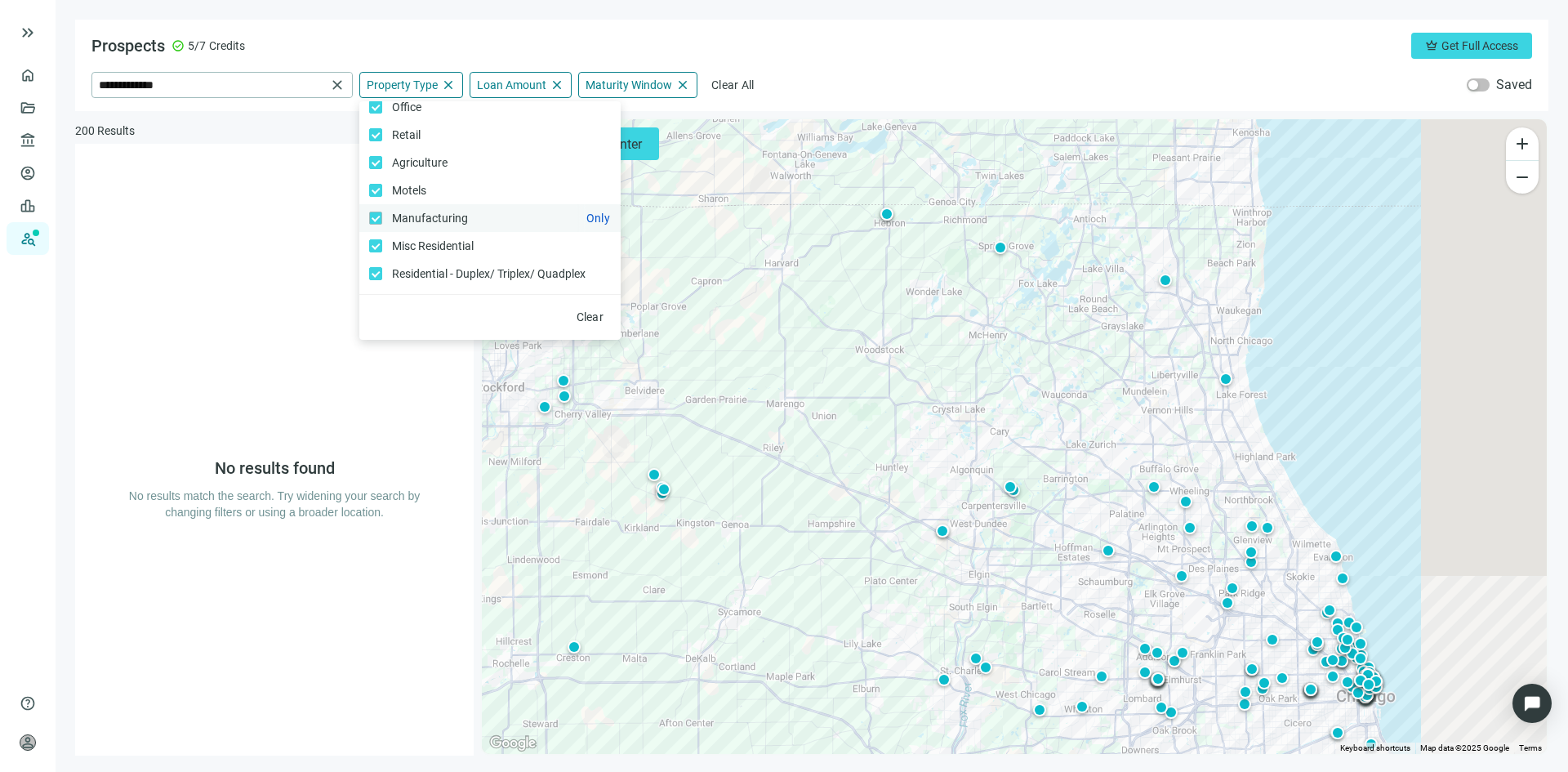
scroll to position [185, 0]
click at [373, 179] on label "Agriculture Only" at bounding box center [489, 187] width 261 height 28
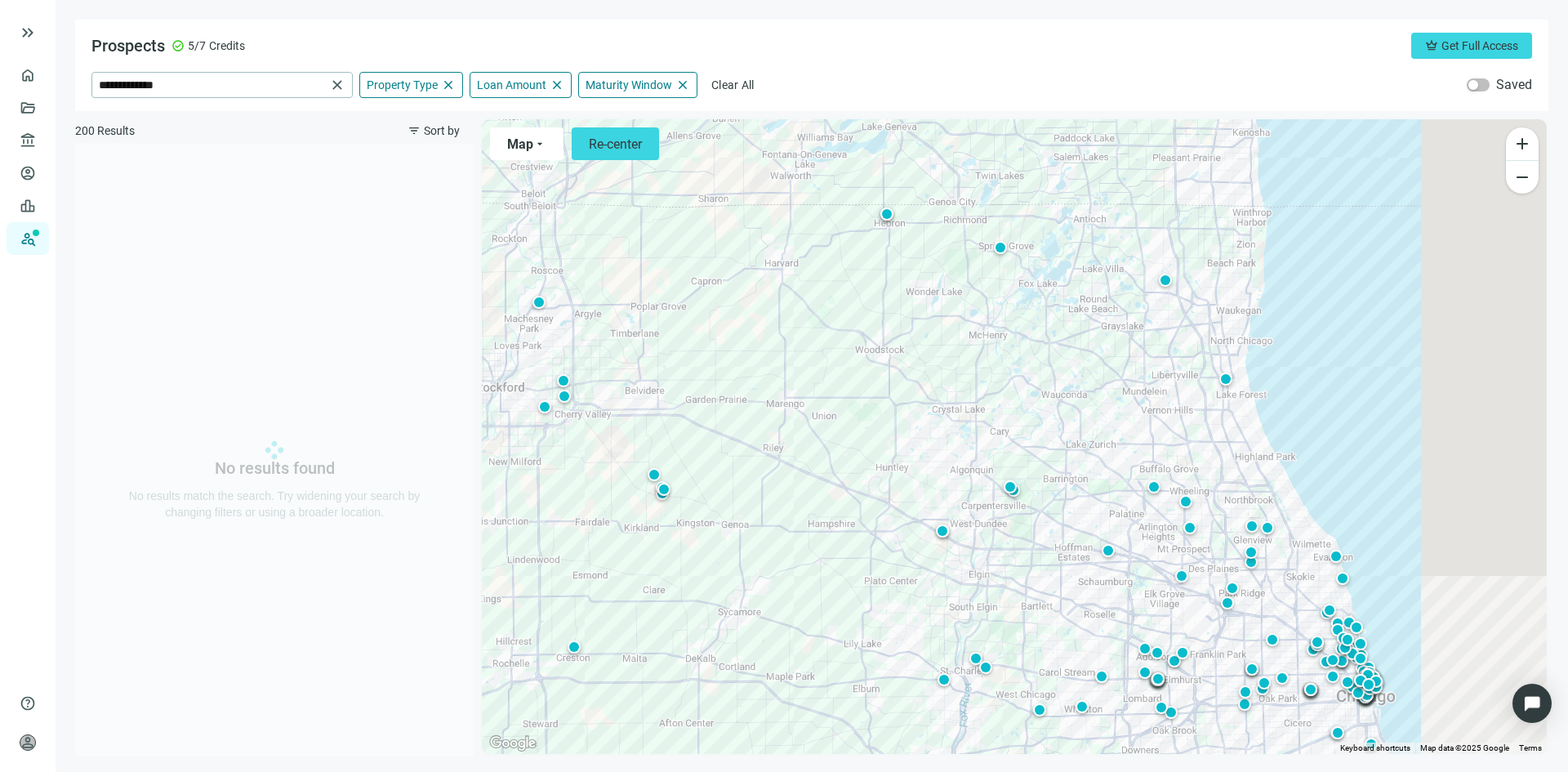
click at [751, 42] on div "Prospects check_circle 5/7 Credits crown Get Full Access" at bounding box center [811, 46] width 1441 height 26
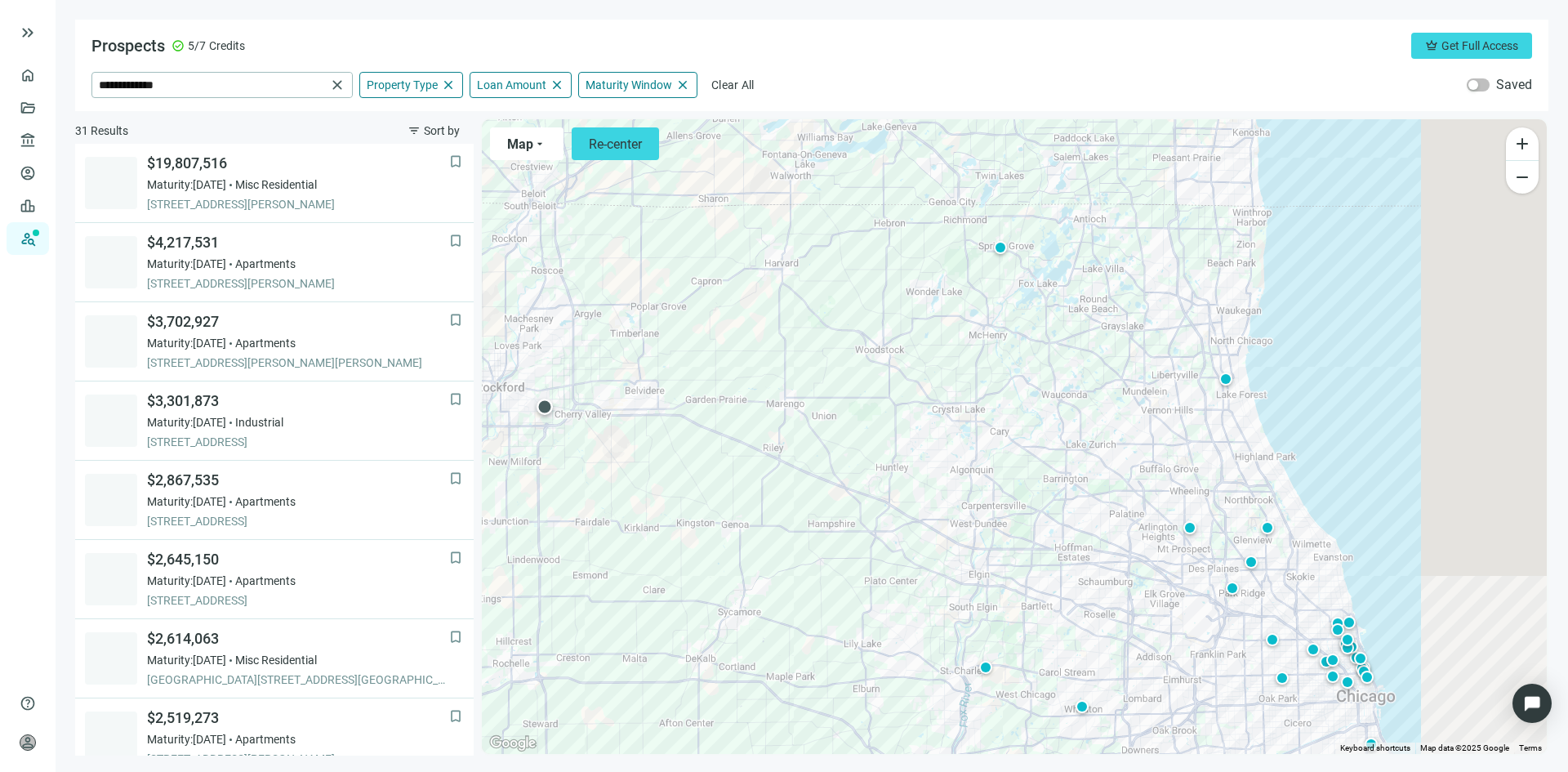
click at [547, 408] on div at bounding box center [545, 407] width 16 height 16
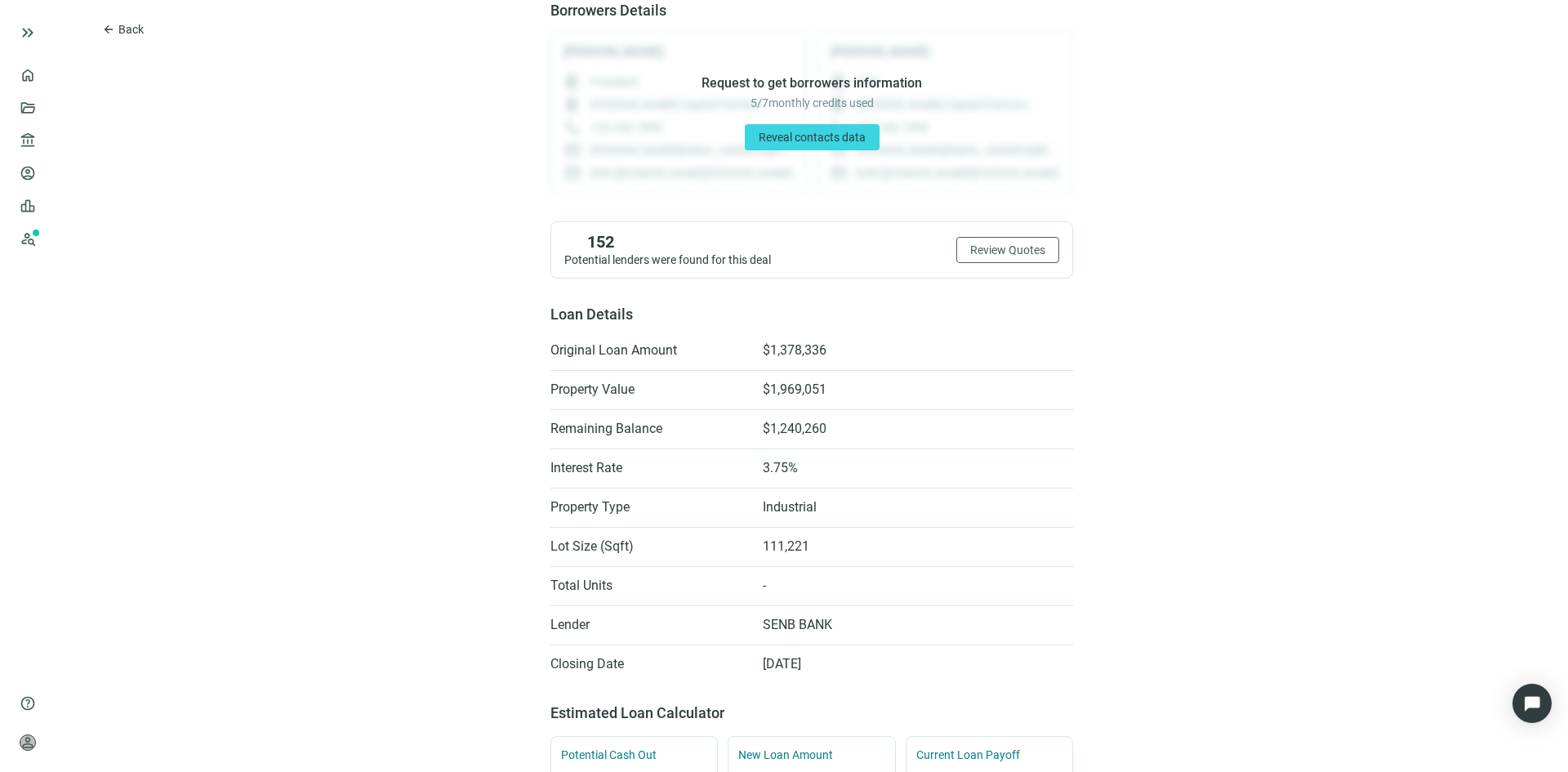
scroll to position [163, 0]
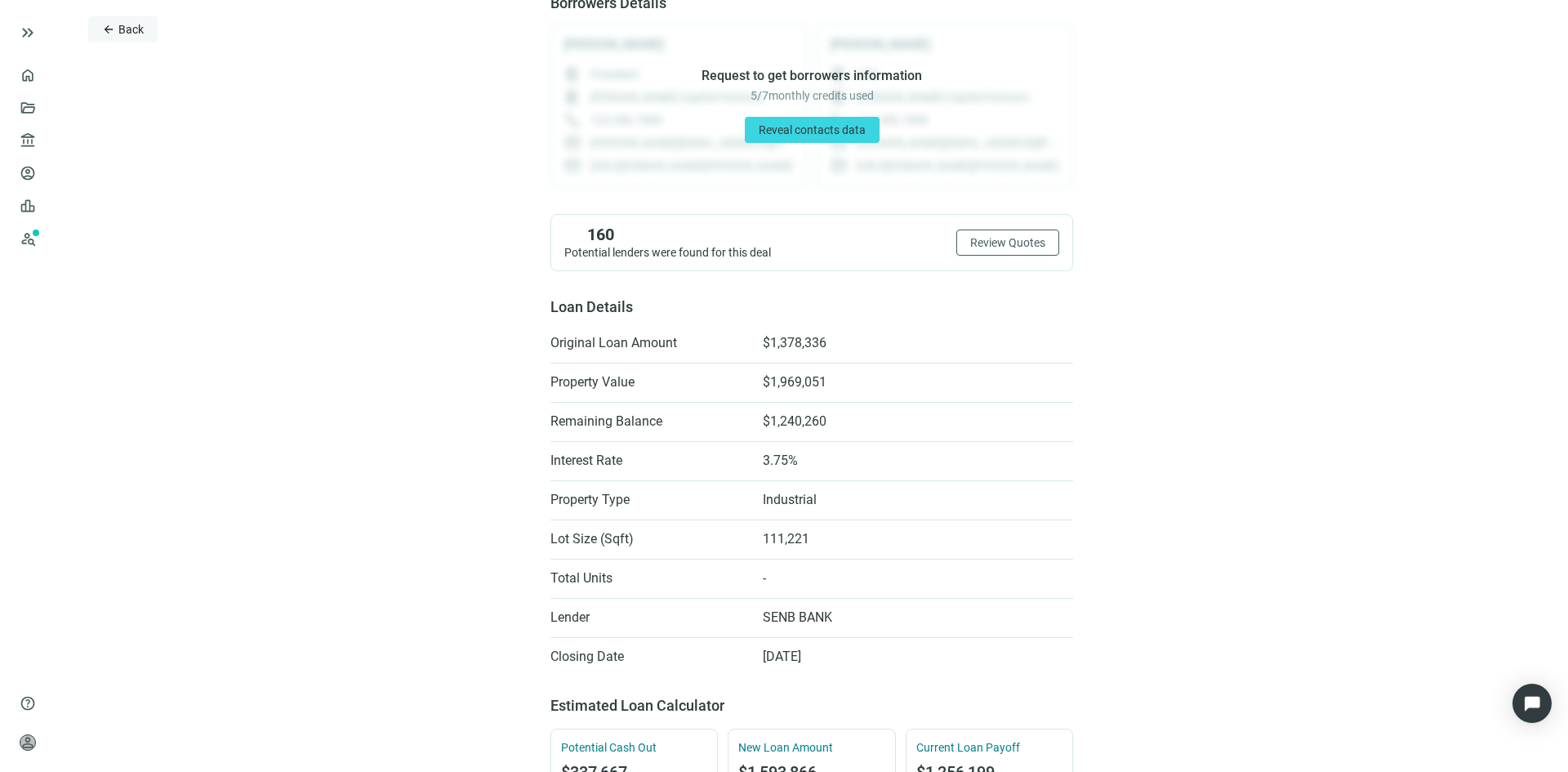
click at [126, 23] on span "Back" at bounding box center [131, 29] width 25 height 13
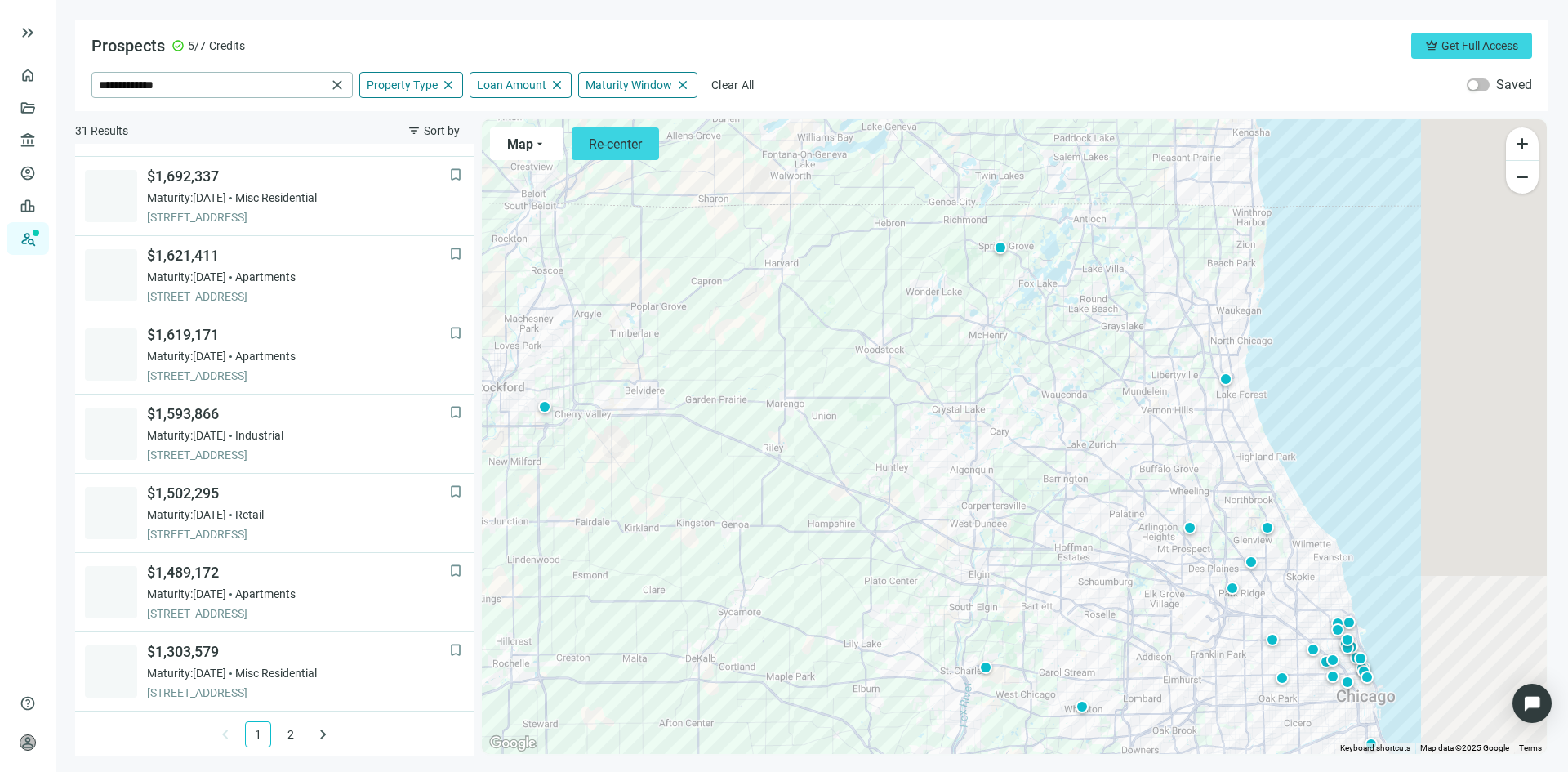
scroll to position [1018, 0]
click at [1268, 527] on div at bounding box center [1267, 527] width 16 height 16
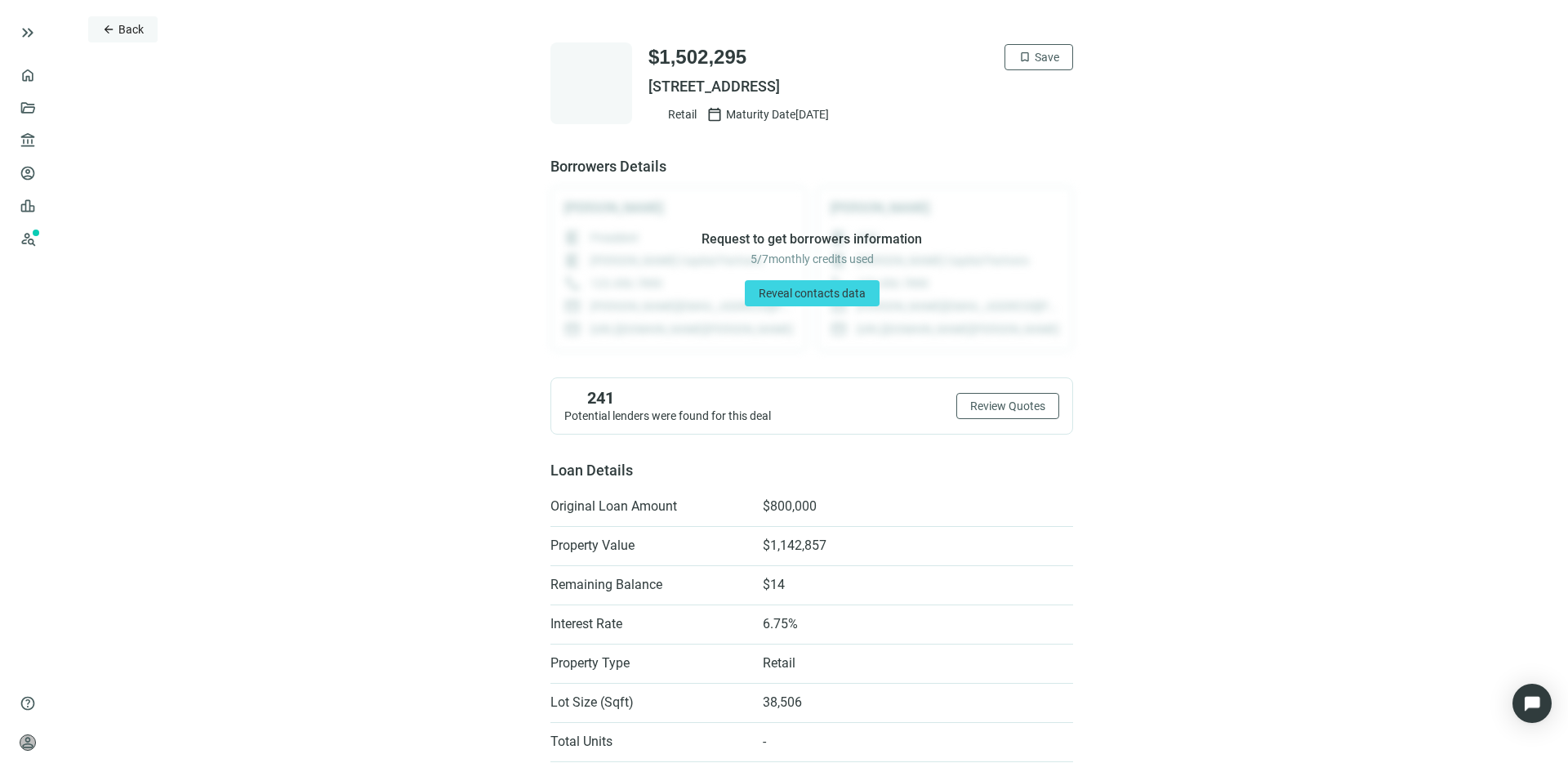
click at [139, 23] on span "Back" at bounding box center [131, 29] width 25 height 13
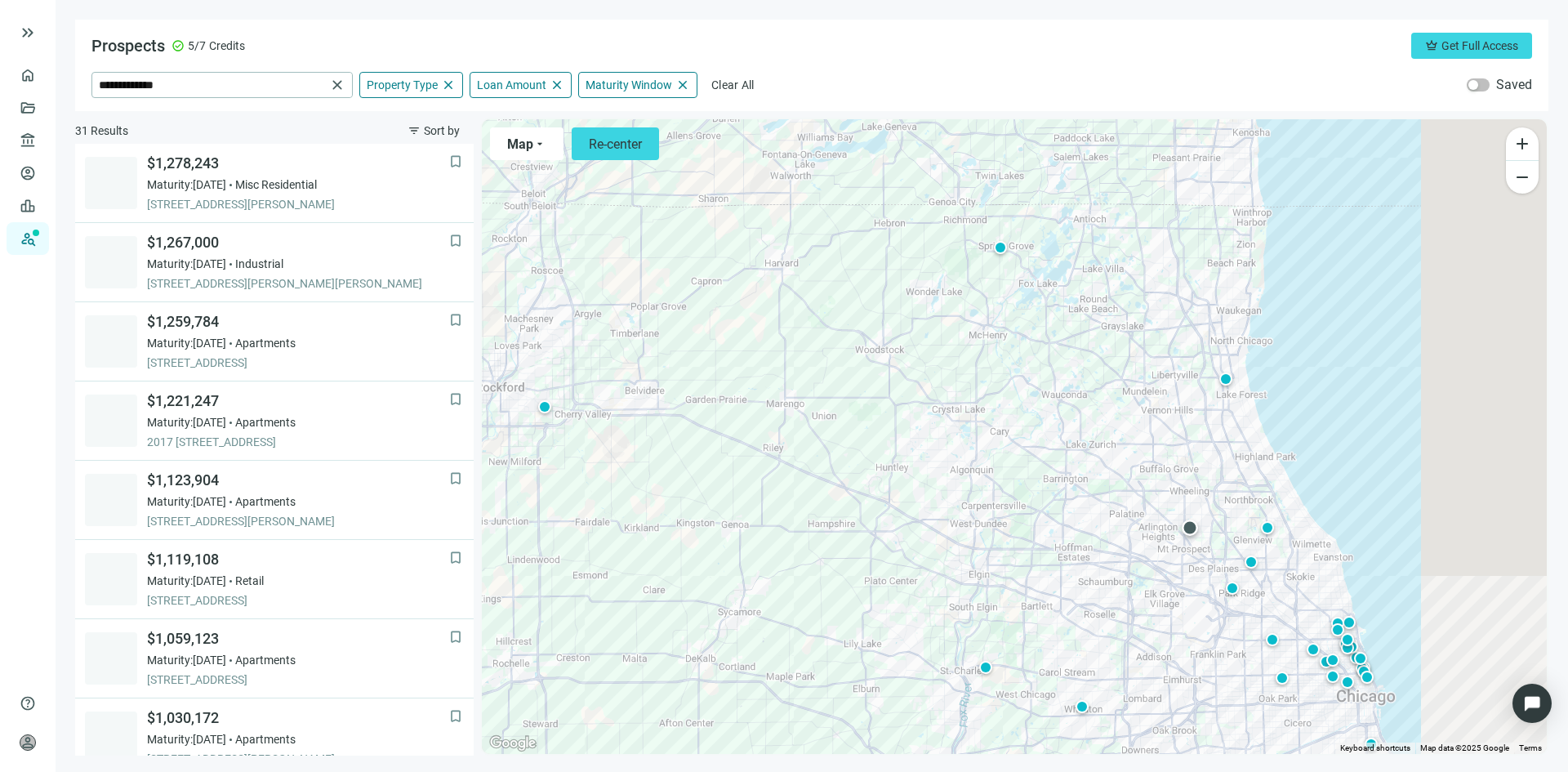
click at [1192, 527] on div at bounding box center [1190, 527] width 16 height 16
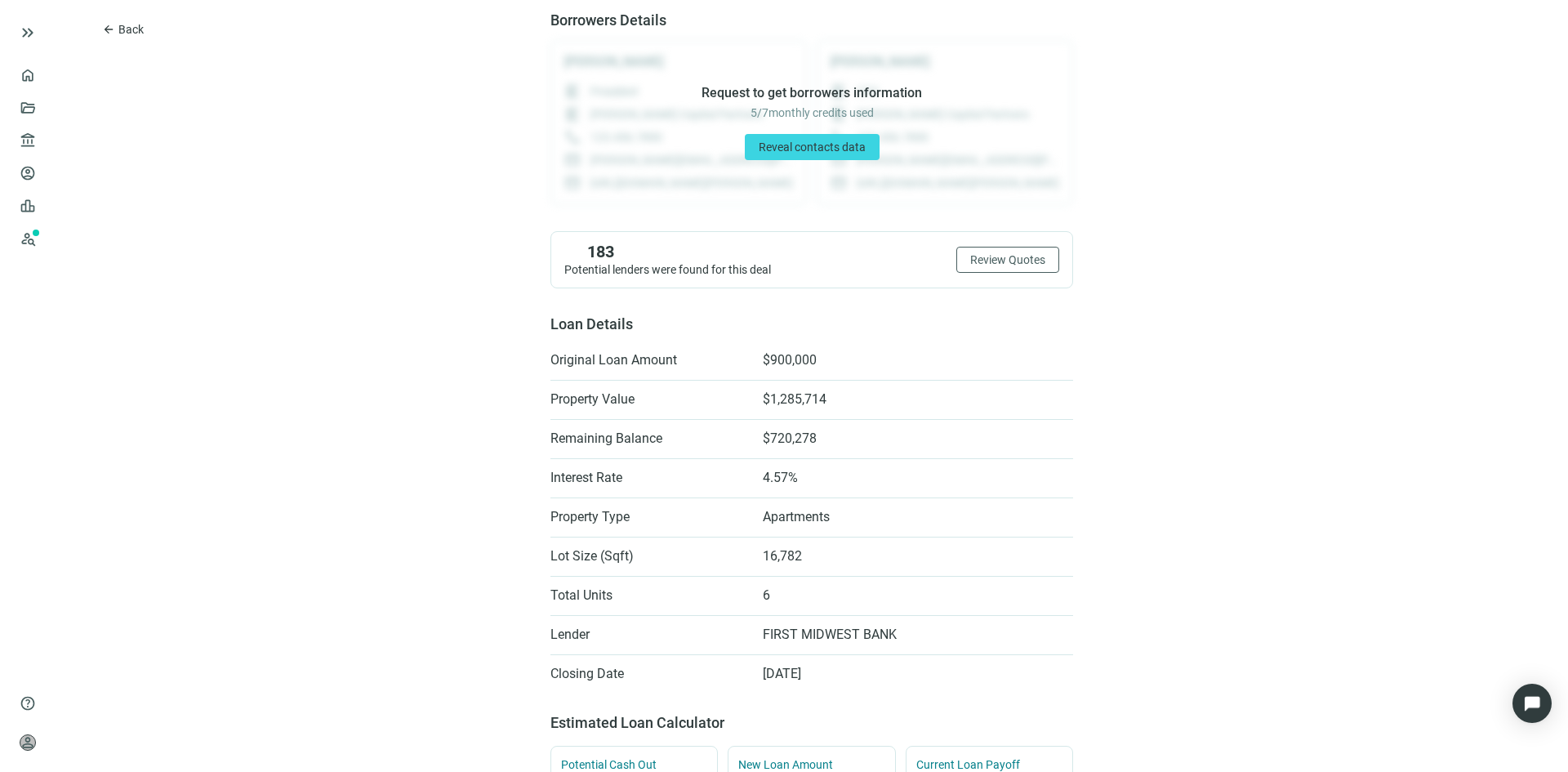
scroll to position [163, 0]
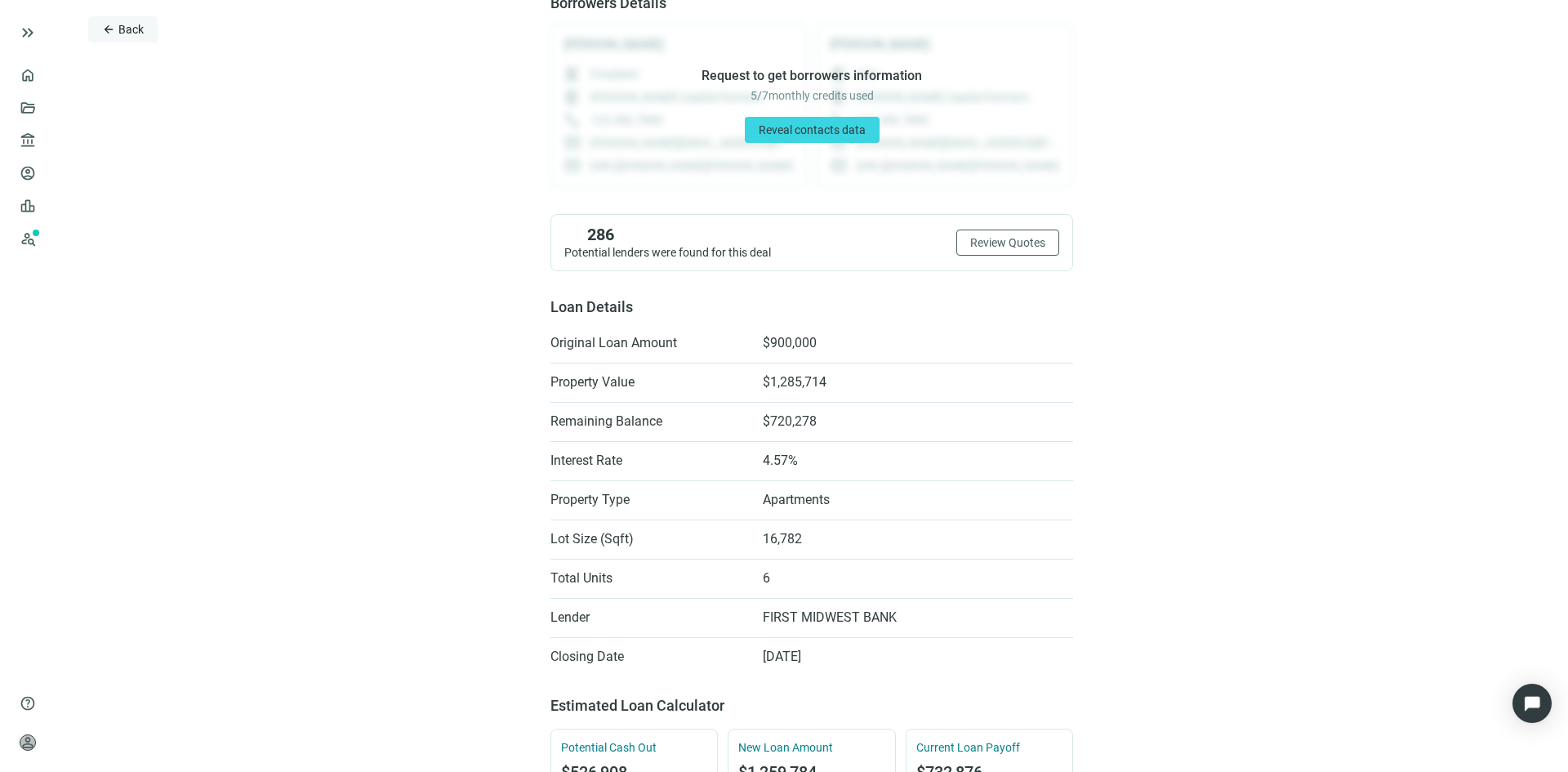
click at [124, 30] on span "Back" at bounding box center [131, 29] width 25 height 13
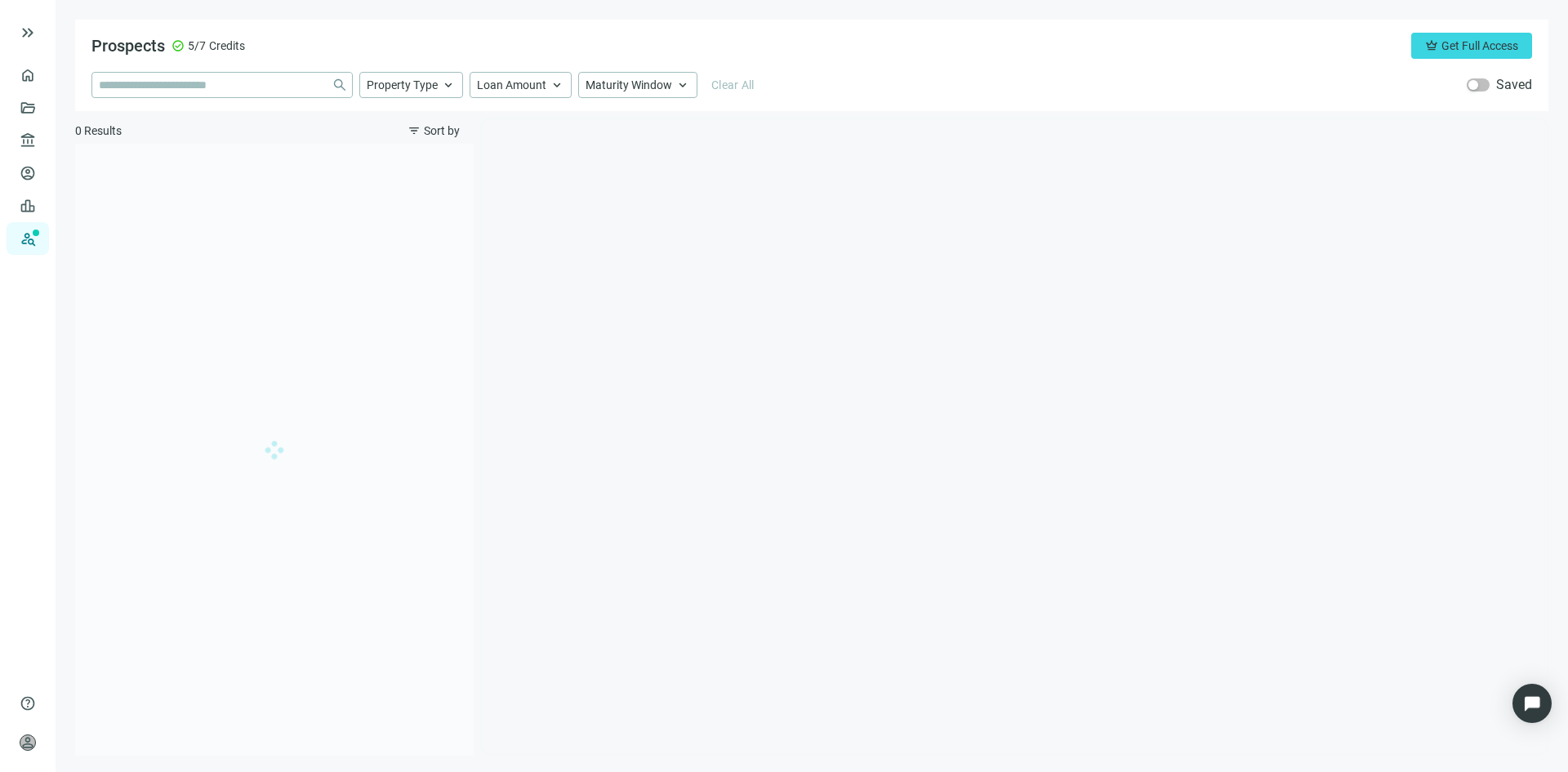
type input "**********"
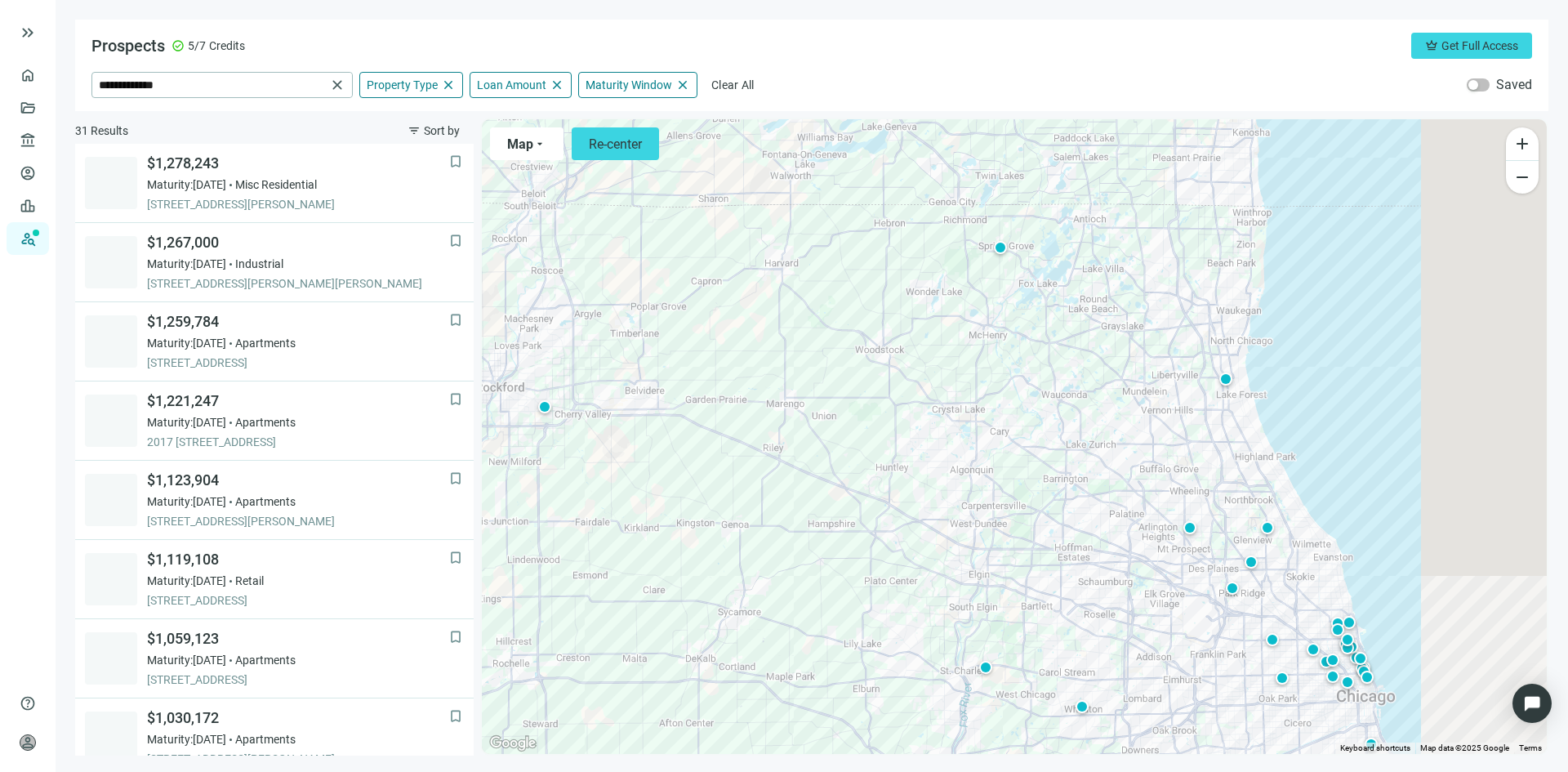
scroll to position [159, 0]
click at [1253, 566] on div at bounding box center [1251, 561] width 16 height 16
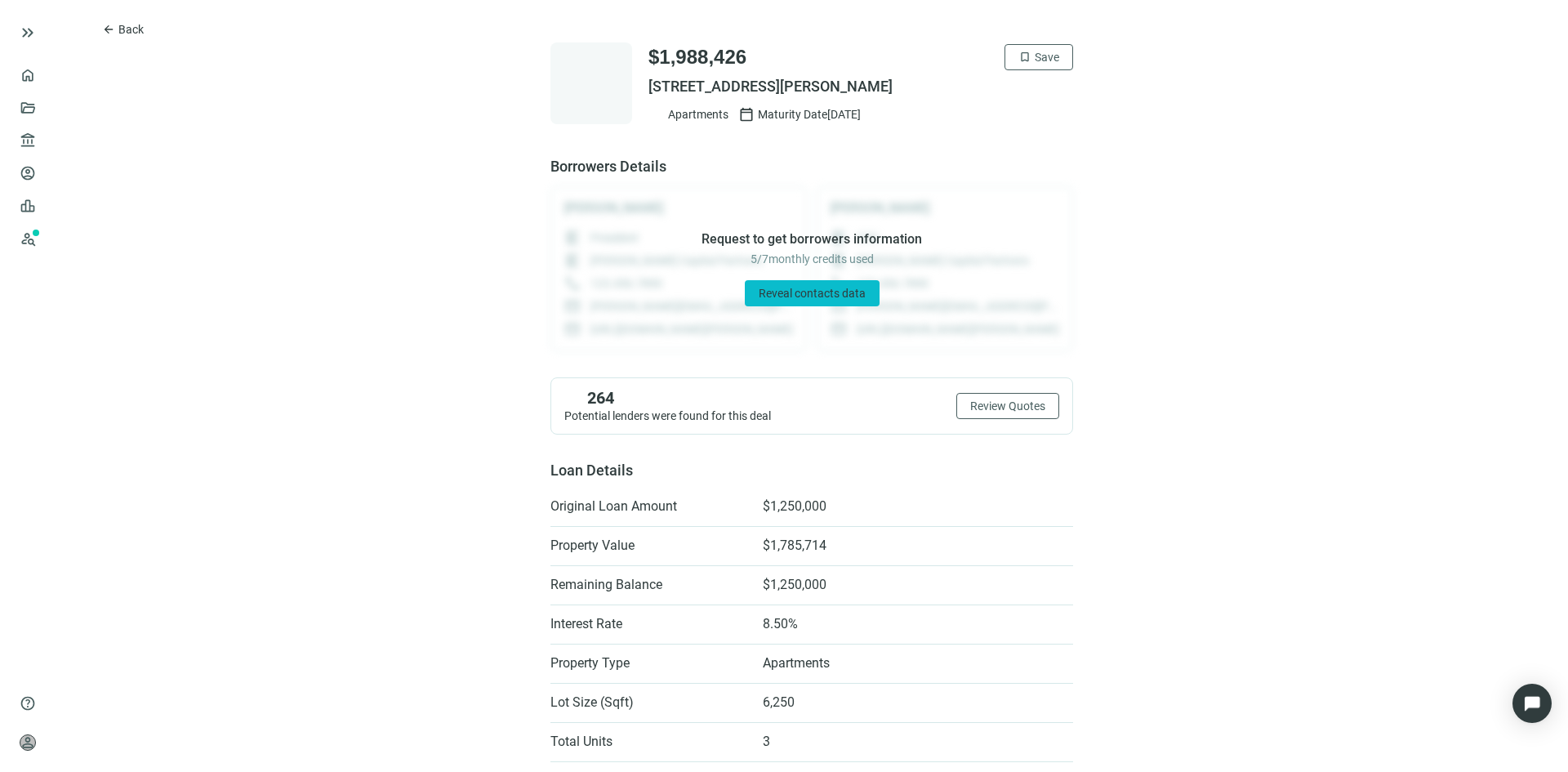
click at [779, 294] on span "Reveal contacts data" at bounding box center [812, 293] width 107 height 13
